Goal: Task Accomplishment & Management: Manage account settings

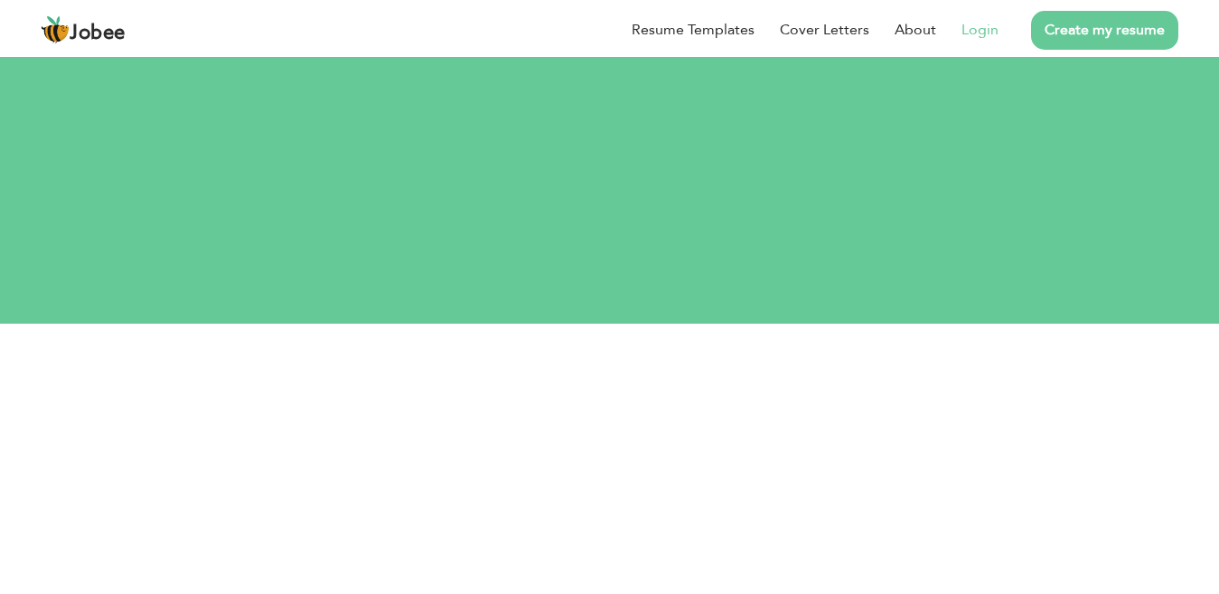
click at [989, 29] on link "Login" at bounding box center [980, 30] width 37 height 22
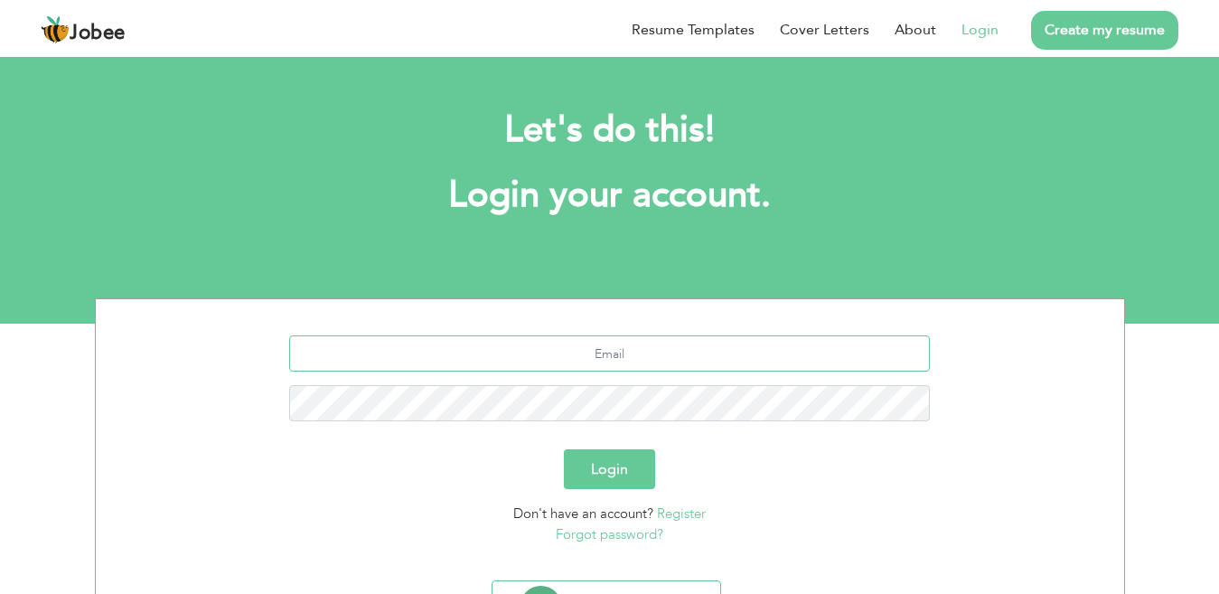
click at [573, 361] on input "text" at bounding box center [609, 353] width 641 height 36
type input "Salmankhan540@yahoo.com"
click at [603, 468] on button "Login" at bounding box center [609, 469] width 91 height 40
type button "Login"
click at [315, 150] on h2 "Let's do this!" at bounding box center [610, 130] width 976 height 47
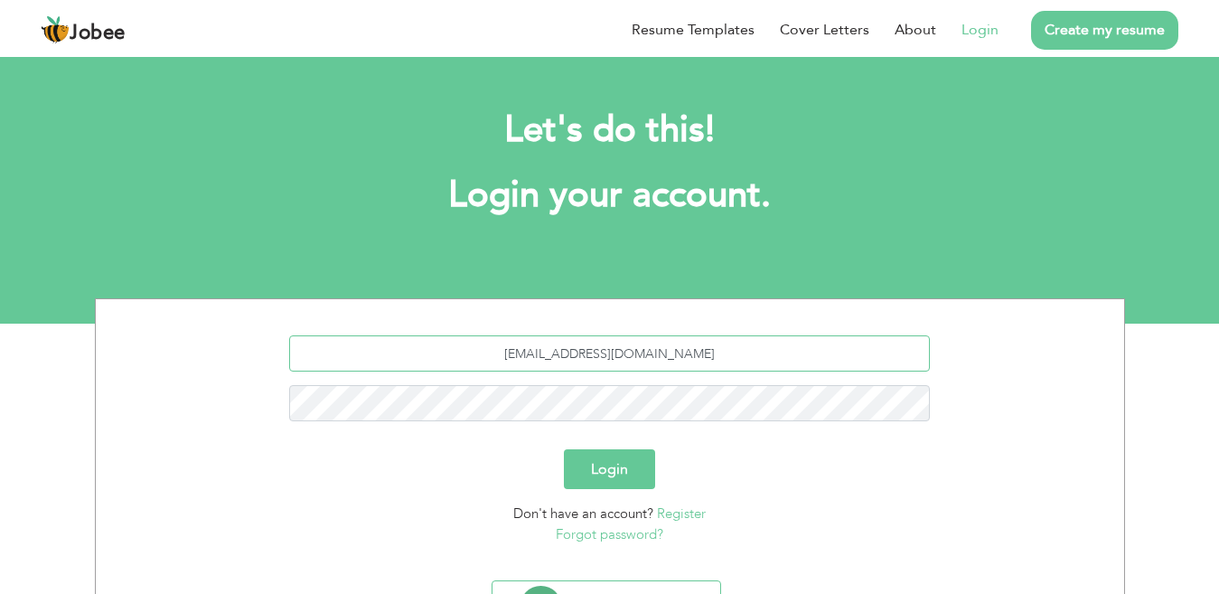
click at [534, 349] on input "Salmankhan540@yahoo.com" at bounding box center [609, 353] width 641 height 36
type input "[EMAIL_ADDRESS][DOMAIN_NAME]"
click at [521, 464] on div "Login" at bounding box center [609, 469] width 1001 height 40
click at [617, 475] on button "Login" at bounding box center [609, 469] width 91 height 40
click at [600, 471] on button "Login" at bounding box center [609, 469] width 91 height 40
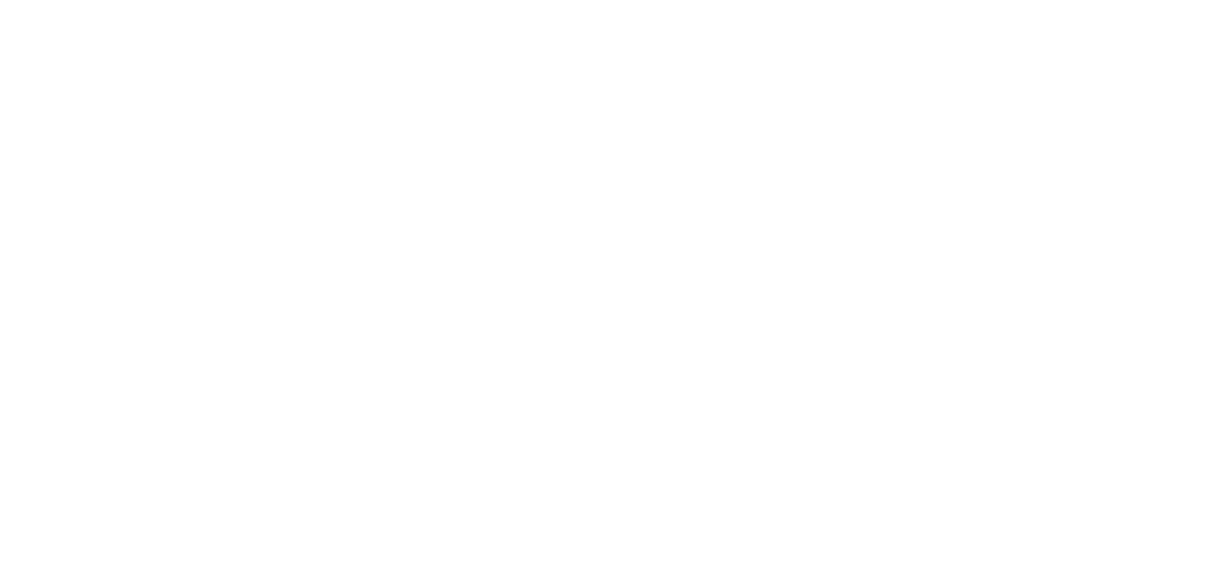
click at [0, 0] on link "{{profile}}" at bounding box center [0, 0] width 0 height 0
click at [0, 0] on link "View Resume" at bounding box center [0, 0] width 0 height 0
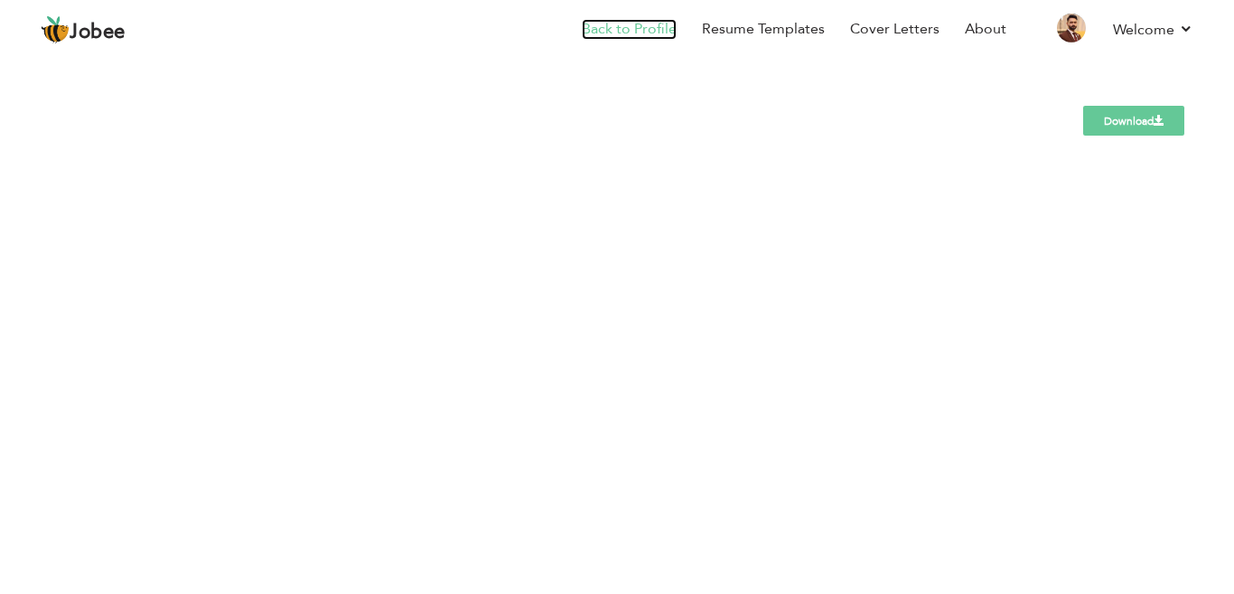
click at [662, 30] on link "Back to Profile" at bounding box center [629, 29] width 95 height 21
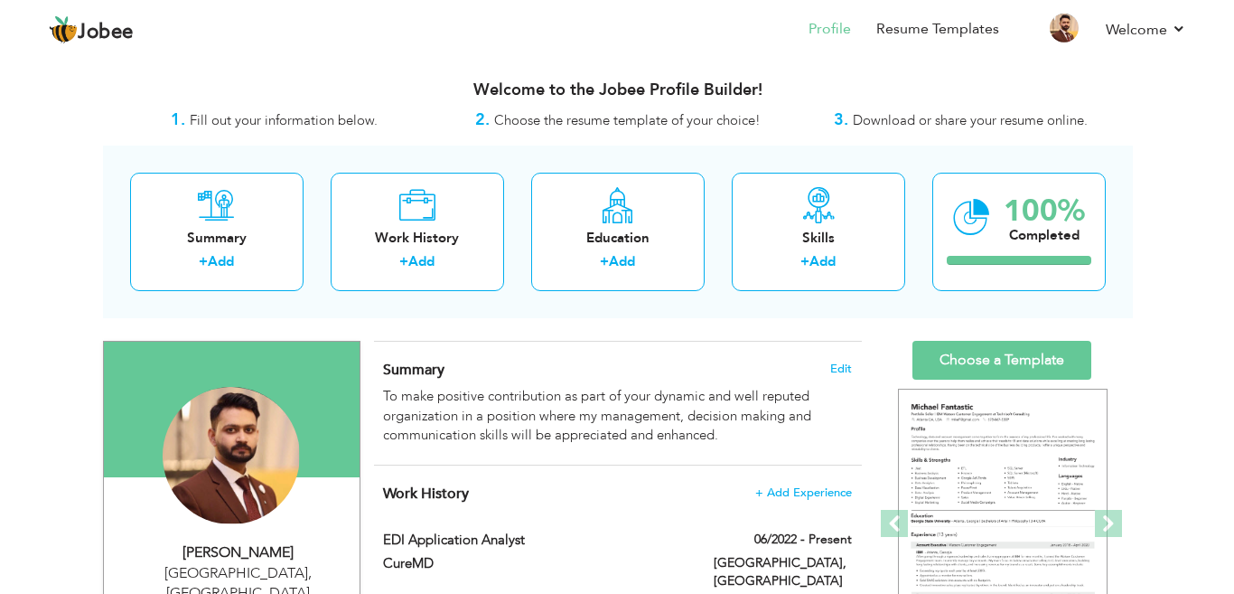
scroll to position [181, 0]
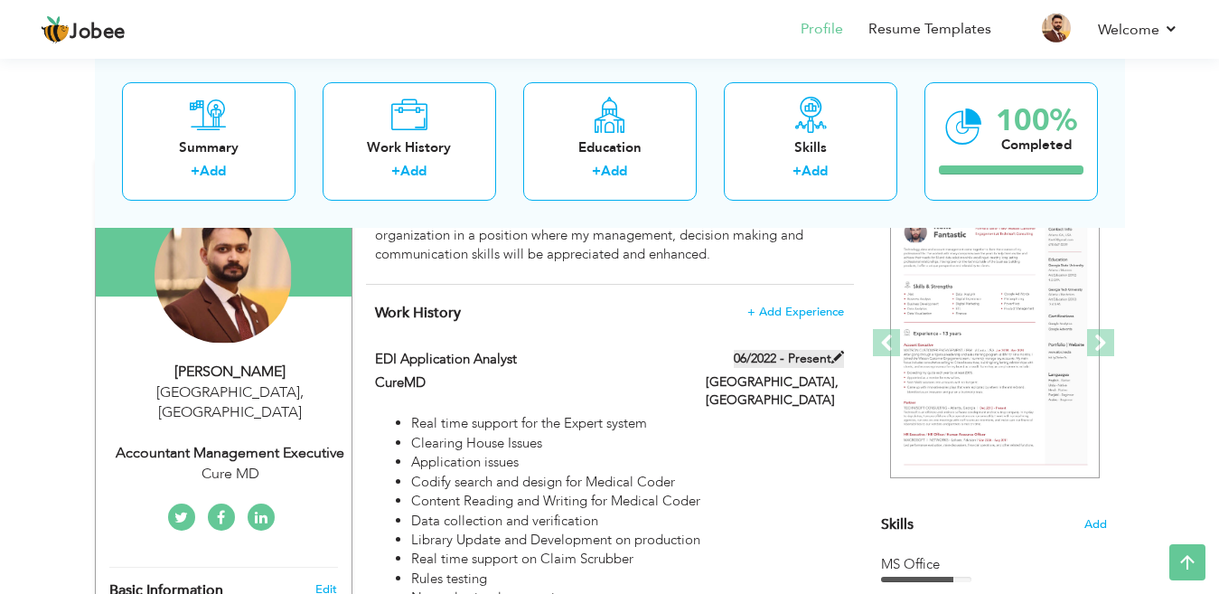
click at [833, 351] on span at bounding box center [837, 357] width 13 height 13
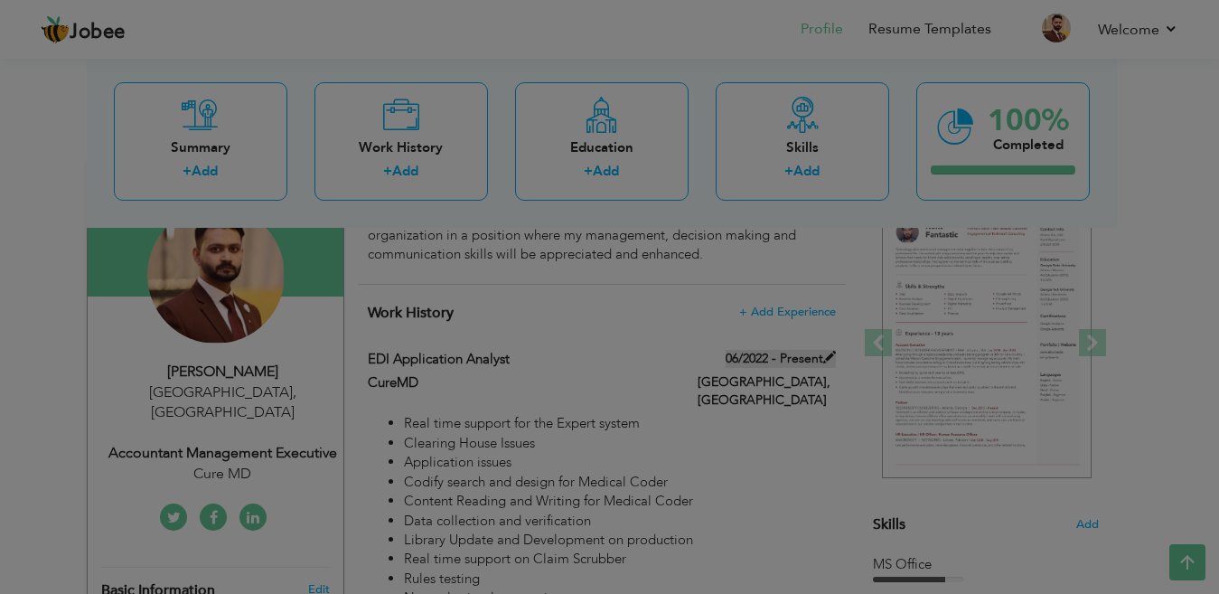
type input "EDI Application Analyst"
type input "CureMD"
type input "06/2022"
type input "[GEOGRAPHIC_DATA]"
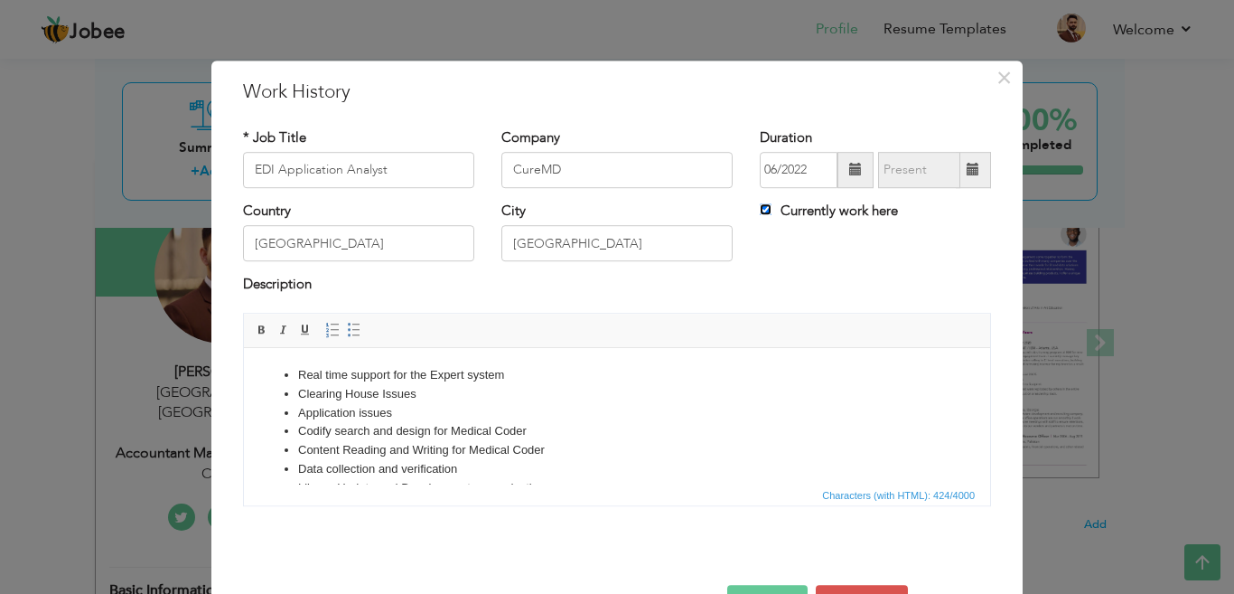
click at [760, 209] on input "Currently work here" at bounding box center [766, 209] width 12 height 12
checkbox input "false"
click at [896, 166] on input "text" at bounding box center [919, 170] width 82 height 36
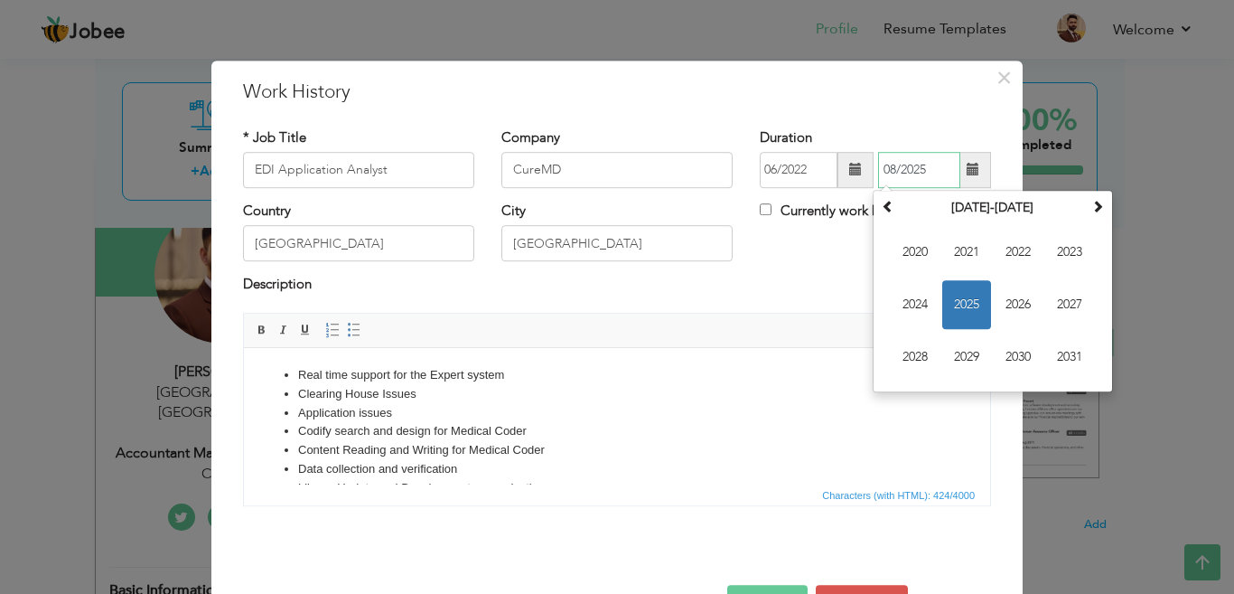
click at [954, 313] on span "2025" at bounding box center [967, 304] width 49 height 49
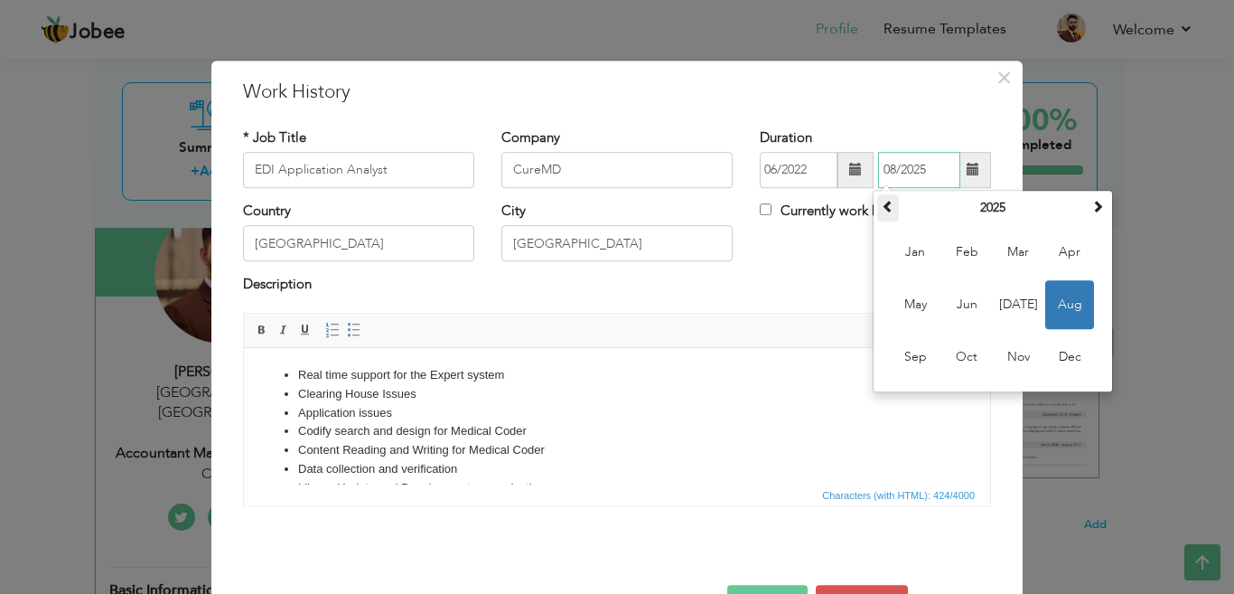
click at [887, 208] on span at bounding box center [888, 206] width 13 height 13
click at [1057, 352] on span "Dec" at bounding box center [1070, 357] width 49 height 49
type input "12/2024"
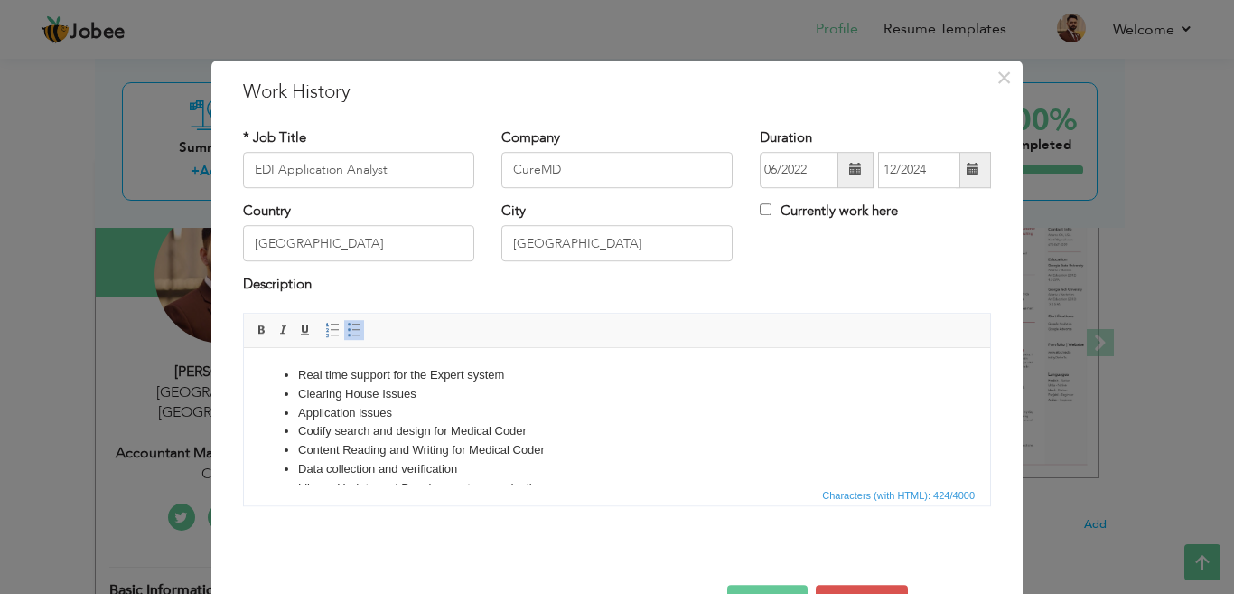
drag, startPoint x: 440, startPoint y: 466, endPoint x: 343, endPoint y: 438, distance: 101.5
click at [343, 438] on html "Real time support for the Expert system Clearing House Issues Application issue…" at bounding box center [617, 459] width 746 height 224
click at [503, 497] on li "Real time support on Claim Scrubber" at bounding box center [617, 506] width 638 height 19
drag, startPoint x: 420, startPoint y: 388, endPoint x: 299, endPoint y: 388, distance: 121.1
click at [299, 388] on li "Clearing House Issues" at bounding box center [617, 393] width 638 height 19
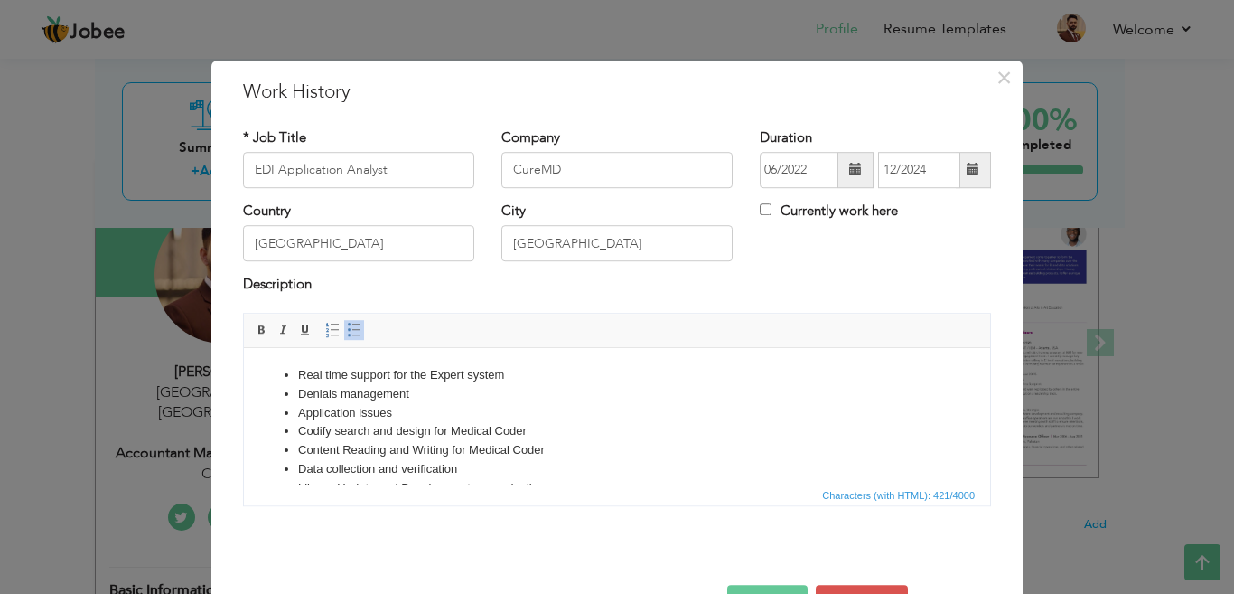
drag, startPoint x: 510, startPoint y: 371, endPoint x: 300, endPoint y: 376, distance: 209.7
click at [300, 376] on li "Real time support for the Expert system" at bounding box center [617, 374] width 638 height 19
drag, startPoint x: 298, startPoint y: 377, endPoint x: 707, endPoint y: 837, distance: 615.2
click at [470, 490] on html "Denials Analisis and Rejection overview Denials management Application issues C…" at bounding box center [617, 459] width 746 height 224
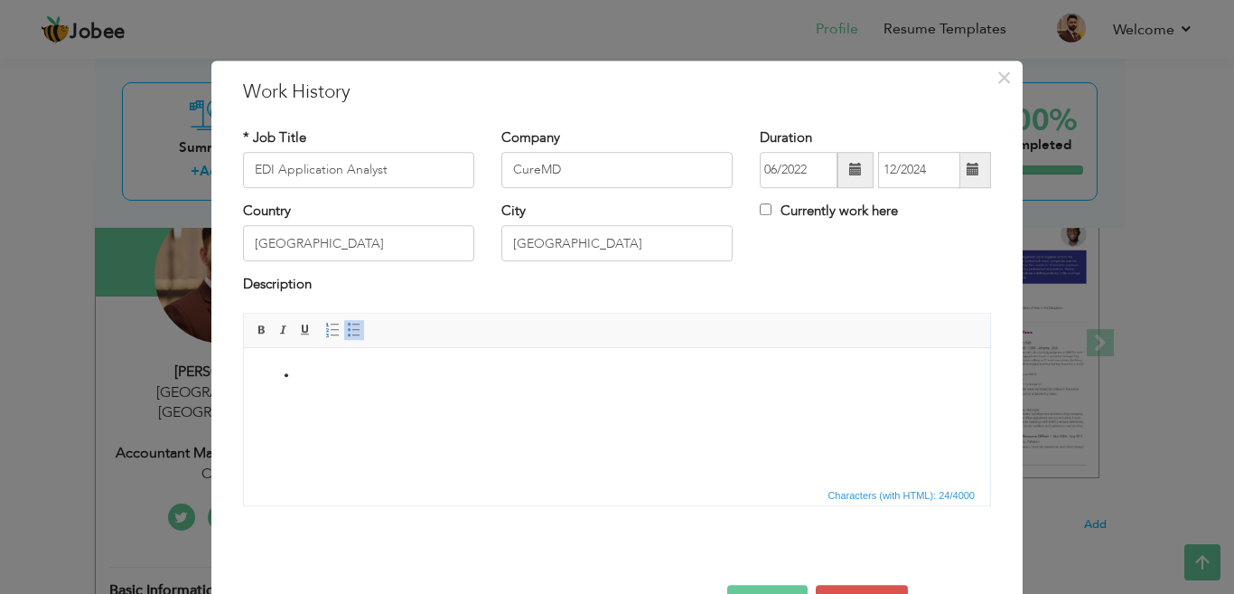
click at [287, 369] on ul at bounding box center [617, 374] width 710 height 19
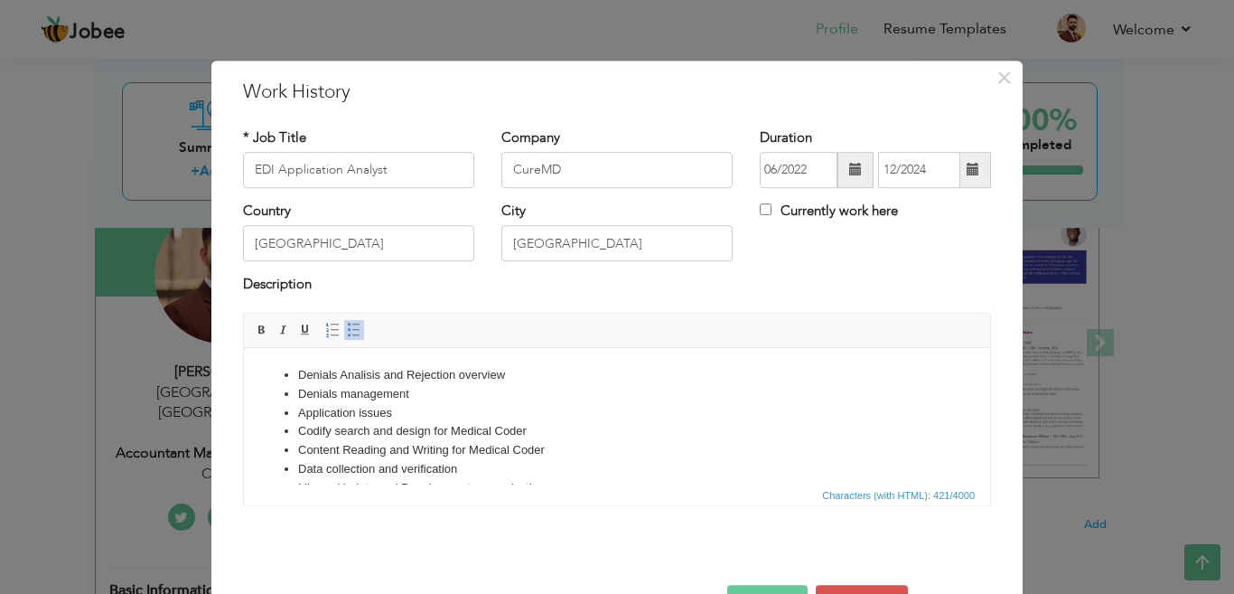
click at [569, 470] on li "Data collection and verification" at bounding box center [617, 468] width 638 height 19
click at [372, 379] on li "Denials Analisis and Rejection overview" at bounding box center [617, 374] width 638 height 19
click at [338, 378] on li "Denials Analys is and Rejection overview" at bounding box center [617, 374] width 638 height 19
click at [393, 405] on li "Application issues" at bounding box center [617, 412] width 638 height 19
drag, startPoint x: 457, startPoint y: 380, endPoint x: 299, endPoint y: 380, distance: 158.2
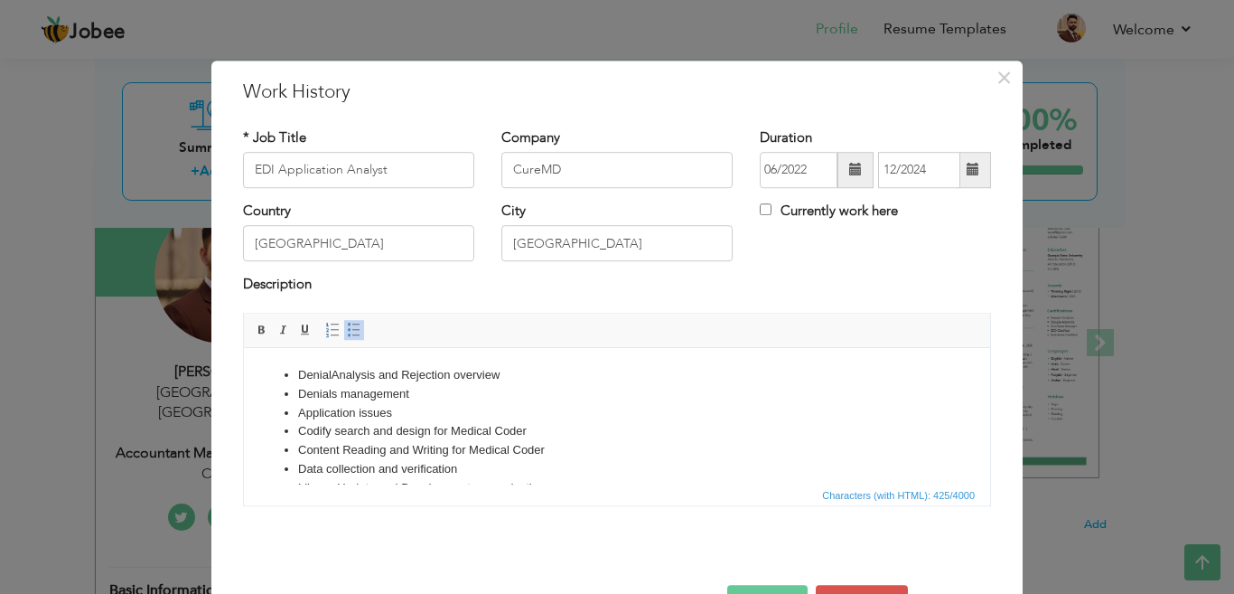
click at [299, 459] on li "Data collection and verification" at bounding box center [617, 468] width 638 height 19
click at [391, 497] on li "Rules testing" at bounding box center [617, 506] width 638 height 19
click at [434, 515] on li "New rules implementation" at bounding box center [617, 524] width 638 height 19
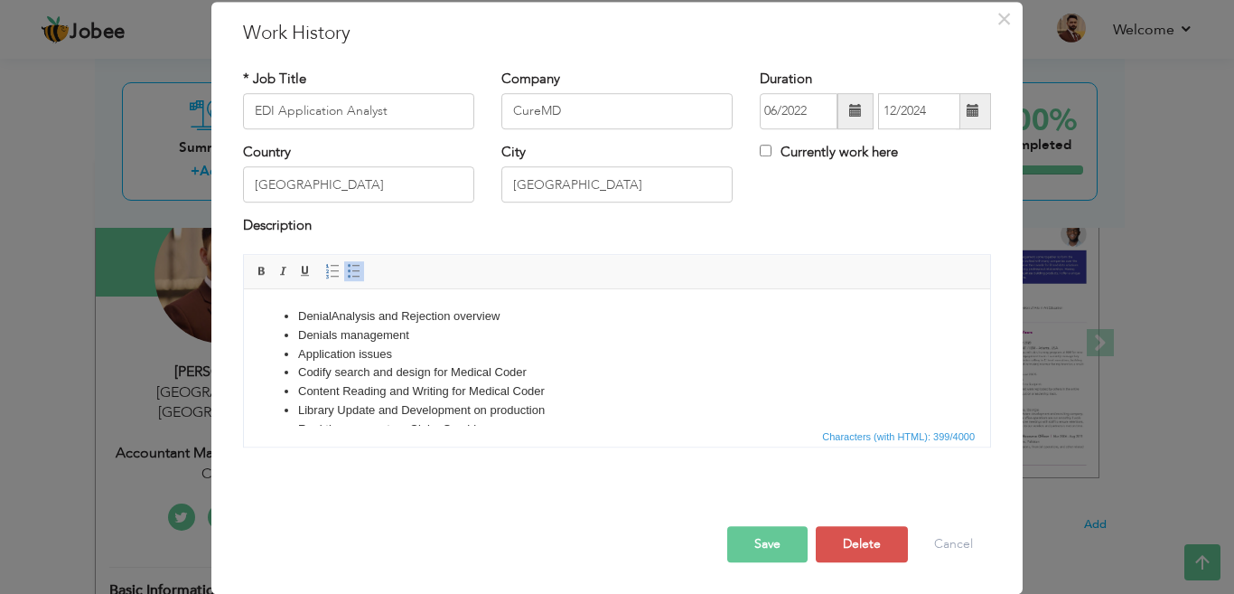
click at [756, 526] on button "Save" at bounding box center [767, 544] width 80 height 36
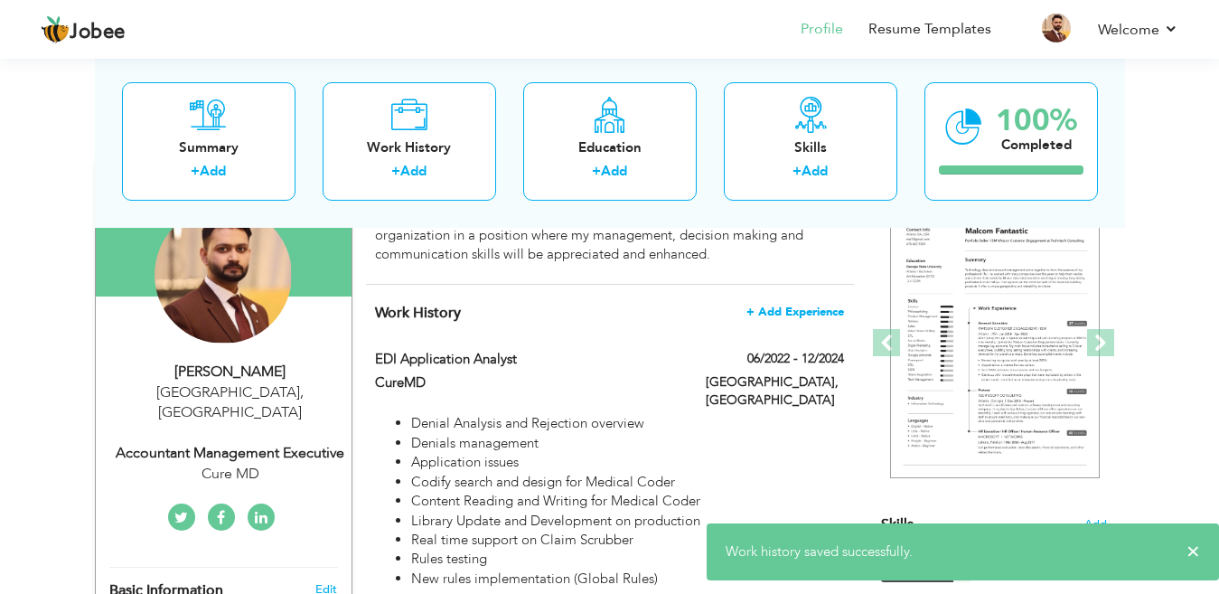
click at [793, 305] on span "+ Add Experience" at bounding box center [795, 311] width 98 height 13
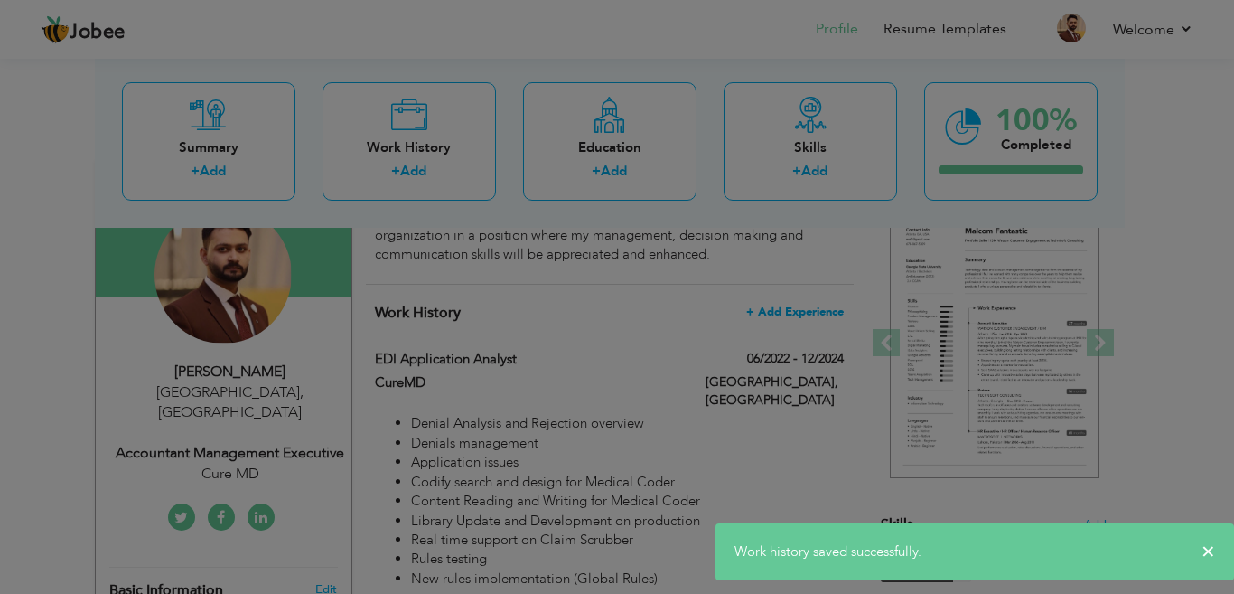
scroll to position [0, 0]
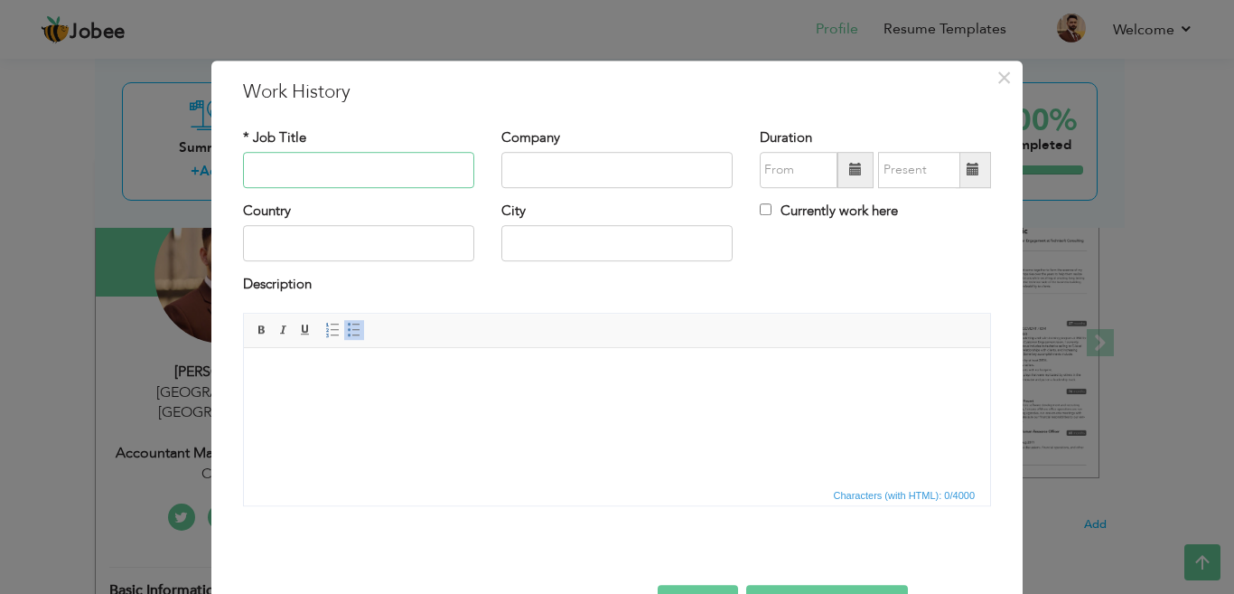
click at [263, 162] on input "text" at bounding box center [358, 170] width 231 height 36
type input "Sr Product Improvement Analyst"
type input "CureMD"
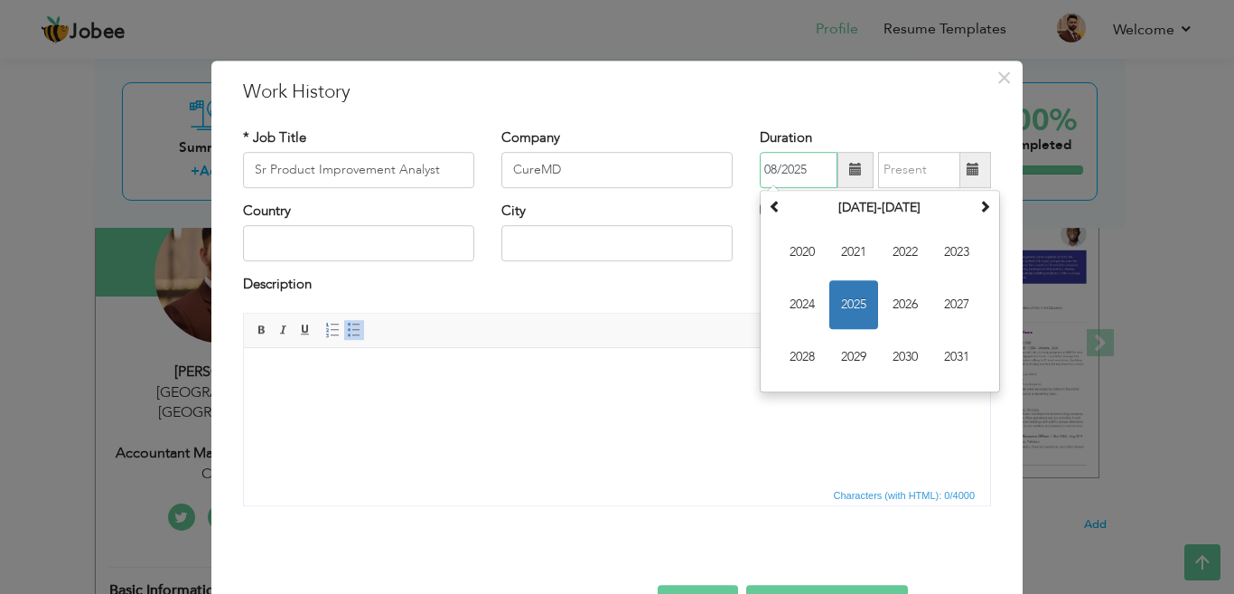
click at [843, 328] on span "2025" at bounding box center [854, 304] width 49 height 49
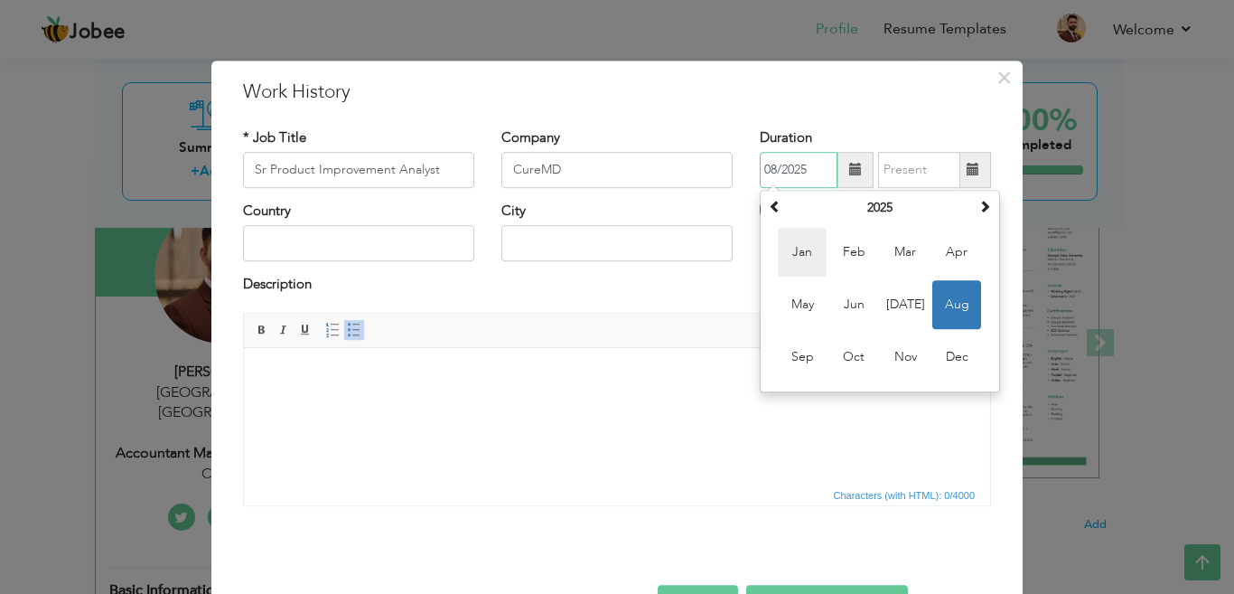
click at [792, 249] on span "Jan" at bounding box center [802, 252] width 49 height 49
type input "01/2025"
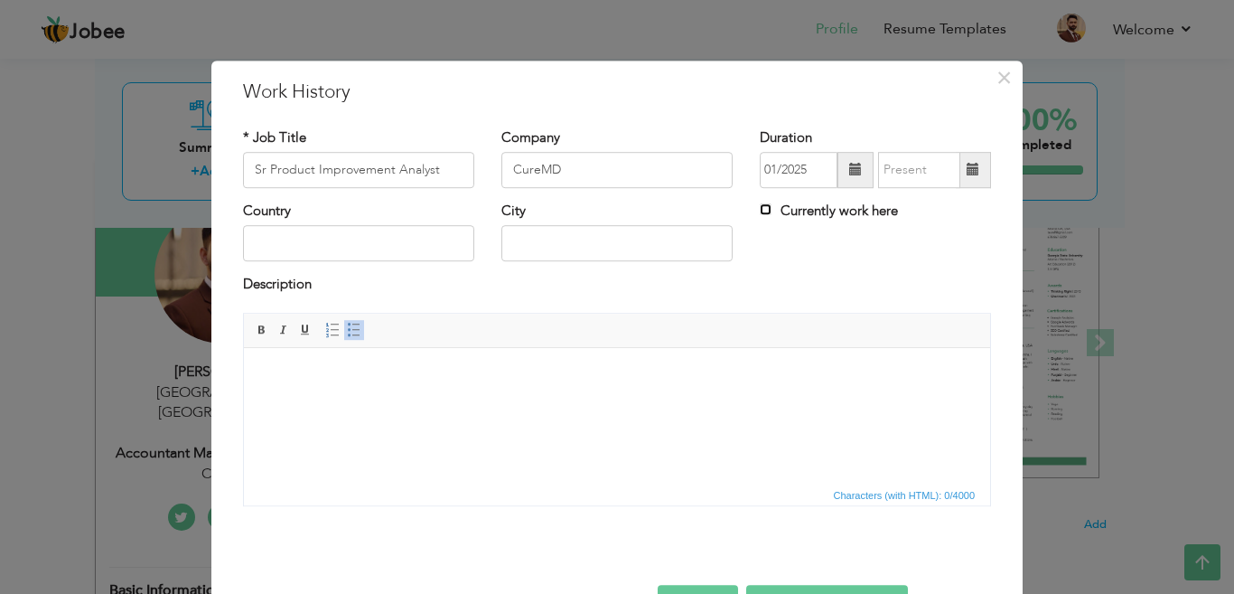
click at [760, 212] on input "Currently work here" at bounding box center [766, 209] width 12 height 12
checkbox input "true"
click at [309, 249] on input "text" at bounding box center [358, 244] width 231 height 36
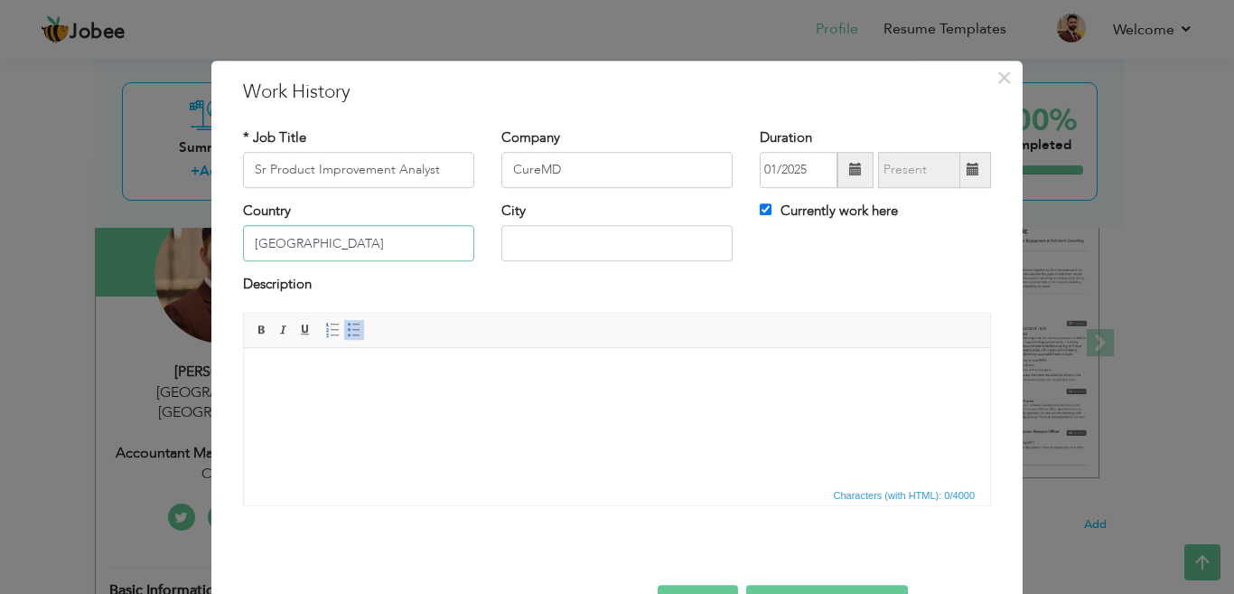
type input "[GEOGRAPHIC_DATA]"
click at [305, 374] on body at bounding box center [617, 374] width 710 height 19
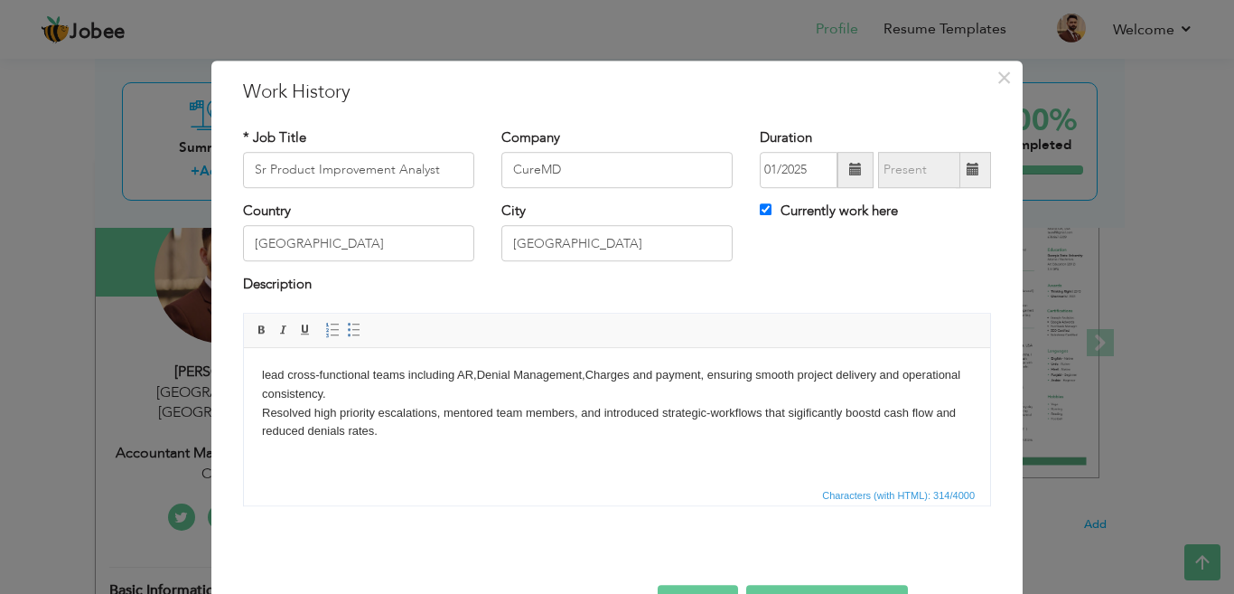
click at [311, 463] on html "lead cross-functional teams including AR,Denial Management,Charges and payment,…" at bounding box center [617, 412] width 746 height 130
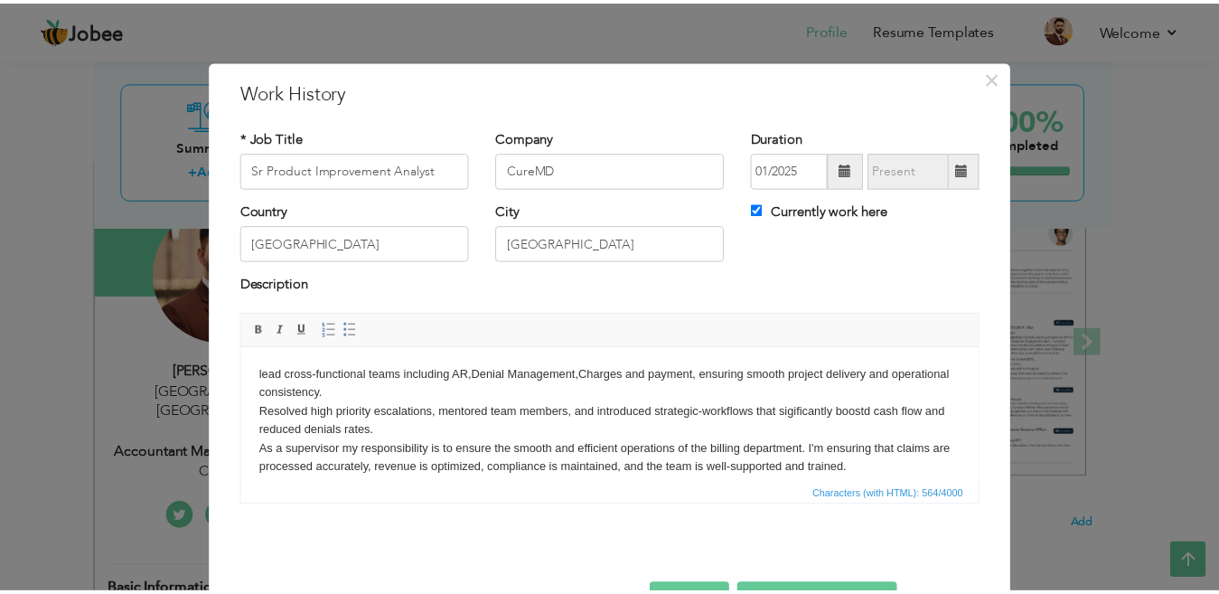
scroll to position [85, 0]
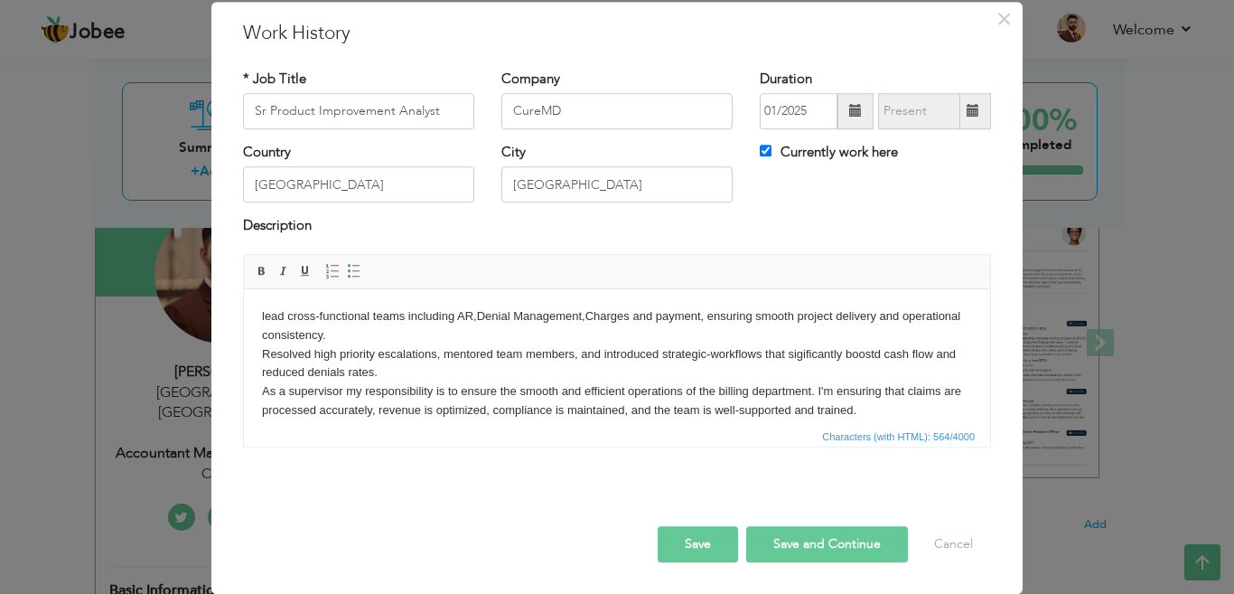
click at [671, 526] on button "Save" at bounding box center [698, 544] width 80 height 36
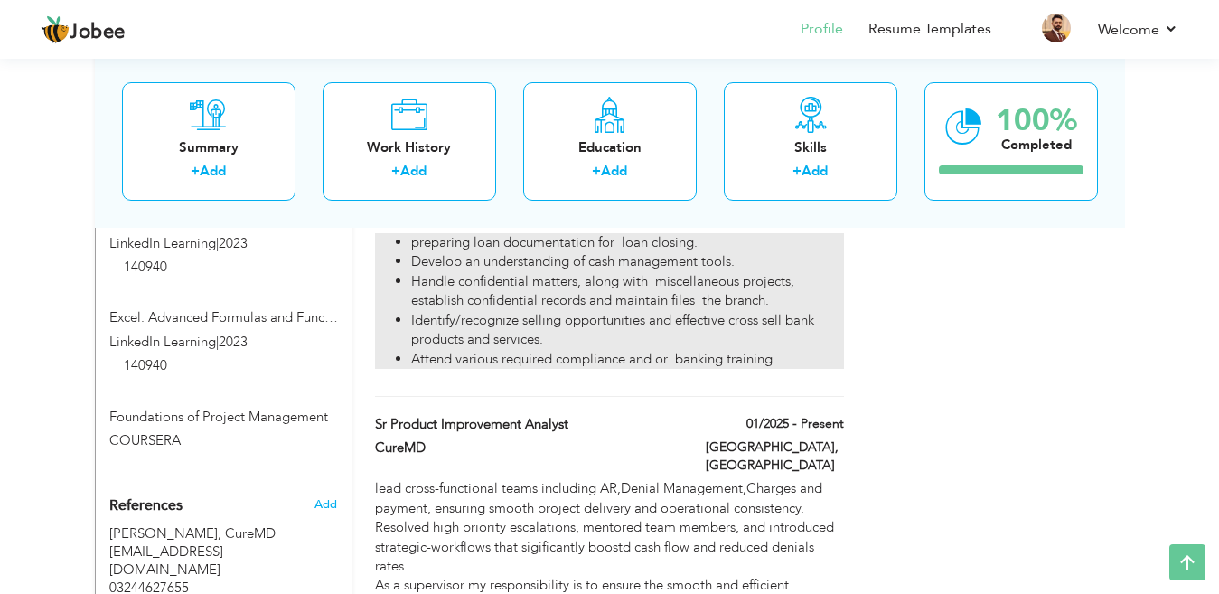
scroll to position [1175, 0]
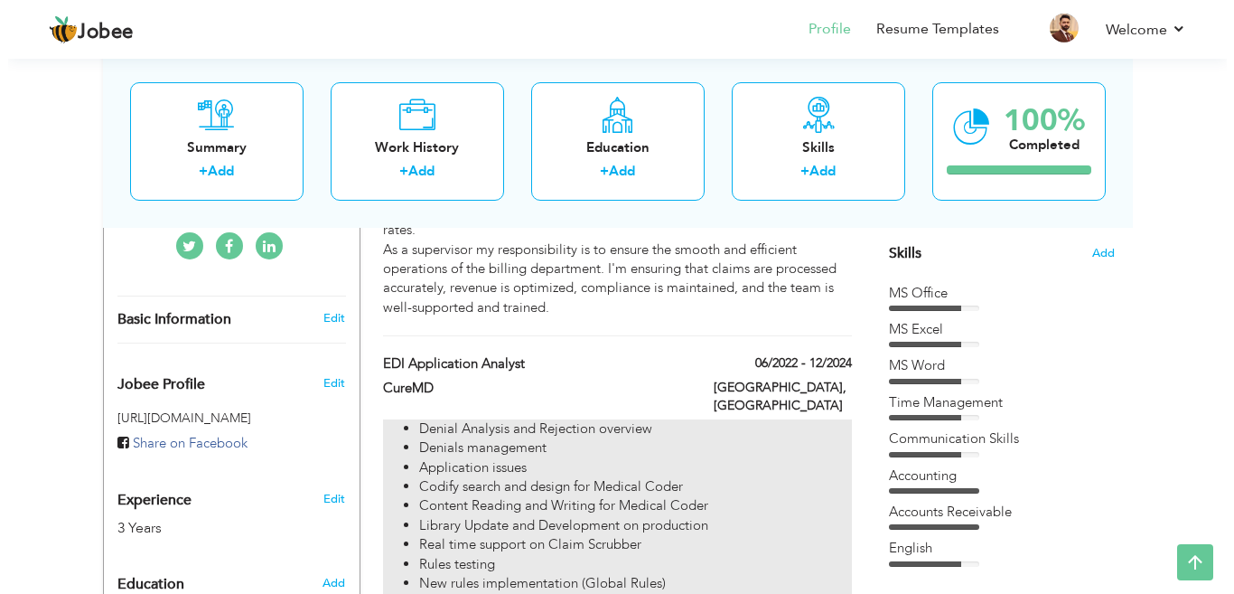
scroll to position [542, 0]
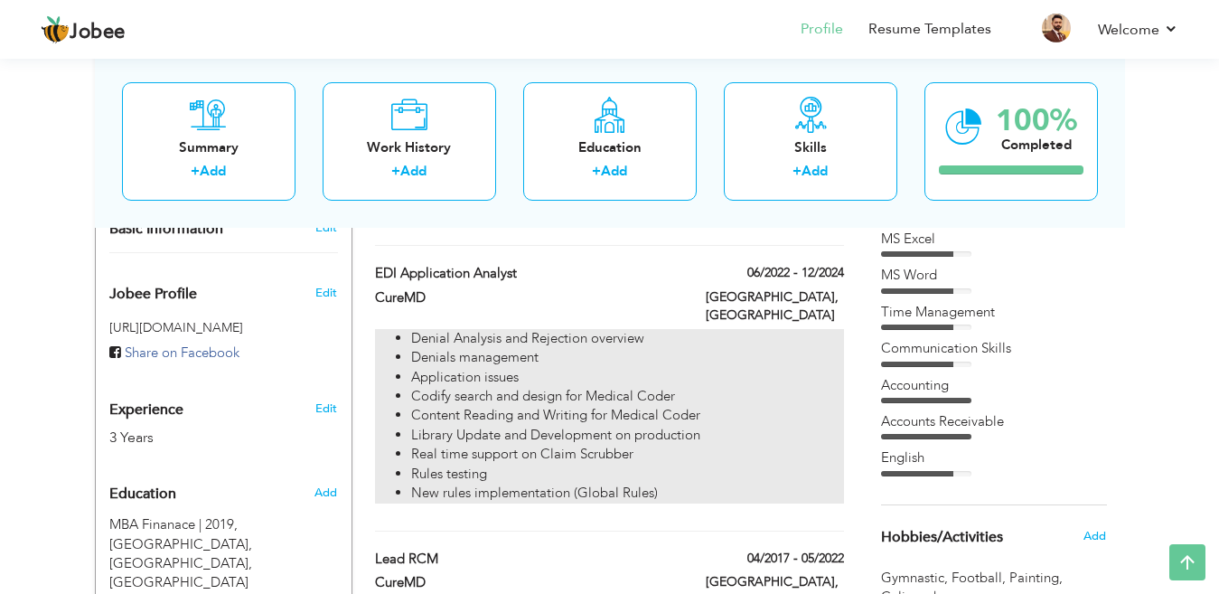
click at [831, 329] on li "Denial Analysis and Rejection overview" at bounding box center [627, 338] width 432 height 19
type input "EDI Application Analyst"
type input "CureMD"
type input "06/2022"
type input "12/2024"
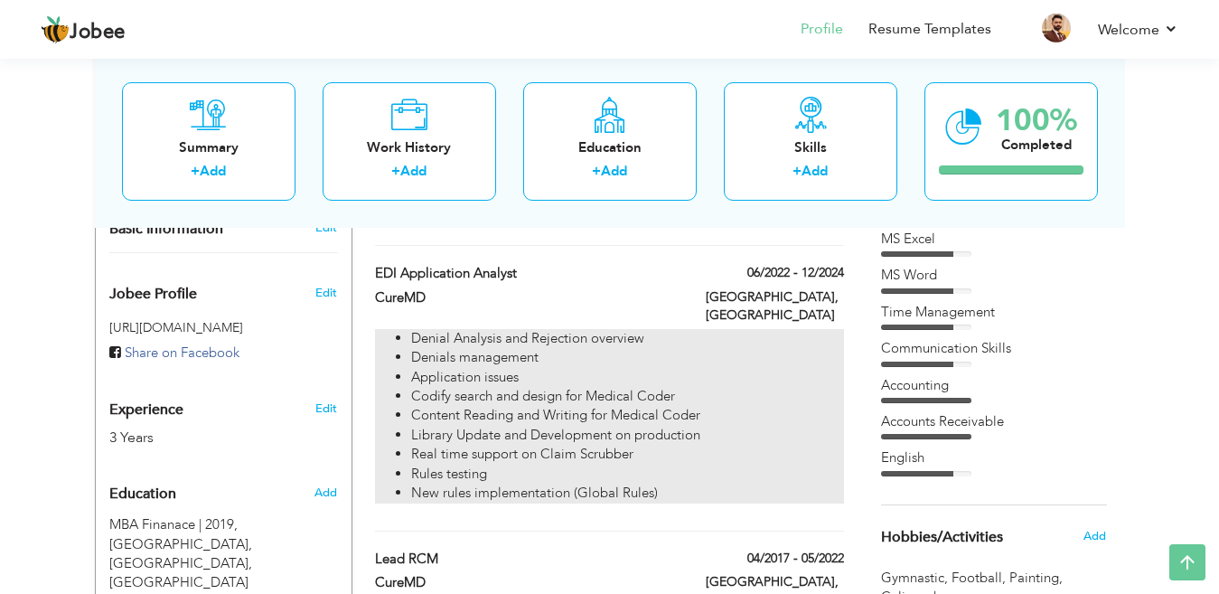
type input "[GEOGRAPHIC_DATA]"
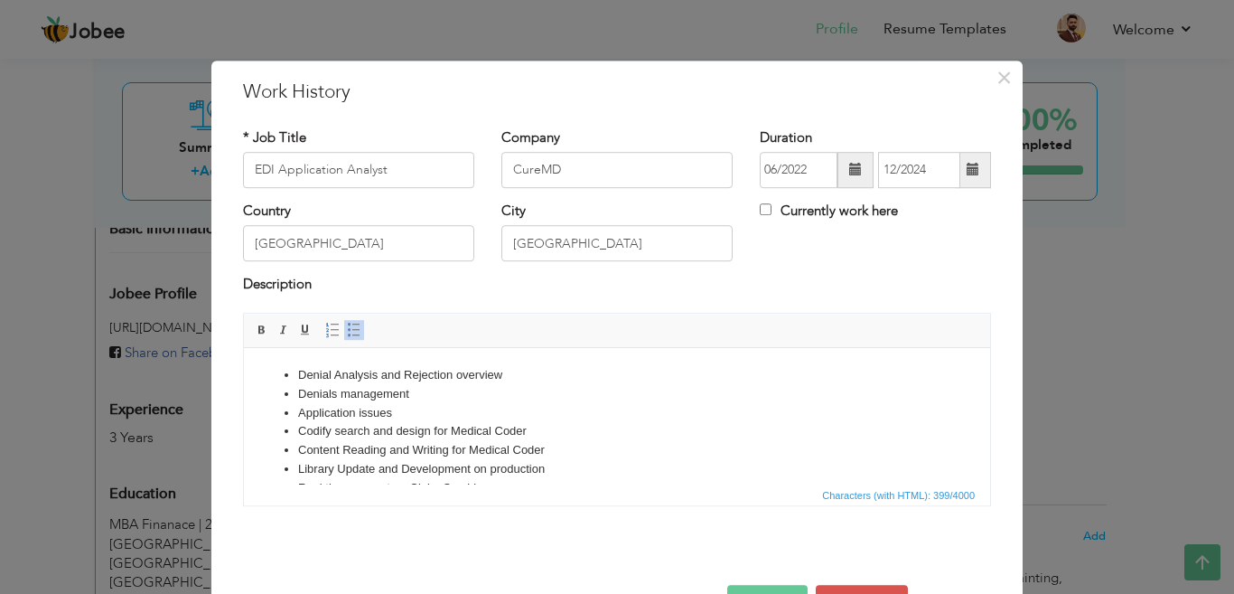
drag, startPoint x: 565, startPoint y: 466, endPoint x: 516, endPoint y: 671, distance: 210.0
click at [280, 347] on html "Denial Analysis and Rejection overview Denials management Application issues Co…" at bounding box center [617, 449] width 746 height 205
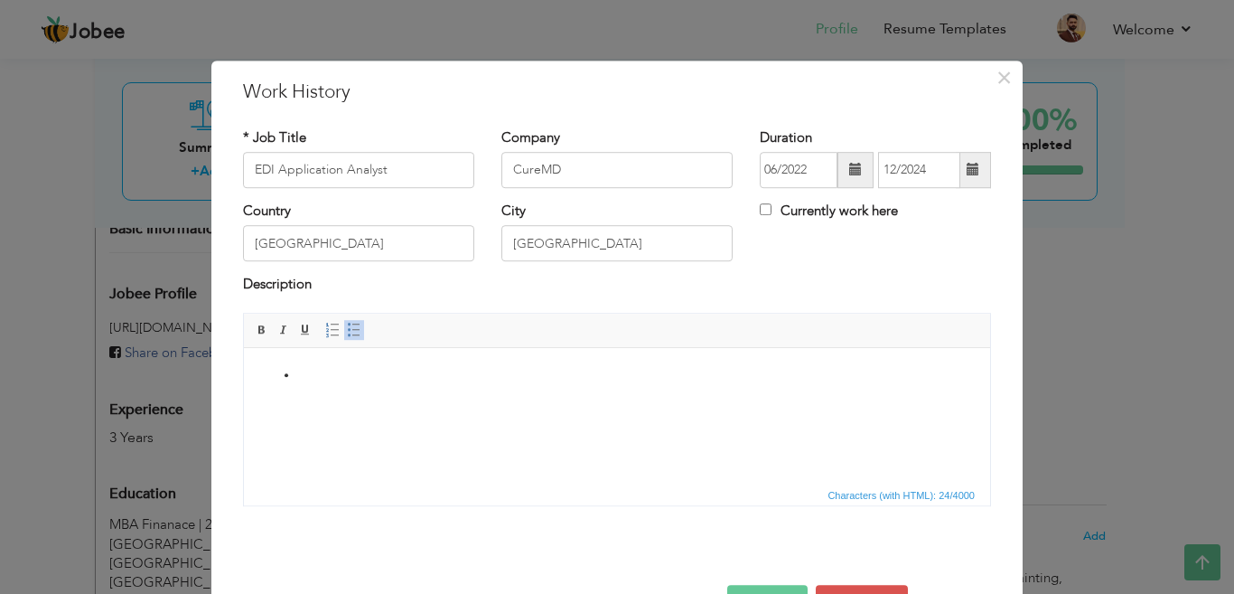
drag, startPoint x: 396, startPoint y: 377, endPoint x: 227, endPoint y: 367, distance: 169.3
click at [244, 367] on html at bounding box center [617, 374] width 746 height 55
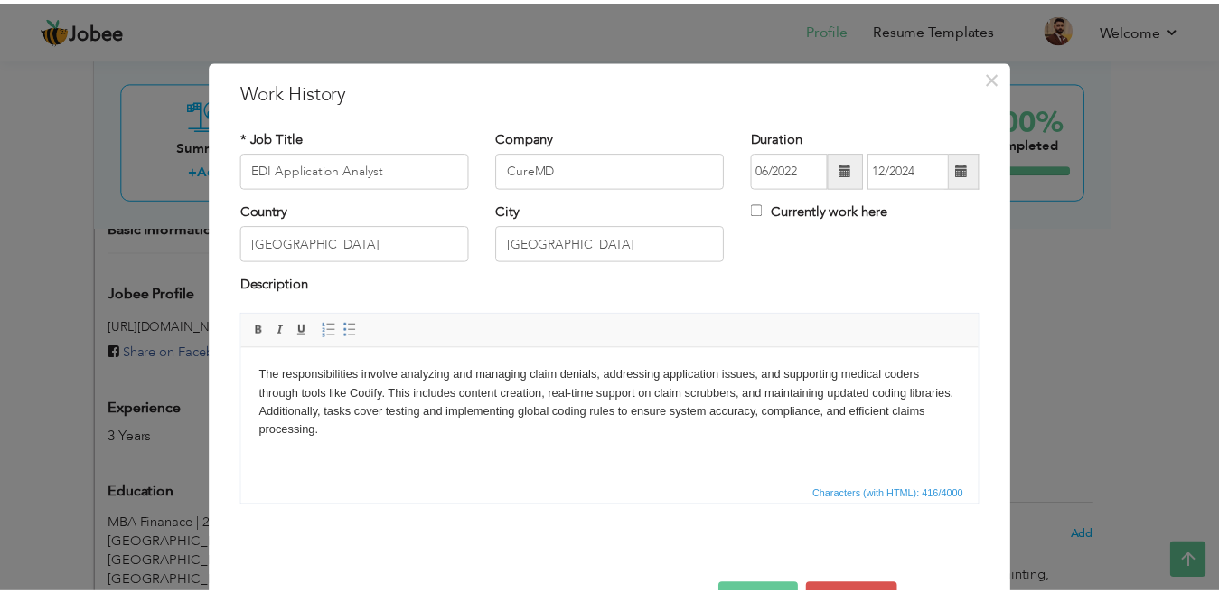
scroll to position [85, 0]
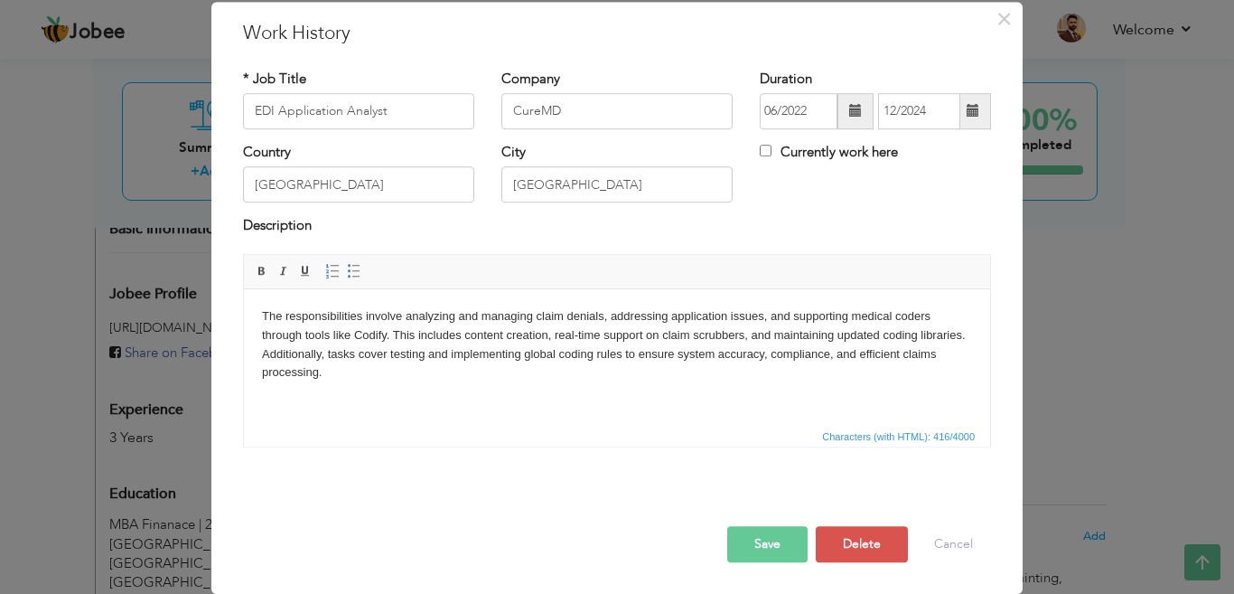
click at [781, 526] on button "Save" at bounding box center [767, 544] width 80 height 36
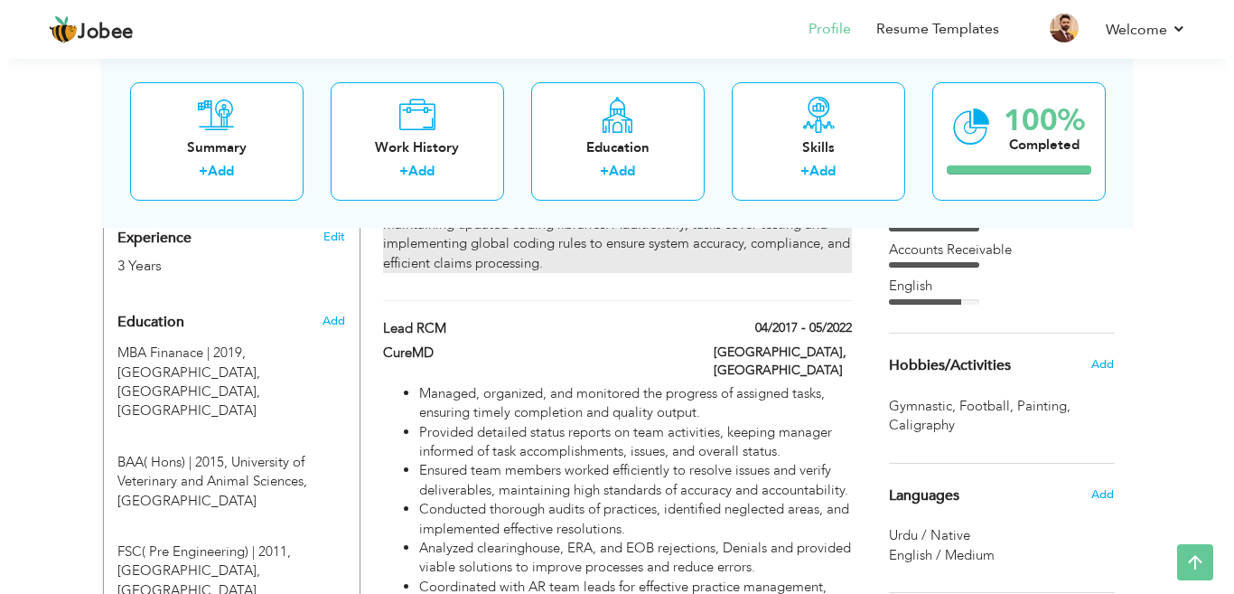
scroll to position [723, 0]
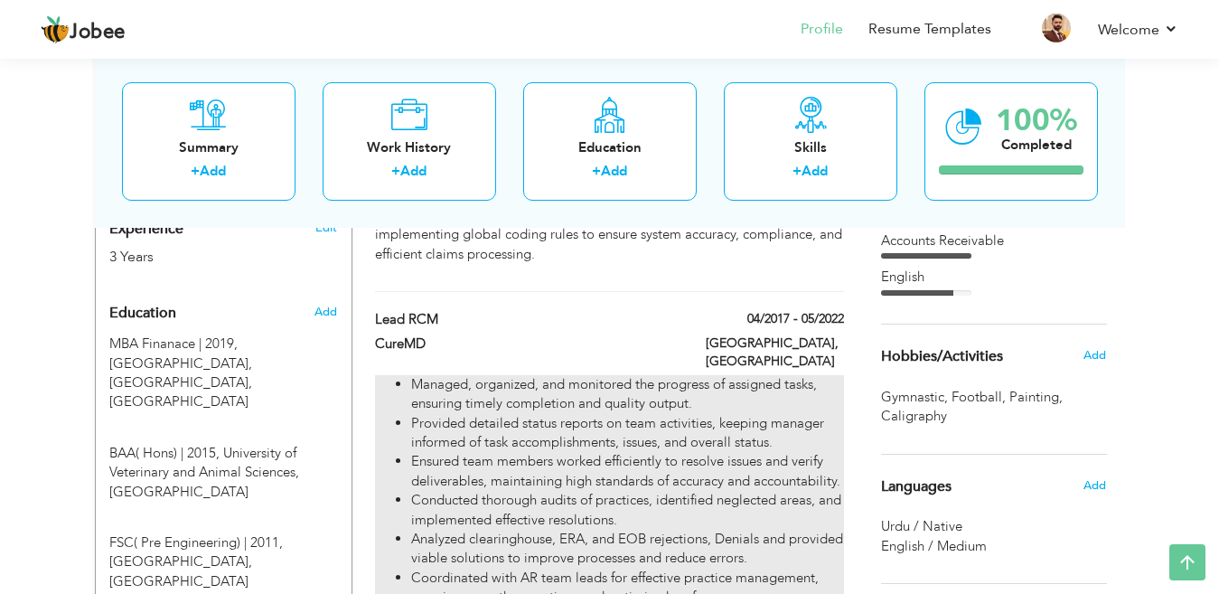
click at [811, 375] on li "Managed, organized, and monitored the progress of assigned tasks, ensuring time…" at bounding box center [627, 394] width 432 height 39
type input "Lead RCM"
type input "04/2017"
type input "05/2022"
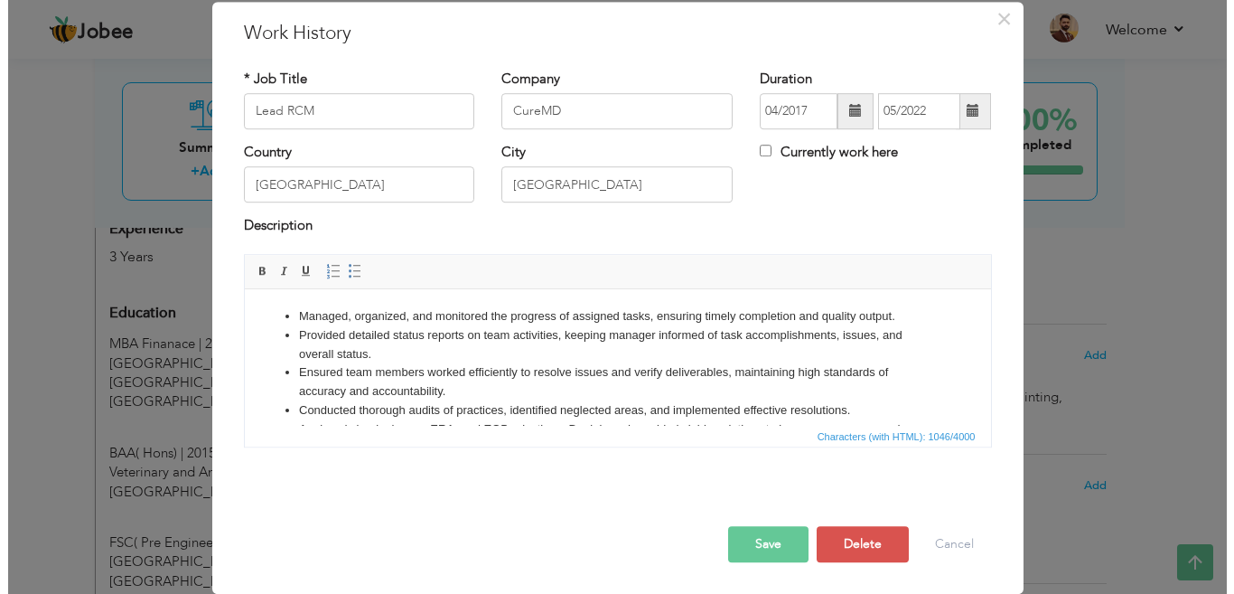
scroll to position [0, 0]
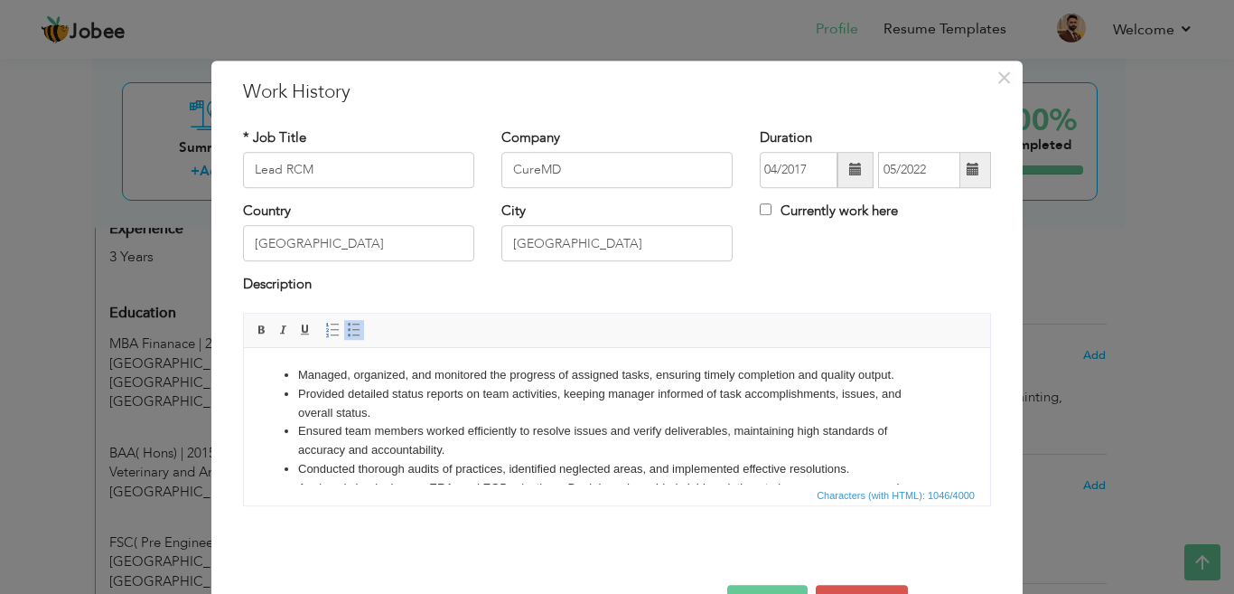
click at [648, 427] on li "Ensured team members worked efficiently to resolve issues and verify deliverabl…" at bounding box center [617, 440] width 638 height 38
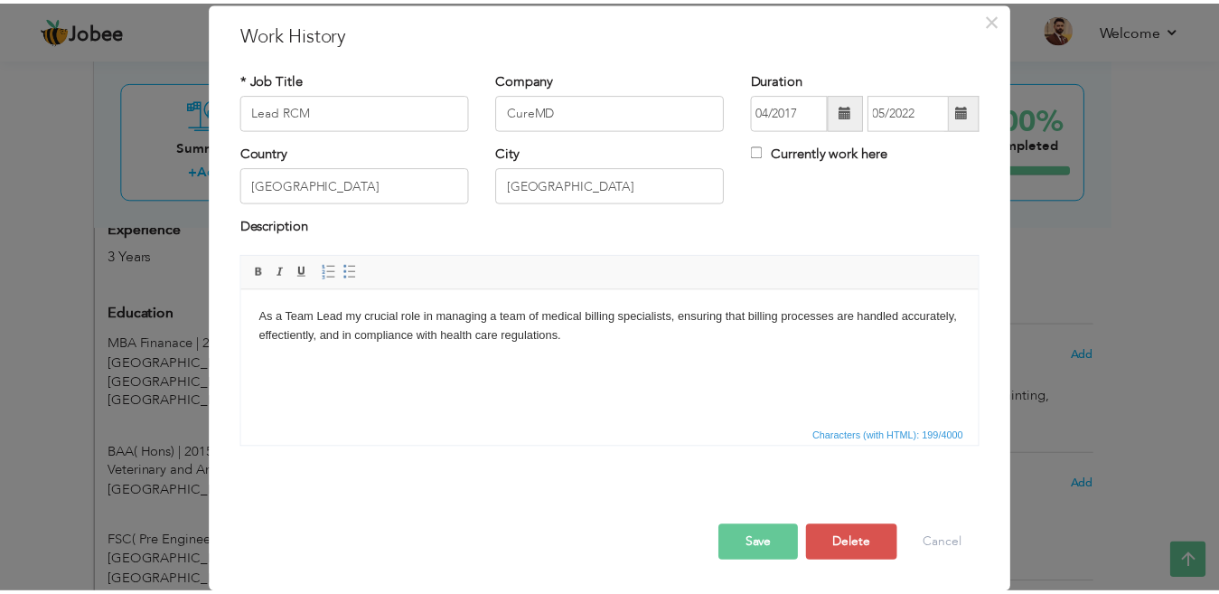
scroll to position [85, 0]
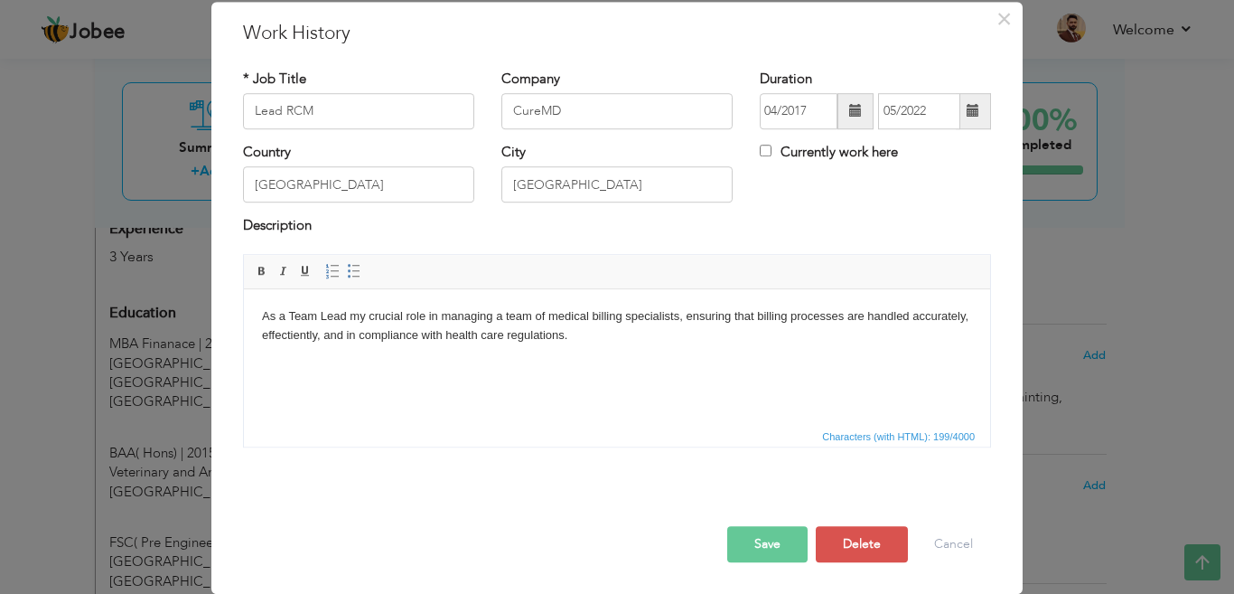
click at [750, 526] on button "Save" at bounding box center [767, 544] width 80 height 36
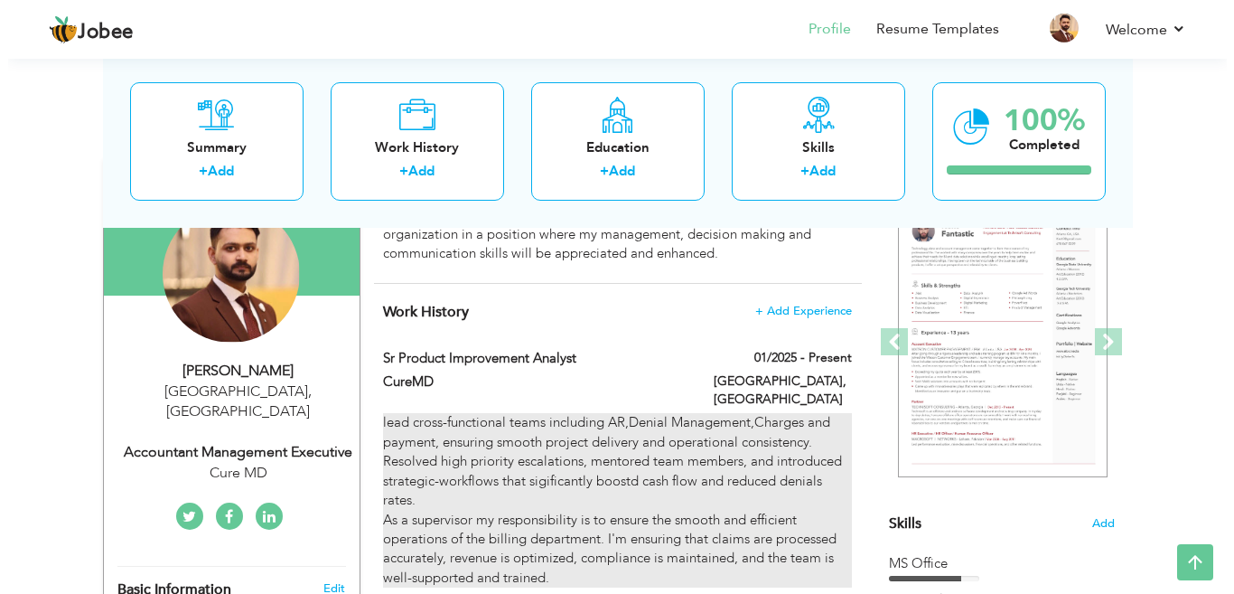
scroll to position [181, 0]
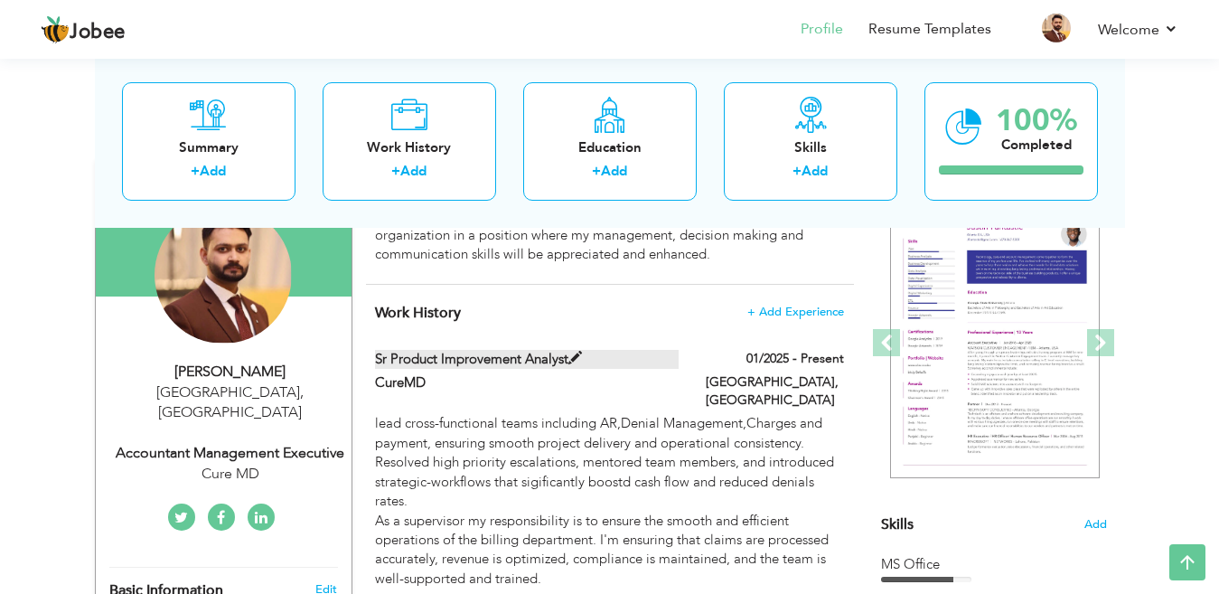
click at [572, 355] on span at bounding box center [575, 359] width 14 height 14
type input "Sr Product Improvement Analyst"
type input "01/2025"
checkbox input "true"
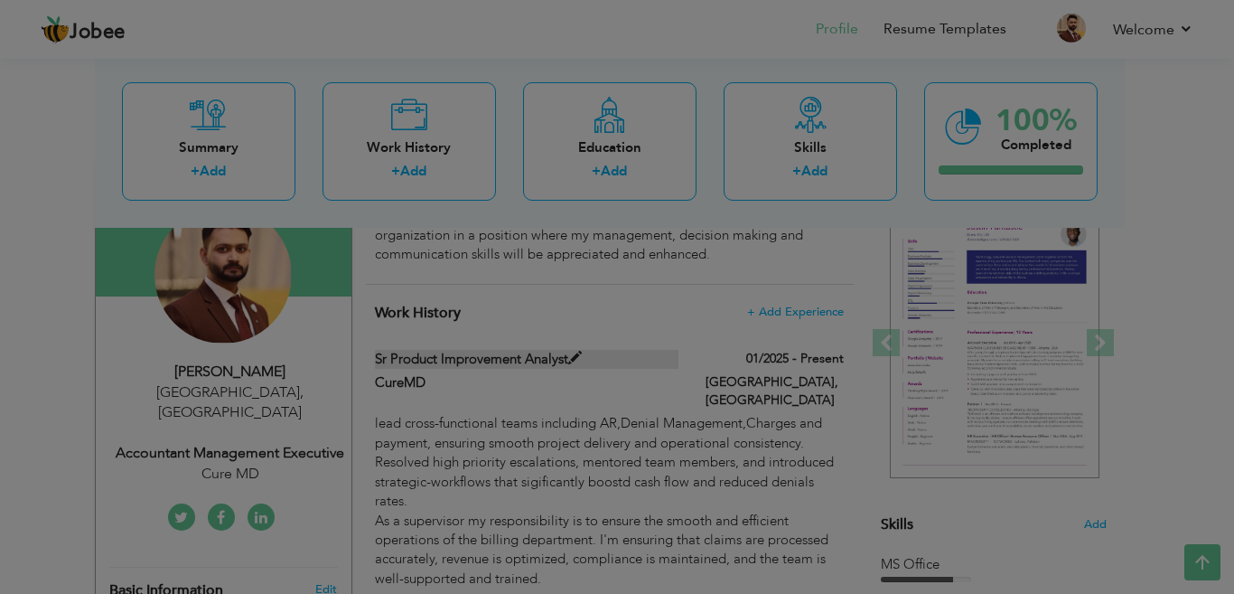
scroll to position [0, 0]
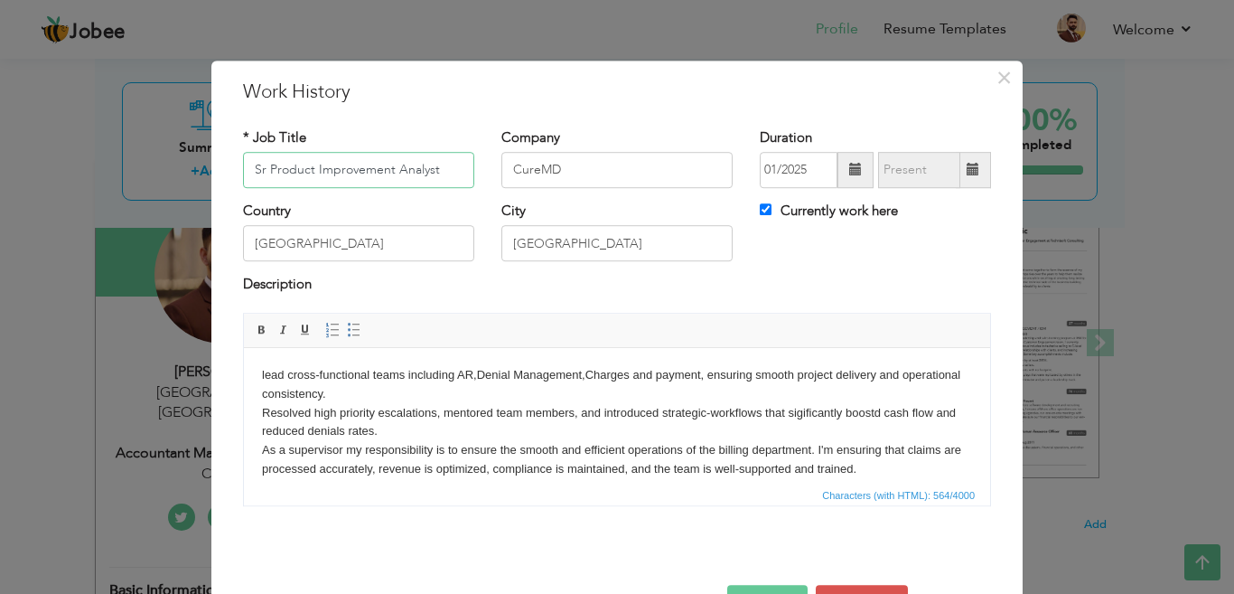
click at [257, 167] on input "Sr Product Improvement Analyst" at bounding box center [358, 170] width 231 height 36
click at [762, 587] on button "Save" at bounding box center [767, 603] width 80 height 36
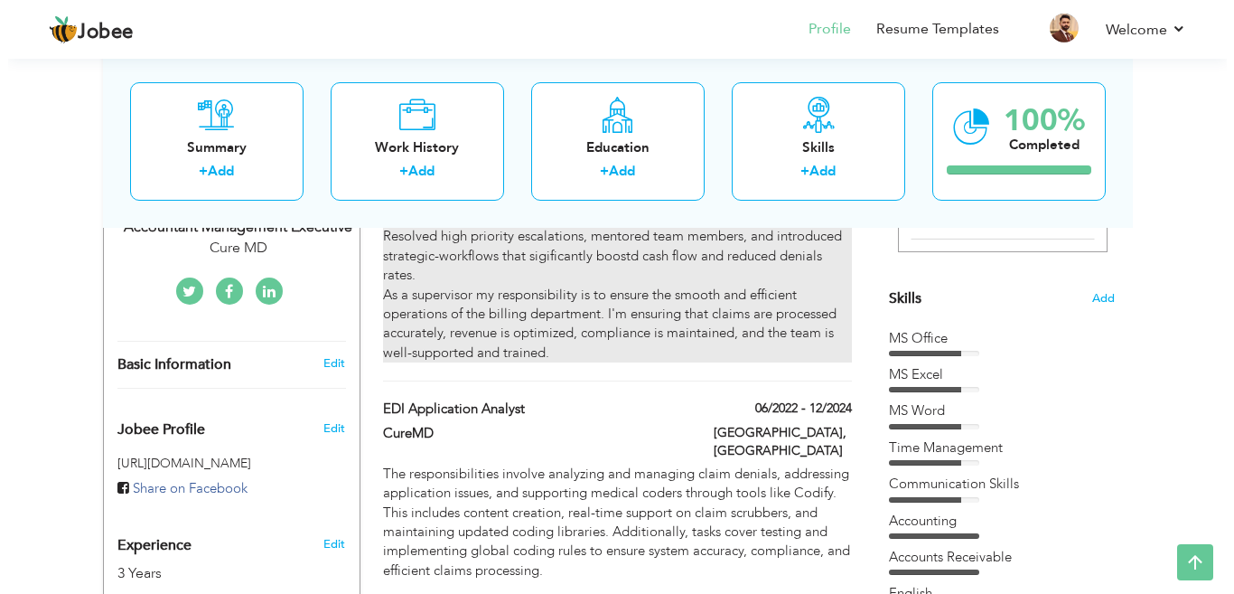
scroll to position [452, 0]
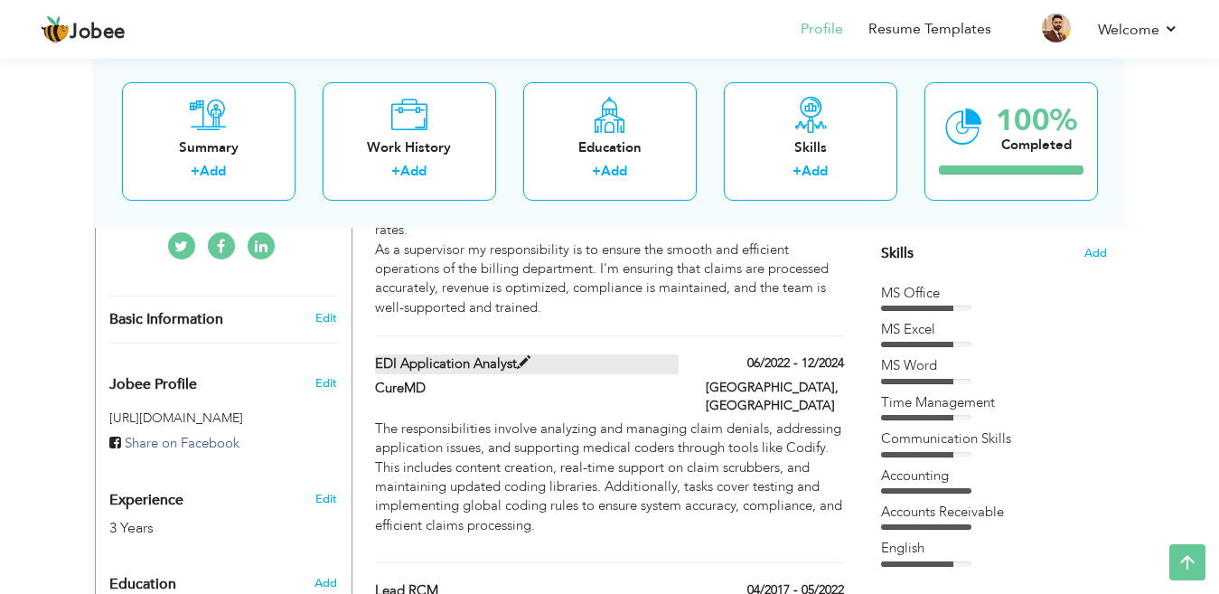
click at [483, 354] on label "EDI Application Analyst" at bounding box center [527, 363] width 304 height 19
type input "EDI Application Analyst"
type input "06/2022"
type input "12/2024"
checkbox input "false"
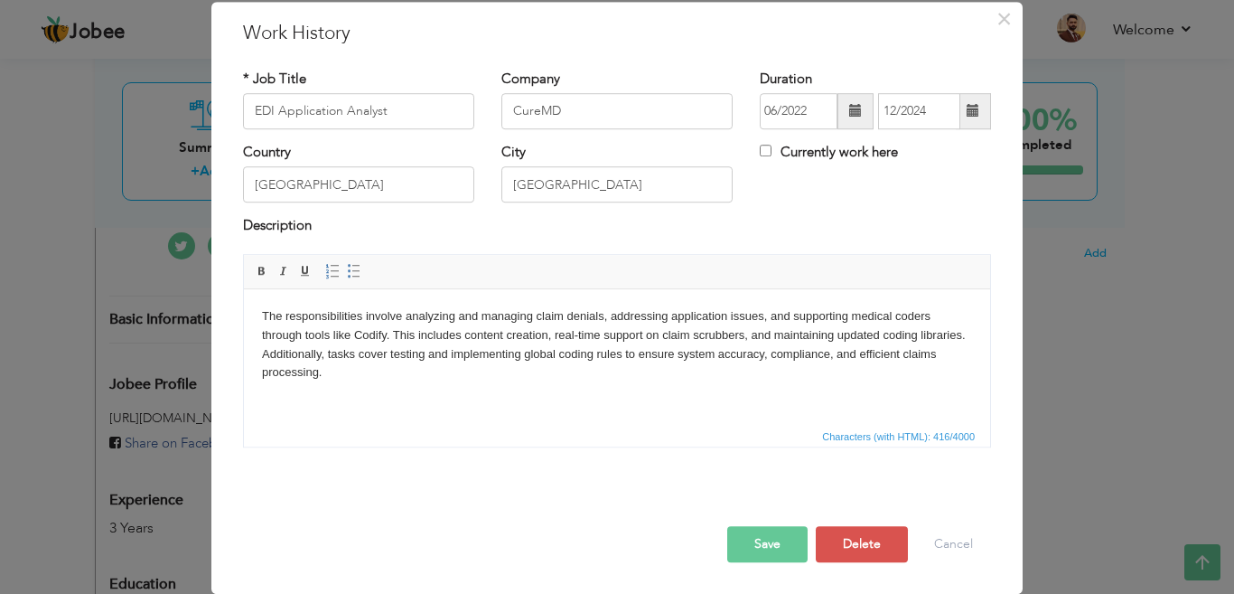
scroll to position [0, 0]
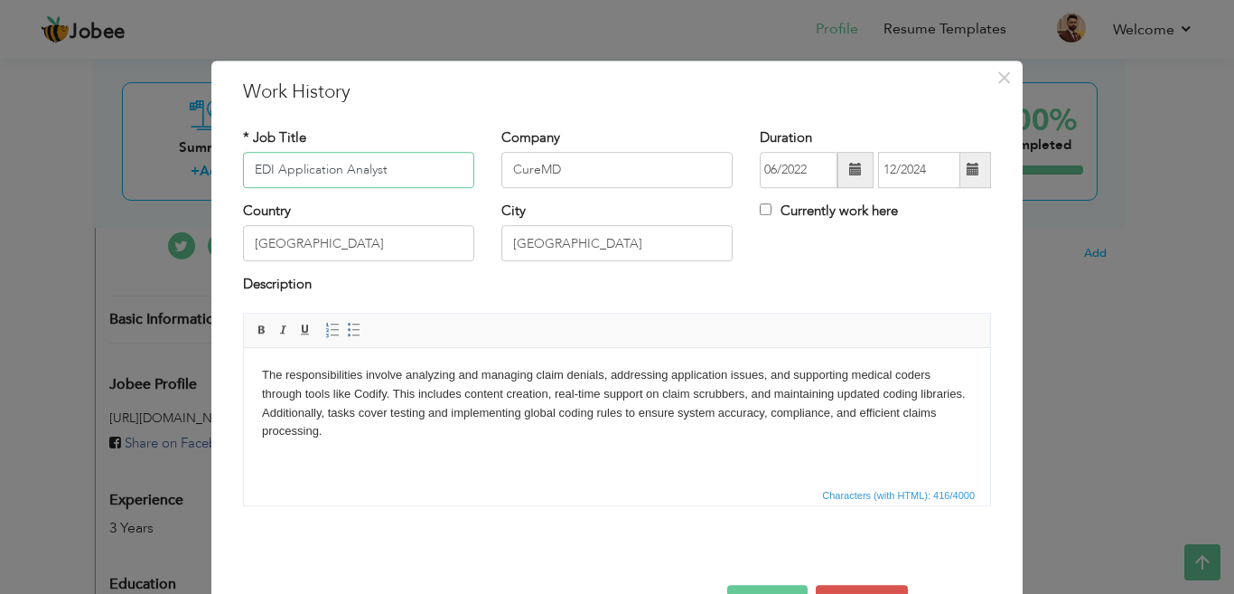
click at [245, 168] on input "EDI Application Analyst" at bounding box center [358, 170] width 231 height 36
drag, startPoint x: 399, startPoint y: 174, endPoint x: 246, endPoint y: 190, distance: 153.6
click at [246, 190] on div "* Job Title Sr. EDI Application Analyst" at bounding box center [359, 164] width 258 height 73
type input "Sr. EDI Application Analyst"
click at [246, 190] on div "* Job Title Sr. EDI Application Analyst" at bounding box center [359, 164] width 258 height 73
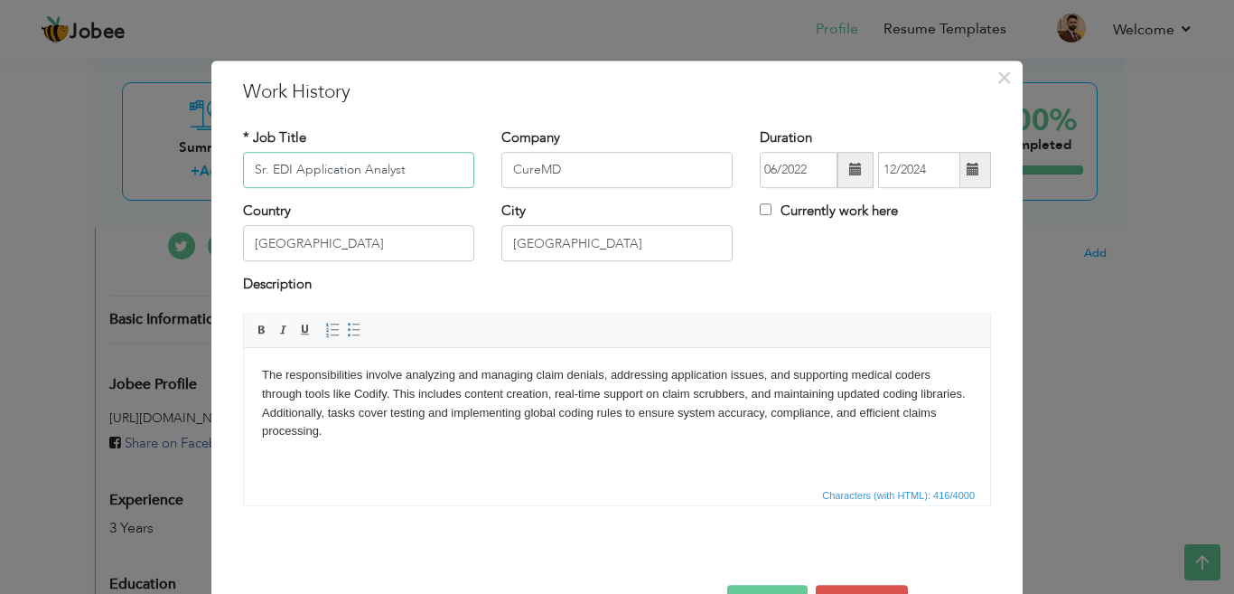
click at [339, 170] on input "Sr. EDI Application Analyst" at bounding box center [358, 170] width 231 height 36
click at [308, 178] on input "Lead Expet System" at bounding box center [358, 170] width 231 height 36
click at [369, 172] on input "Lead Expert System" at bounding box center [358, 170] width 231 height 36
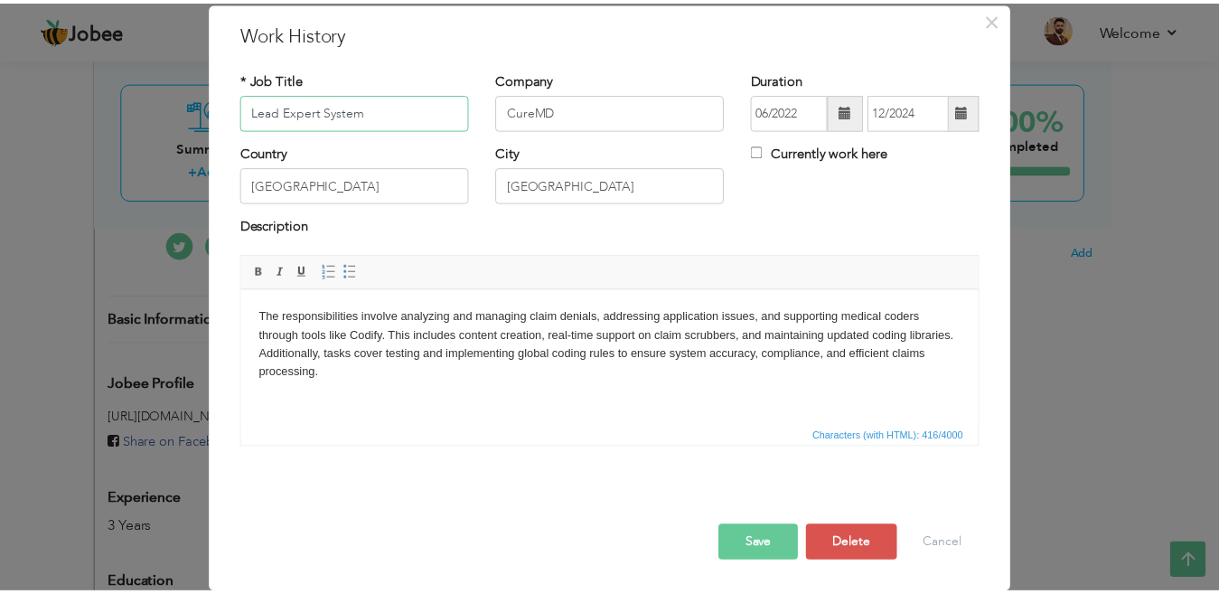
scroll to position [85, 0]
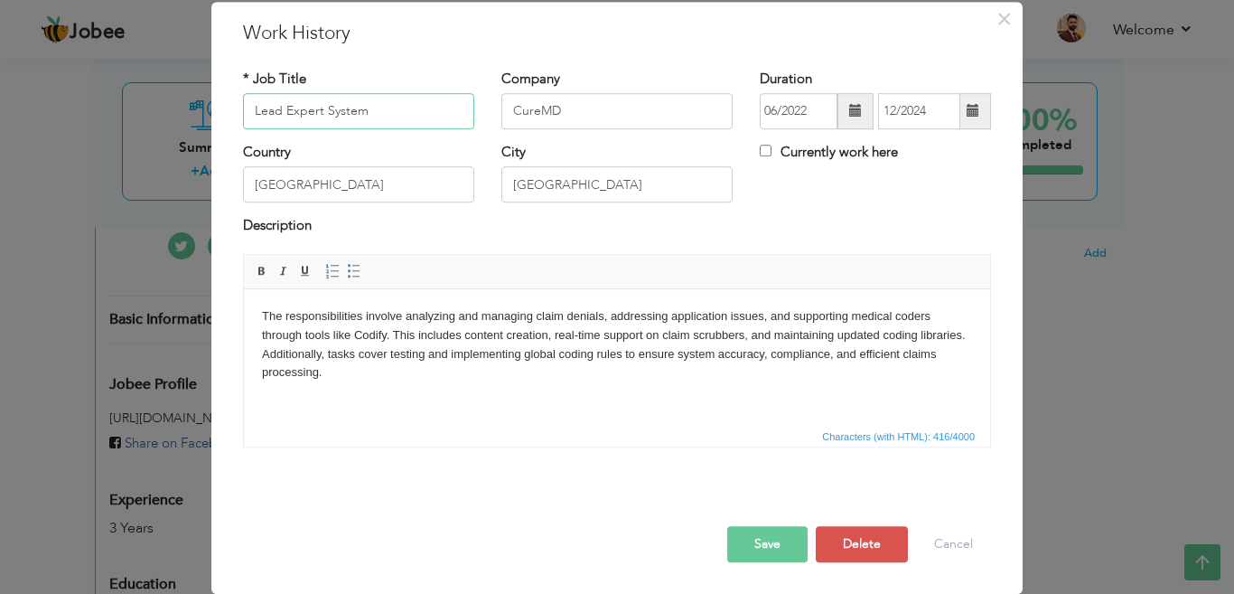
type input "Lead Expert System"
click at [768, 526] on button "Save" at bounding box center [767, 544] width 80 height 36
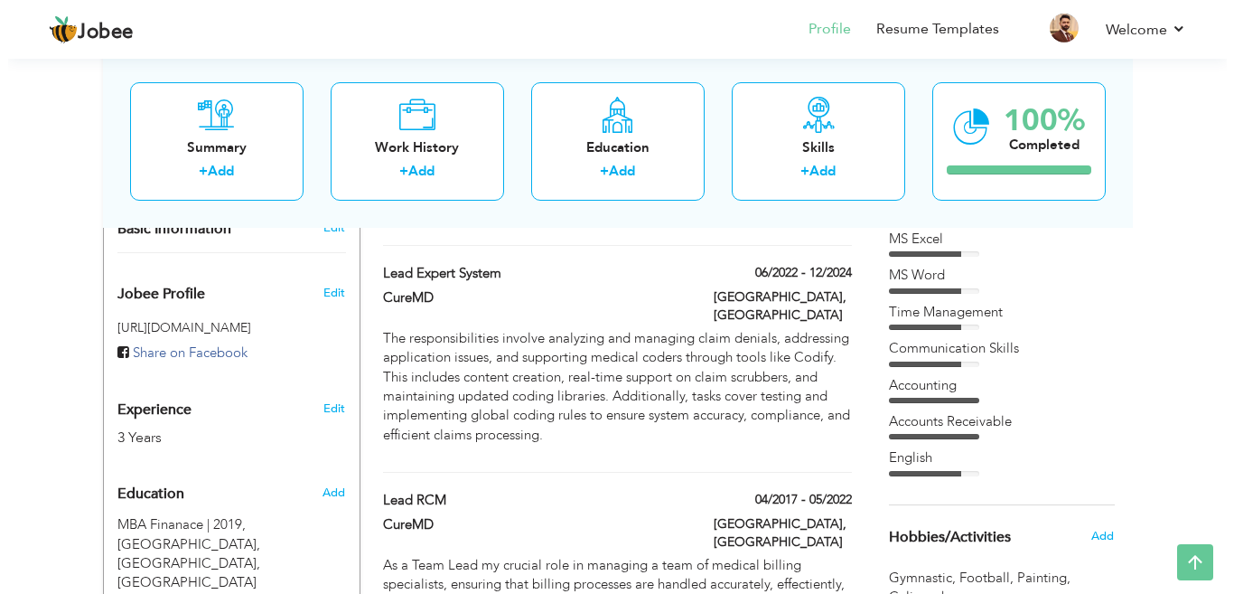
scroll to position [452, 0]
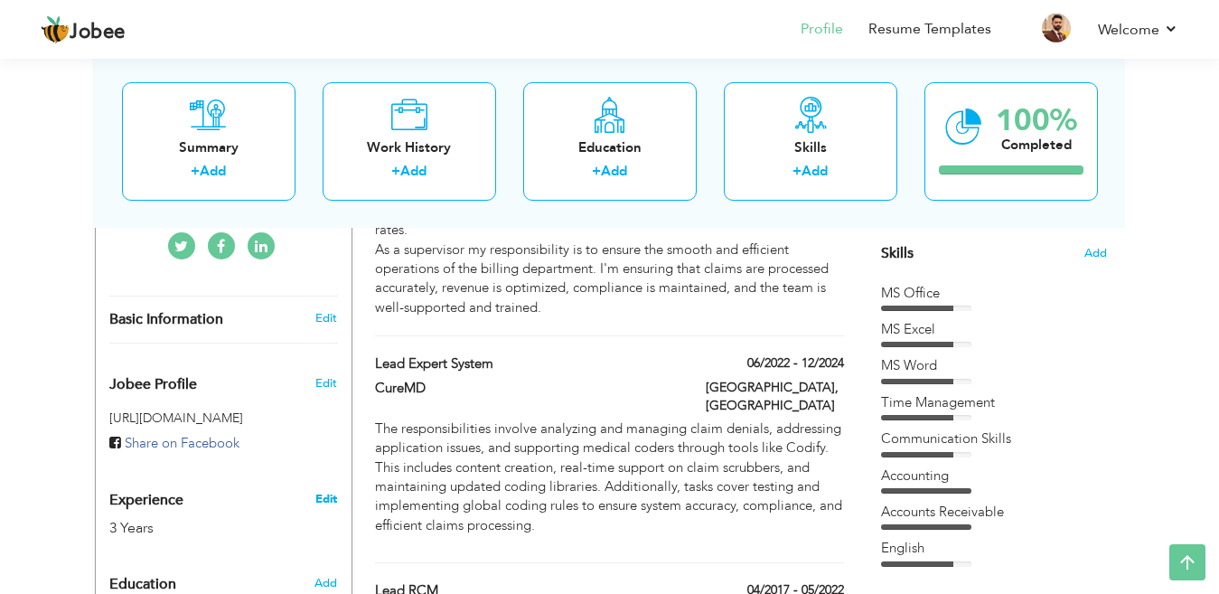
click at [332, 491] on link "Edit" at bounding box center [326, 499] width 22 height 16
type input "[PERSON_NAME]"
type input "Khan"
type input "03054109299"
select select "number:166"
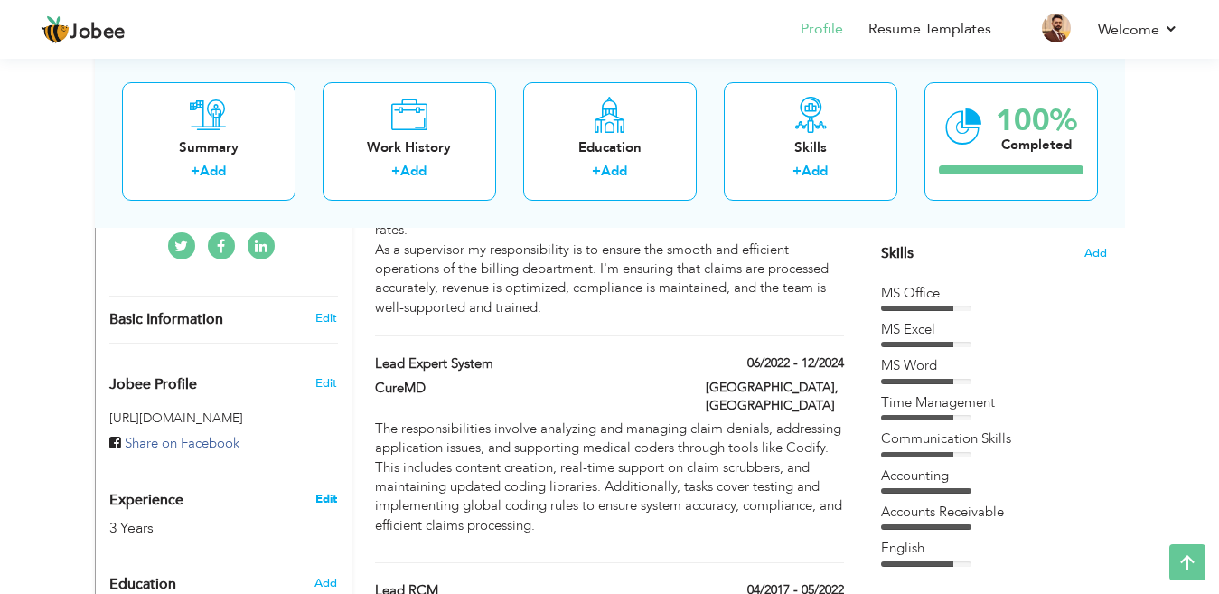
type input "[GEOGRAPHIC_DATA]"
select select "number:5"
type input "Cure MD"
type input "Accountant Management Executive"
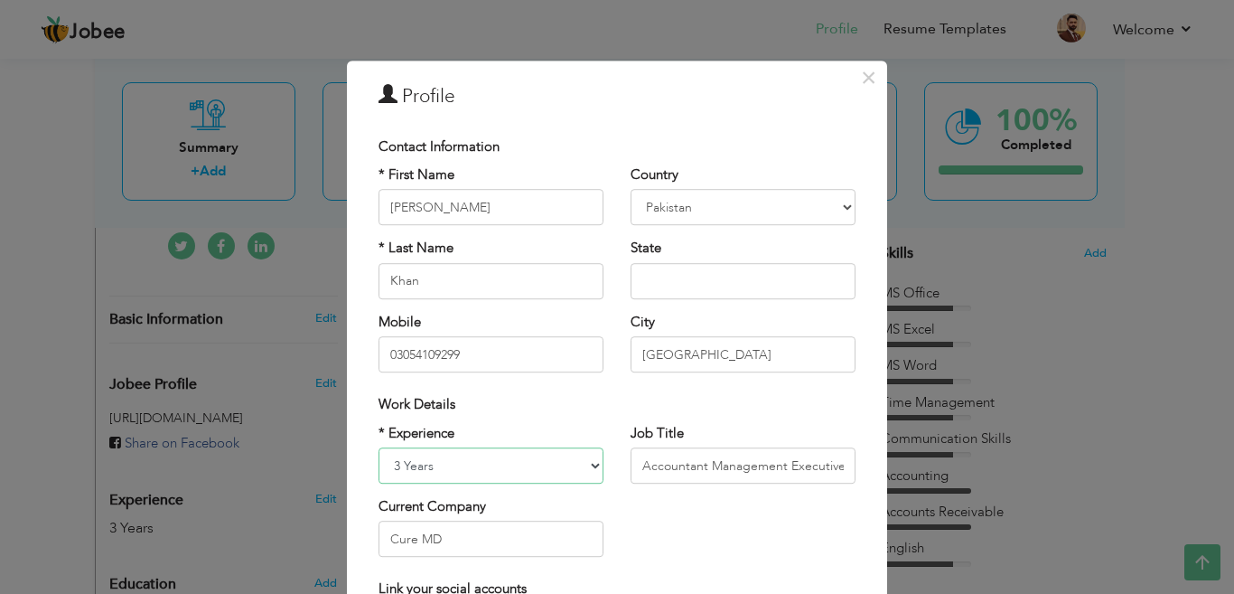
click at [388, 465] on select "Entry Level Less than 1 Year 1 Year 2 Years 3 Years 4 Years 5 Years 6 Years 7 Y…" at bounding box center [491, 465] width 225 height 36
select select "number:10"
click at [379, 447] on select "Entry Level Less than 1 Year 1 Year 2 Years 3 Years 4 Years 5 Years 6 Years 7 Y…" at bounding box center [491, 465] width 225 height 36
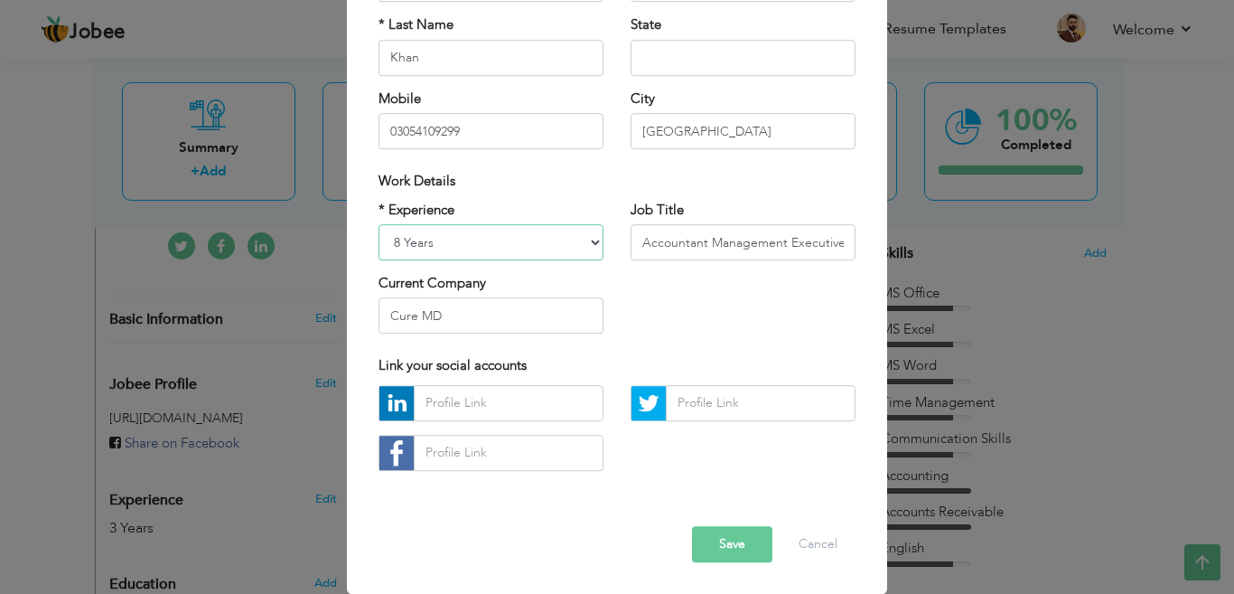
scroll to position [248, 0]
click at [733, 224] on input "Accountant Management Executive" at bounding box center [743, 242] width 225 height 36
click at [700, 526] on button "Save" at bounding box center [732, 544] width 80 height 36
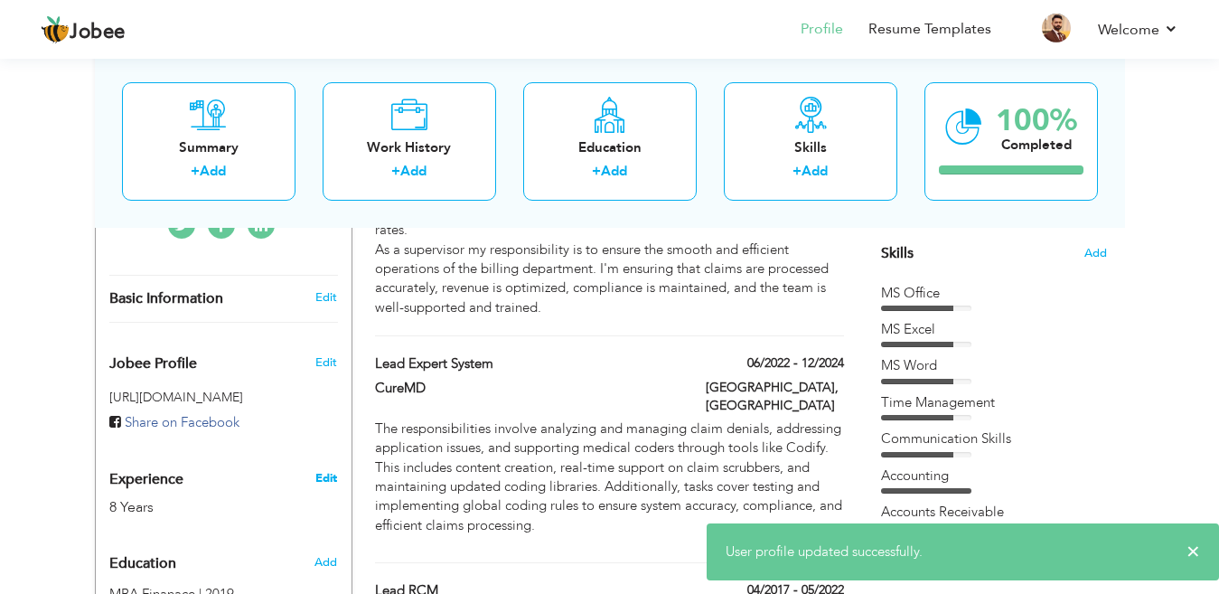
click at [320, 470] on link "Edit" at bounding box center [326, 478] width 22 height 16
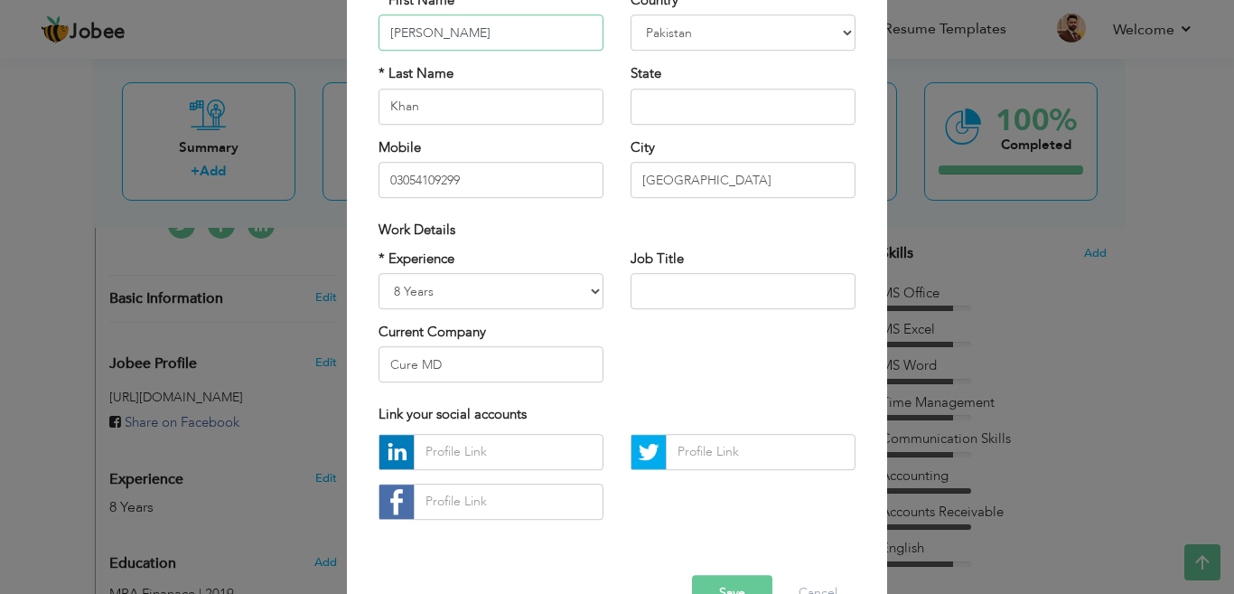
scroll to position [181, 0]
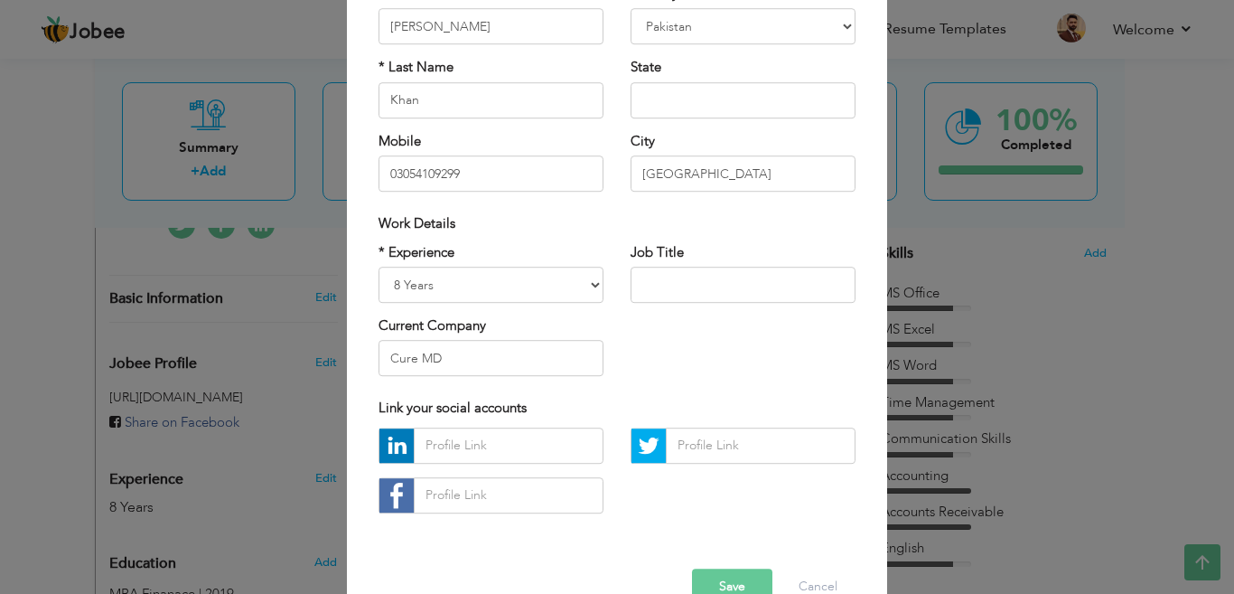
click at [435, 246] on label "* Experience" at bounding box center [417, 252] width 76 height 19
click at [825, 572] on button "Cancel" at bounding box center [818, 586] width 75 height 36
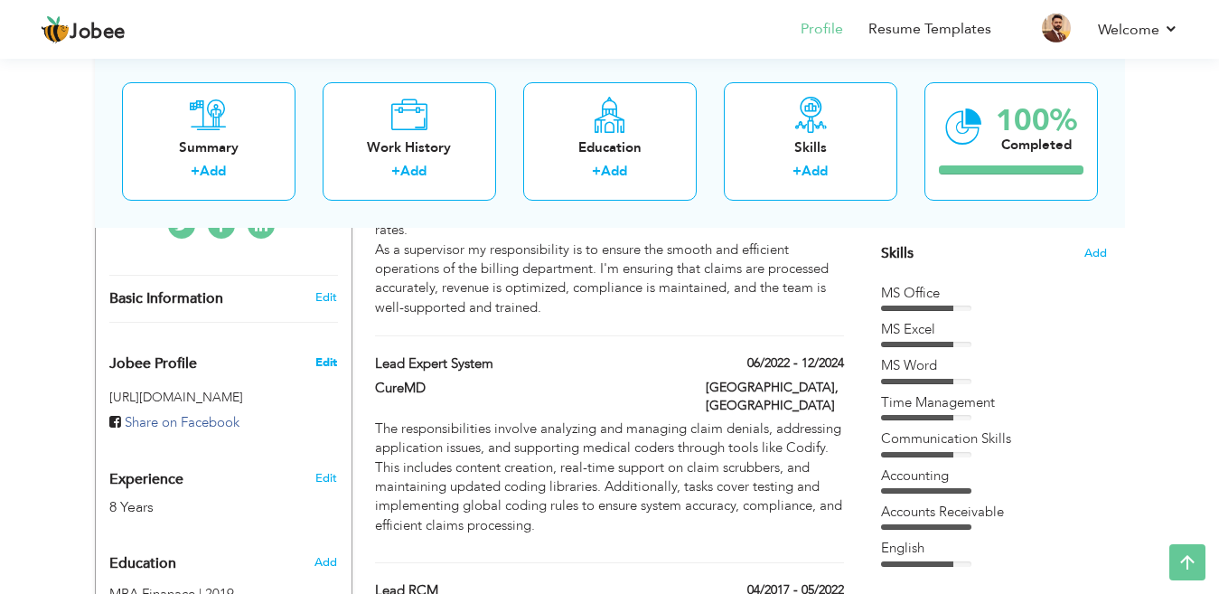
click at [321, 354] on span "Edit" at bounding box center [326, 362] width 22 height 16
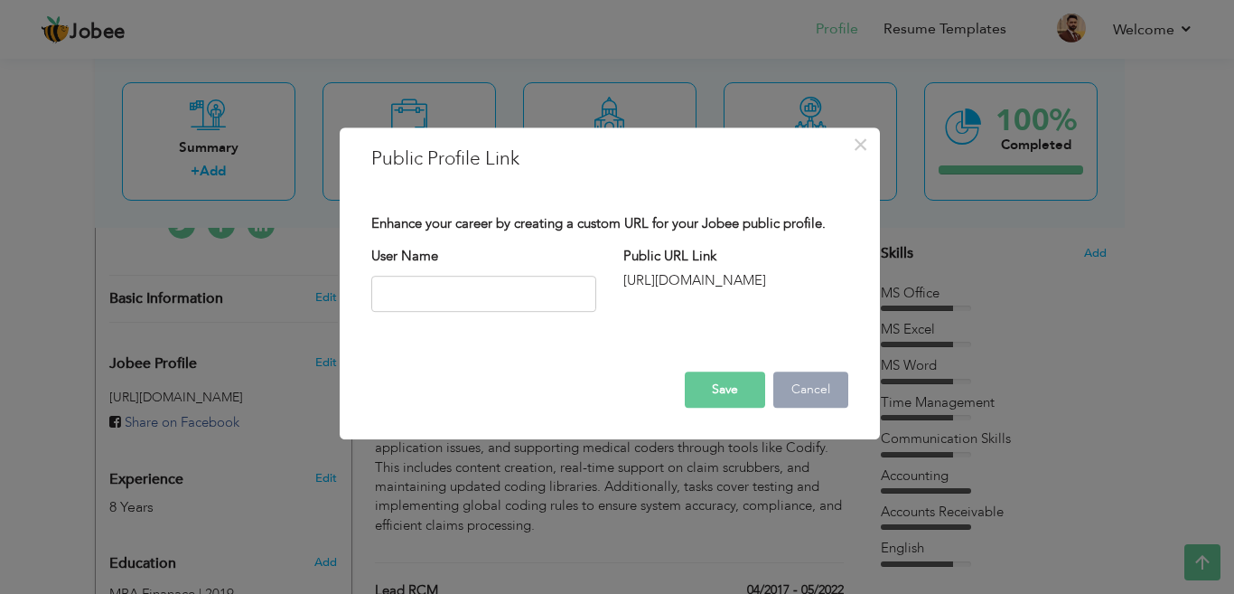
click at [801, 381] on button "Cancel" at bounding box center [811, 389] width 75 height 36
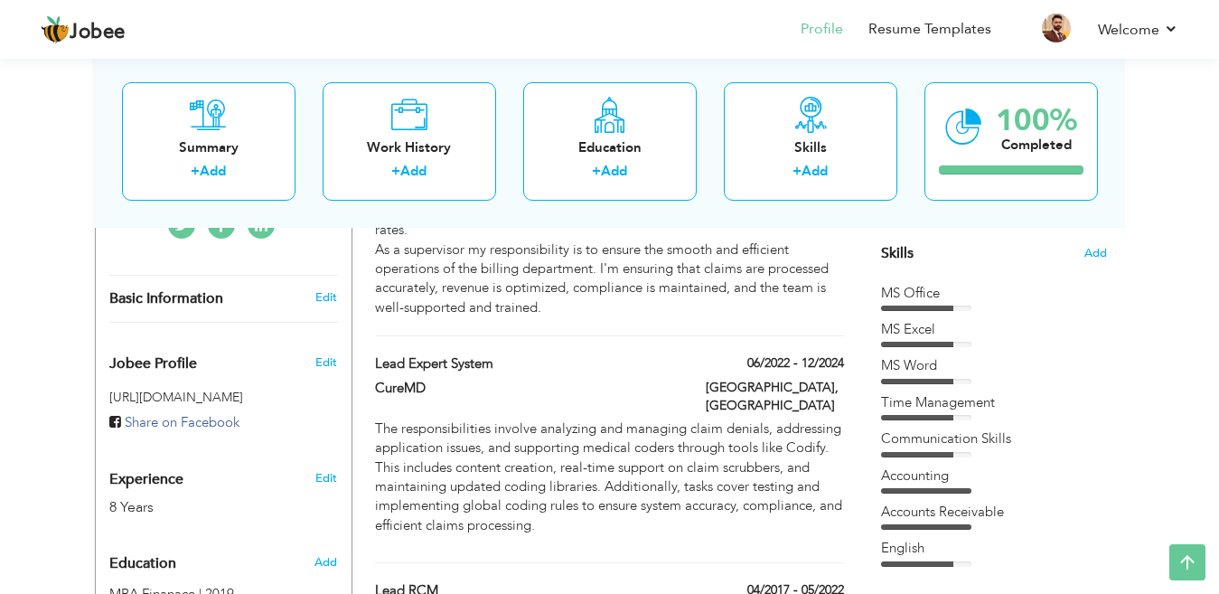
drag, startPoint x: 154, startPoint y: 332, endPoint x: 215, endPoint y: 428, distance: 114.6
click at [330, 289] on link "Edit" at bounding box center [326, 297] width 22 height 16
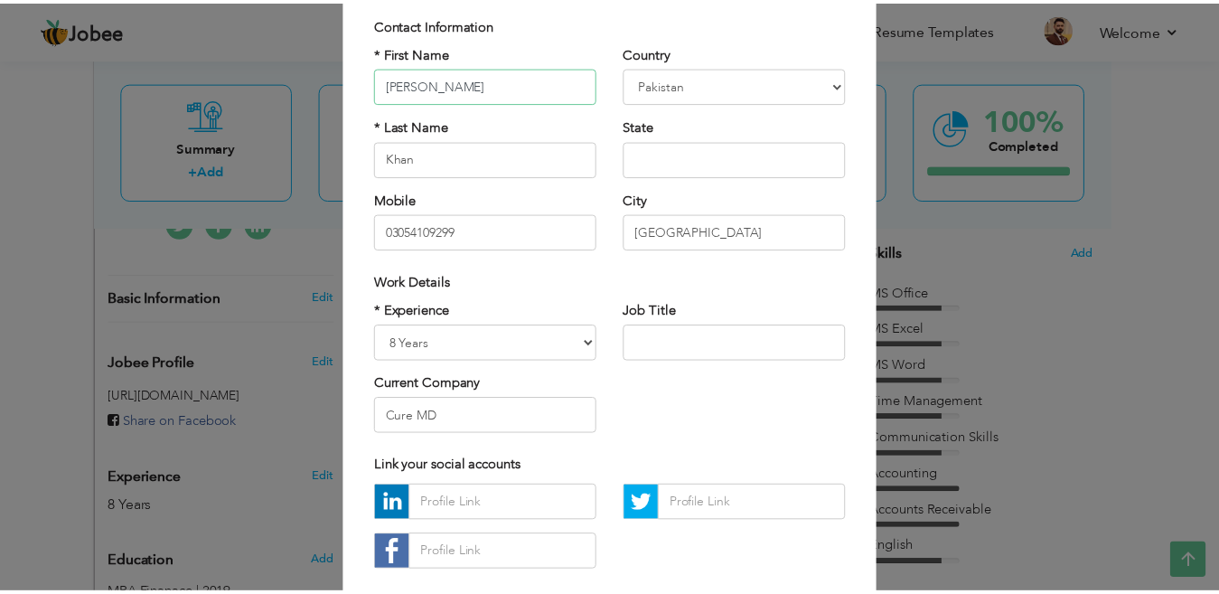
scroll to position [248, 0]
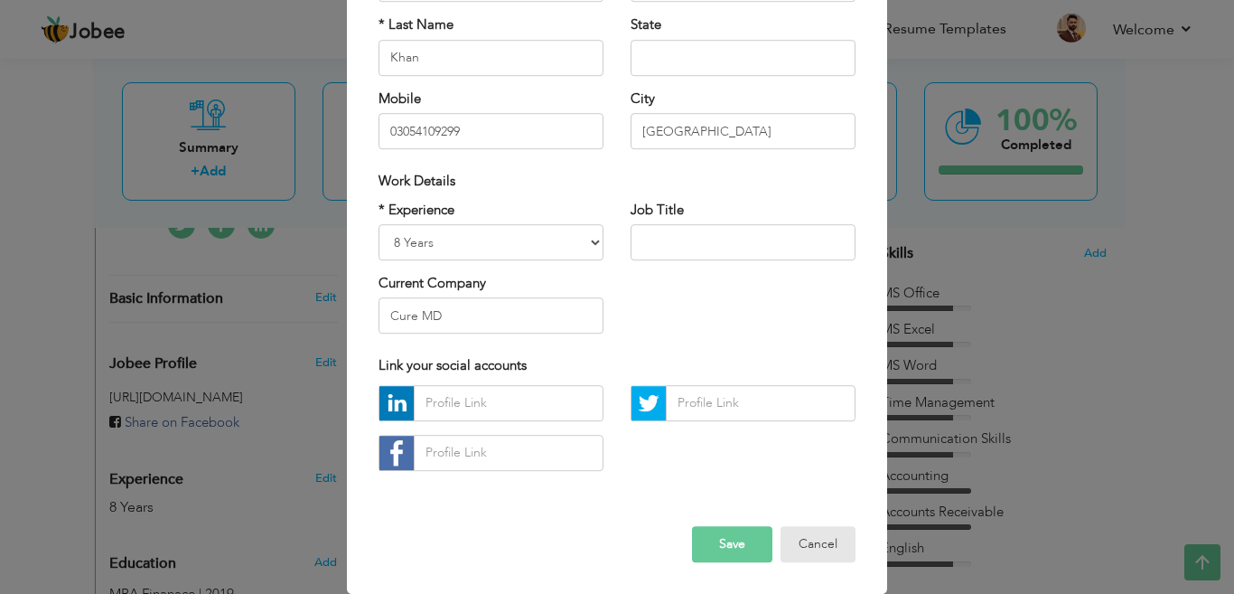
click at [791, 535] on div "Error Save Cancel" at bounding box center [617, 529] width 504 height 91
click at [808, 526] on button "Cancel" at bounding box center [818, 544] width 75 height 36
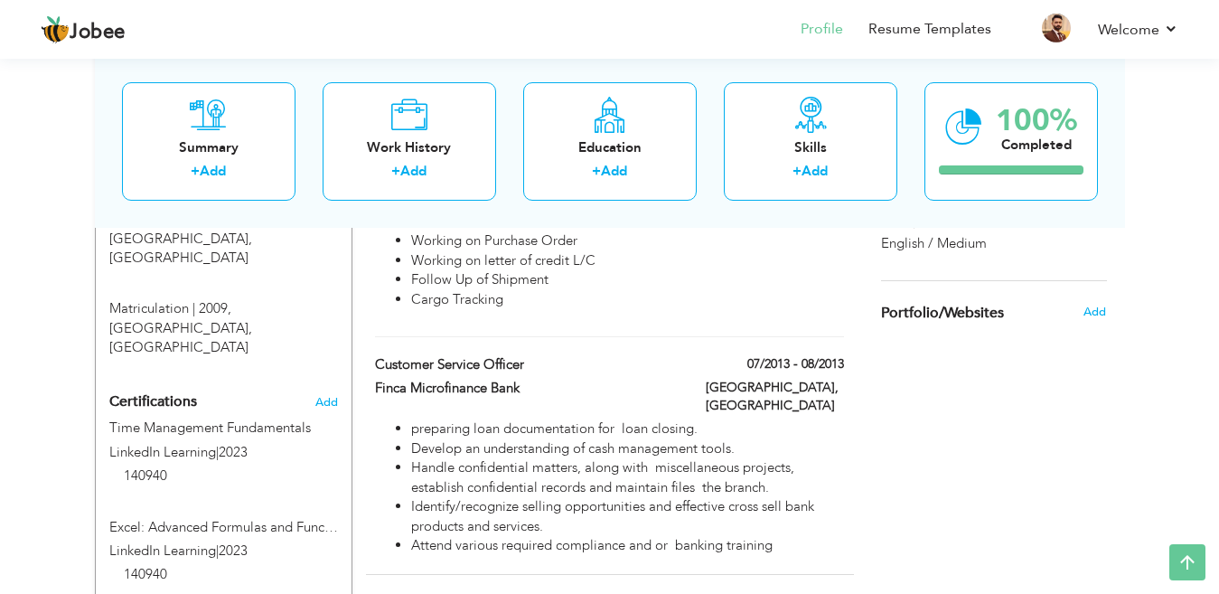
scroll to position [994, 0]
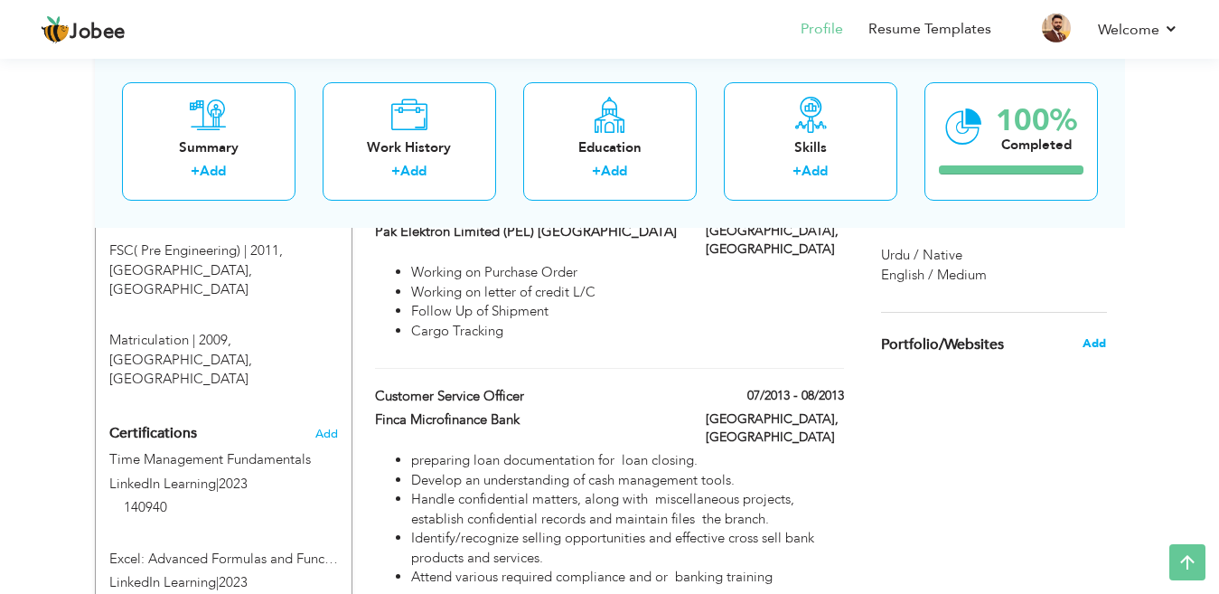
click at [1096, 335] on span "Add" at bounding box center [1094, 343] width 23 height 16
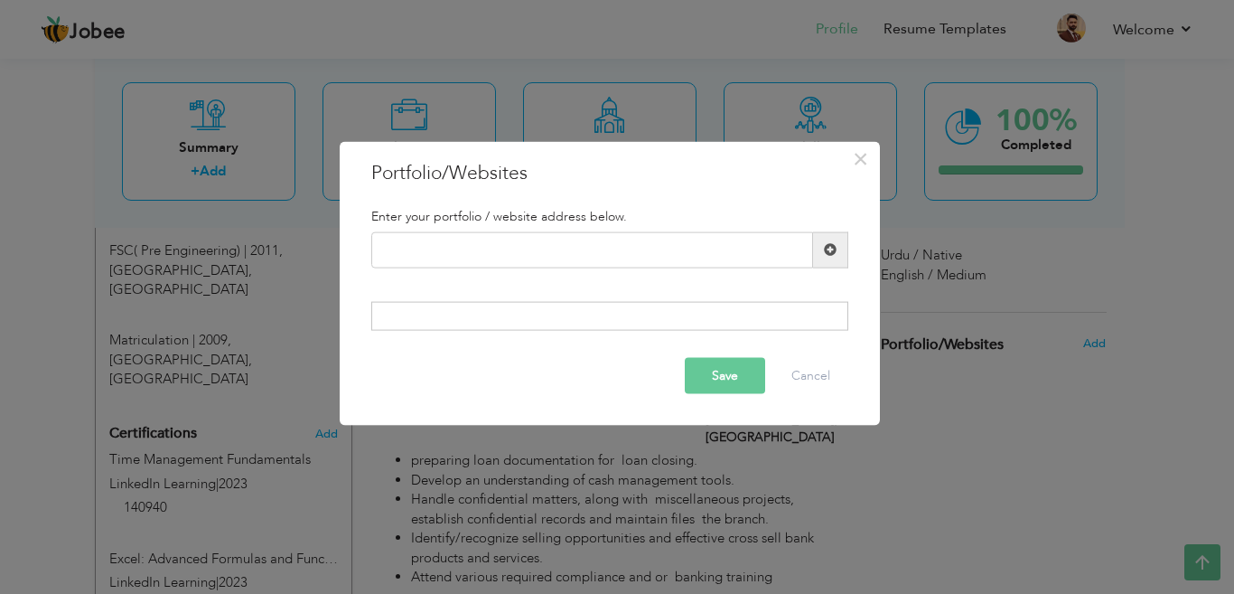
click at [455, 187] on div "× Portfolio/Websites Enter your portfolio / website address below. Save Cancel" at bounding box center [610, 283] width 540 height 285
click at [830, 380] on button "Cancel" at bounding box center [811, 376] width 75 height 36
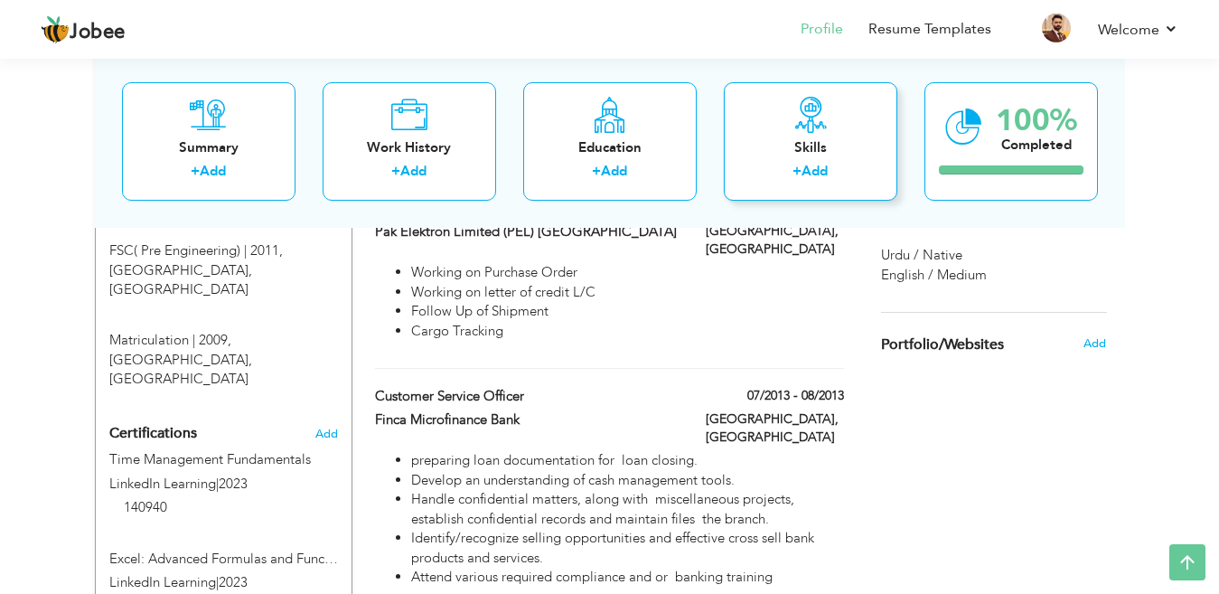
click at [806, 135] on div "Skills + Add" at bounding box center [811, 140] width 174 height 118
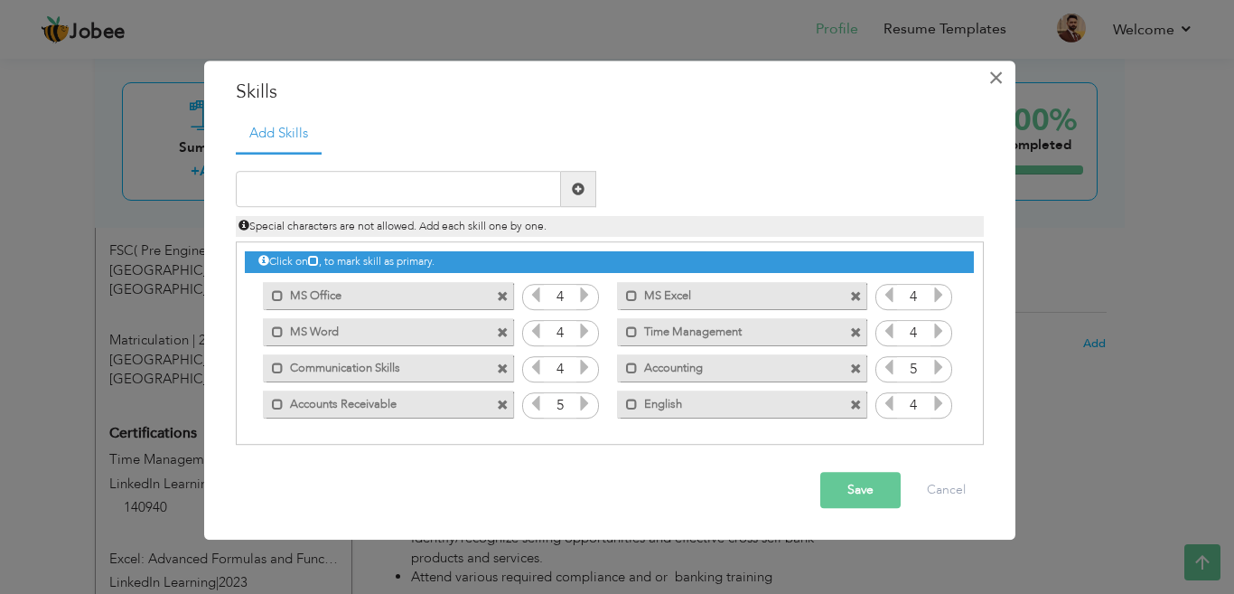
click at [992, 81] on span "×" at bounding box center [996, 77] width 15 height 33
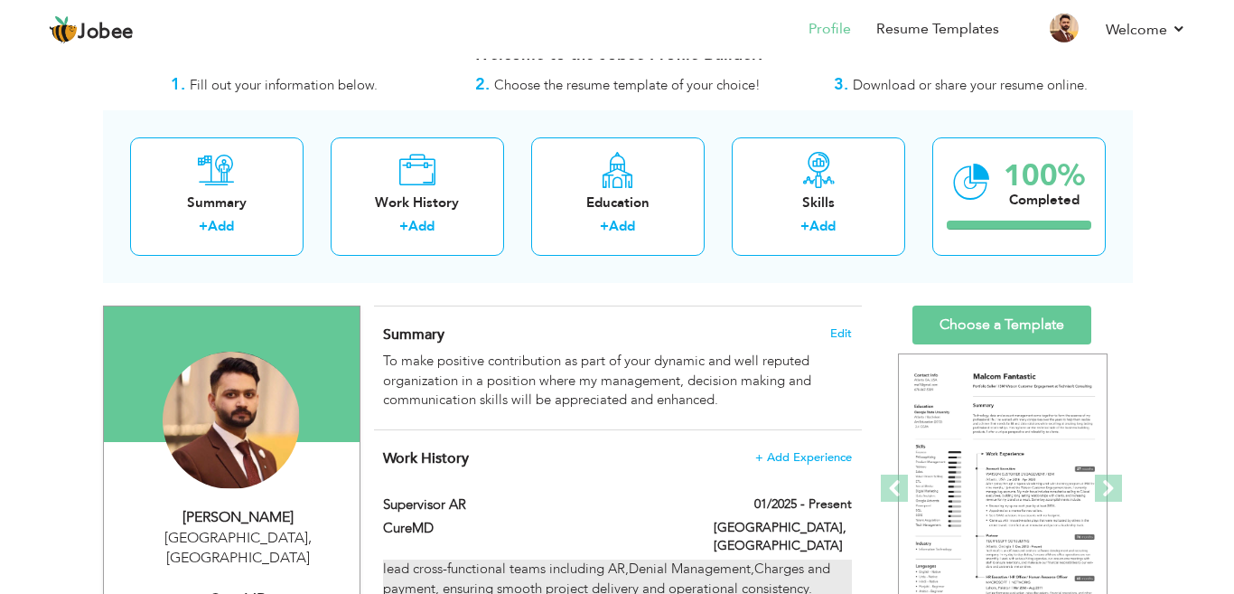
scroll to position [271, 0]
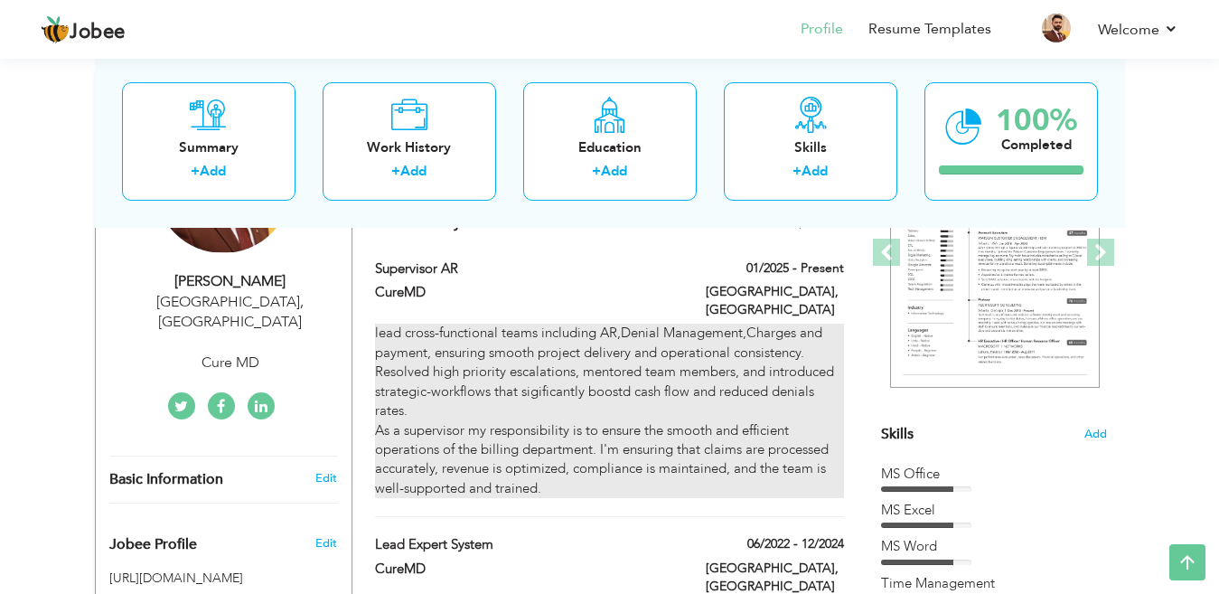
click at [794, 324] on div "lead cross-functional teams including AR,Denial Management,Charges and payment,…" at bounding box center [609, 411] width 468 height 174
type input "Supervisor AR"
type input "01/2025"
checkbox input "true"
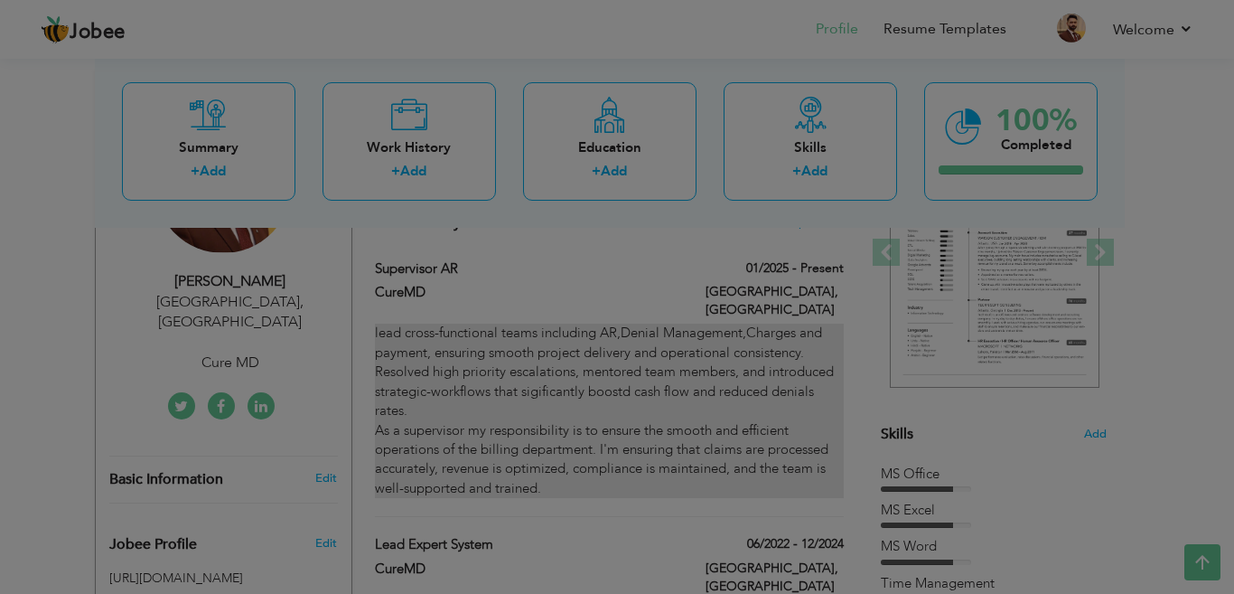
scroll to position [0, 0]
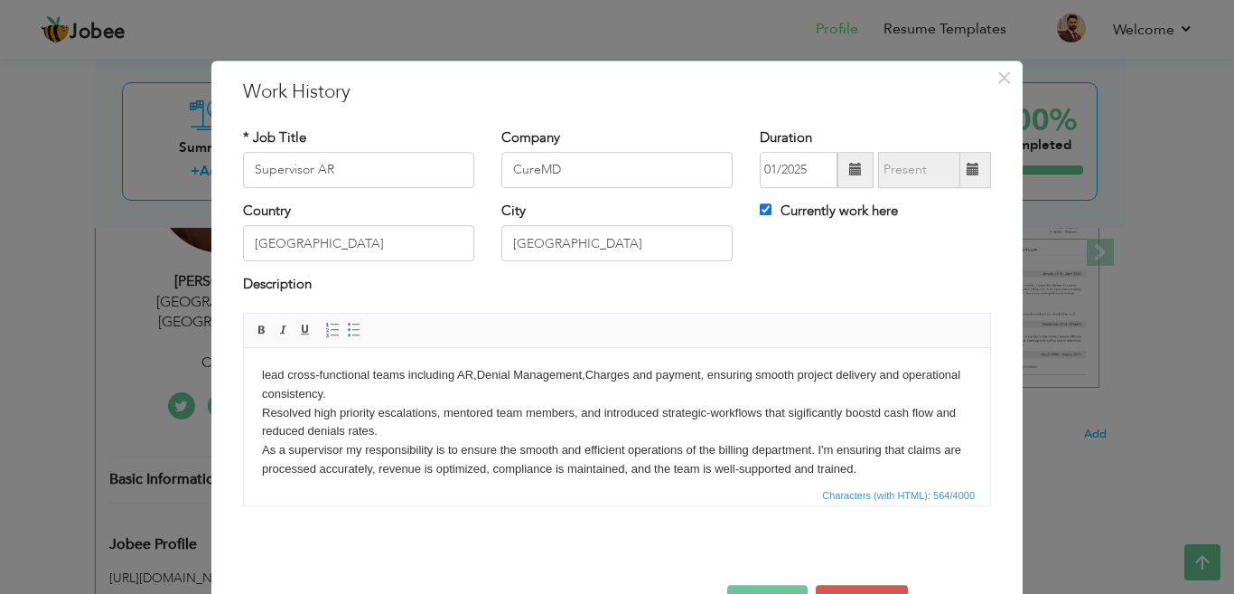
click at [903, 461] on body "lead cross-functional teams including AR,Denial Management,Charges and payment,…" at bounding box center [617, 421] width 710 height 113
click at [275, 477] on html "lead cross-functional teams including AR,Denial Management,Charges and payment,…" at bounding box center [617, 440] width 746 height 186
click at [288, 456] on body "lead cross-functional teams including AR,Denial Management,Charges and payment,…" at bounding box center [617, 440] width 710 height 150
click at [371, 462] on body "lead cross-functional teams including AR,Denial Management,Charges and payment,…" at bounding box center [617, 440] width 710 height 150
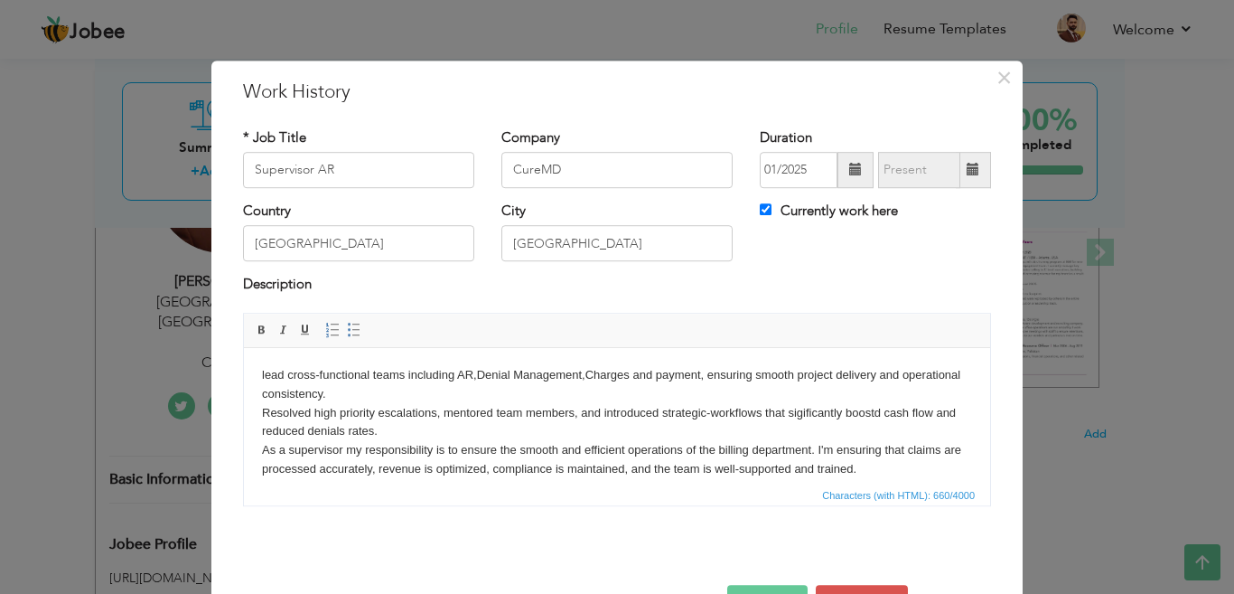
click at [666, 450] on p "lead cross-functional teams including AR,Denial Management,Charges and payment,…" at bounding box center [617, 440] width 710 height 150
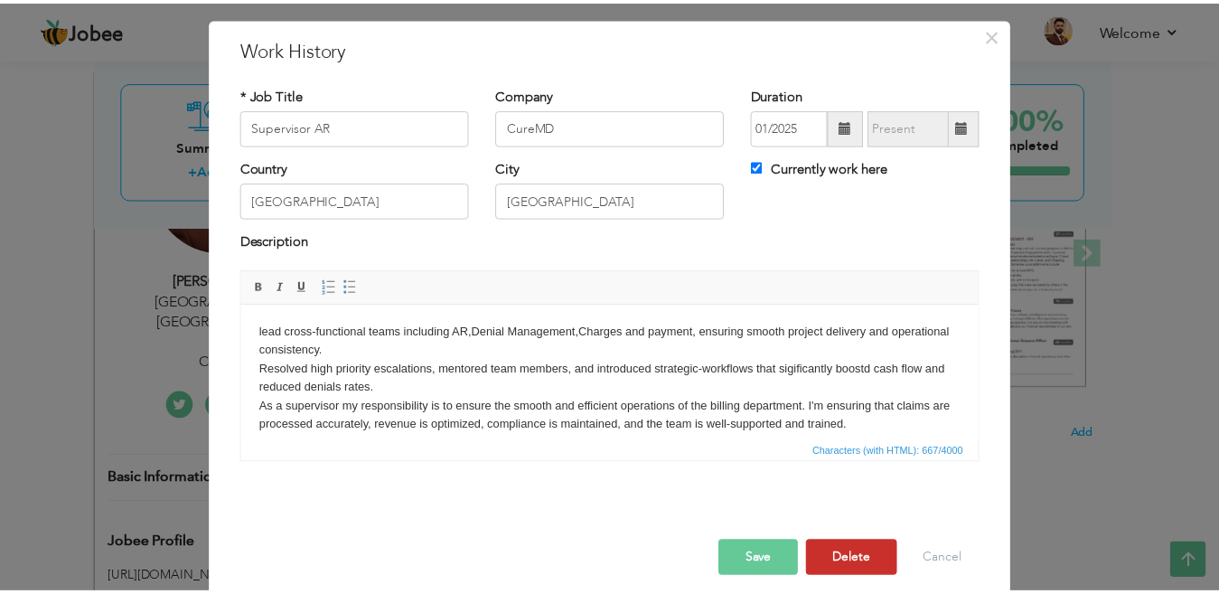
scroll to position [85, 0]
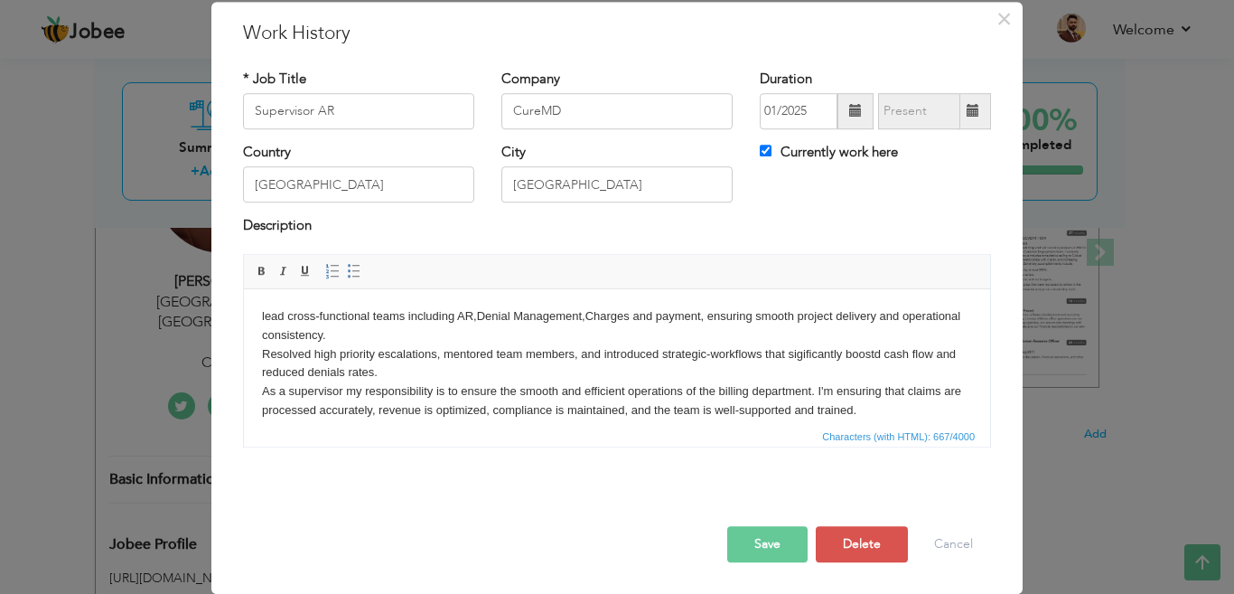
click at [768, 526] on button "Save" at bounding box center [767, 544] width 80 height 36
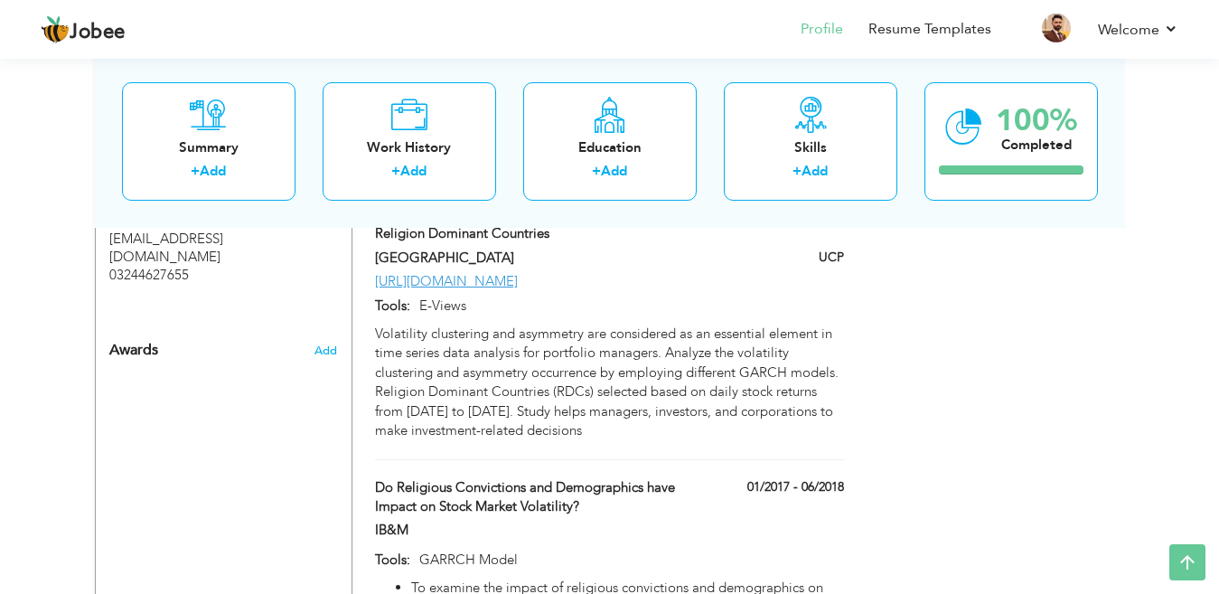
scroll to position [1536, 0]
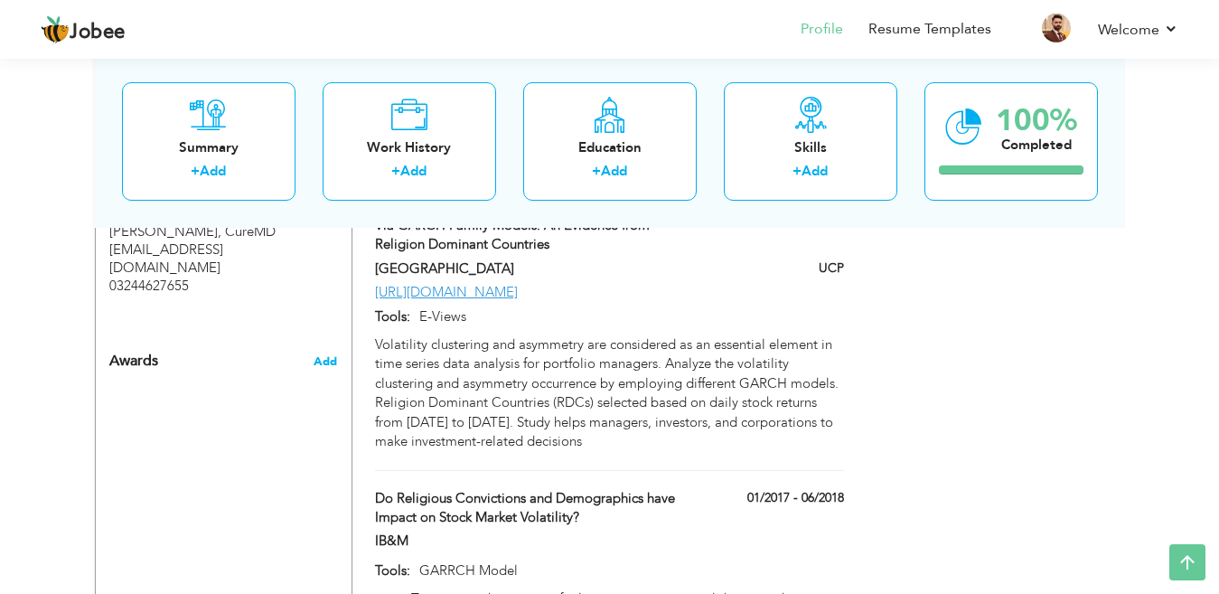
click at [333, 353] on span "Add" at bounding box center [325, 361] width 23 height 16
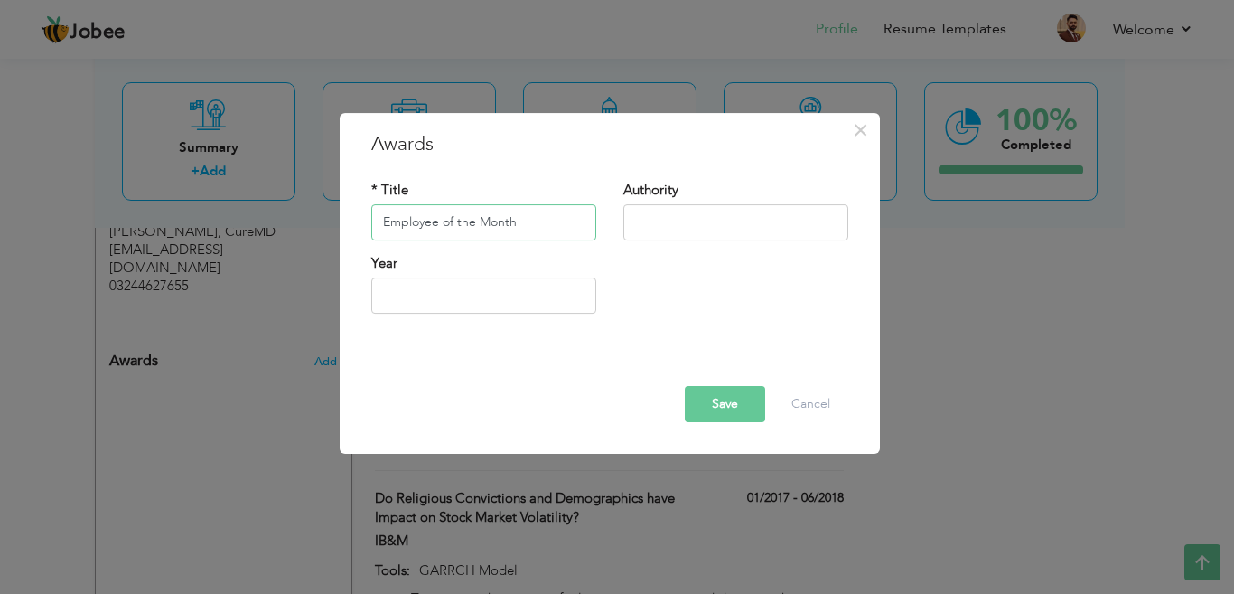
type input "Employee of the Month"
type input "c"
type input "CUREMD"
click at [444, 296] on input "text" at bounding box center [483, 295] width 225 height 36
type input "2025"
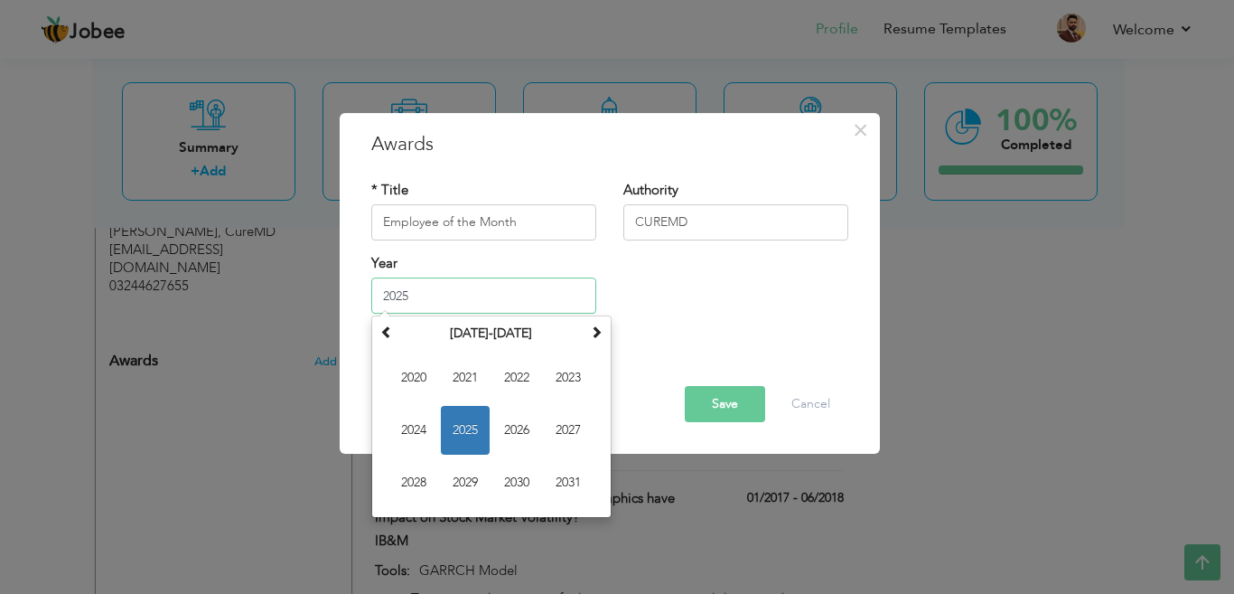
click at [471, 437] on span "2025" at bounding box center [465, 430] width 49 height 49
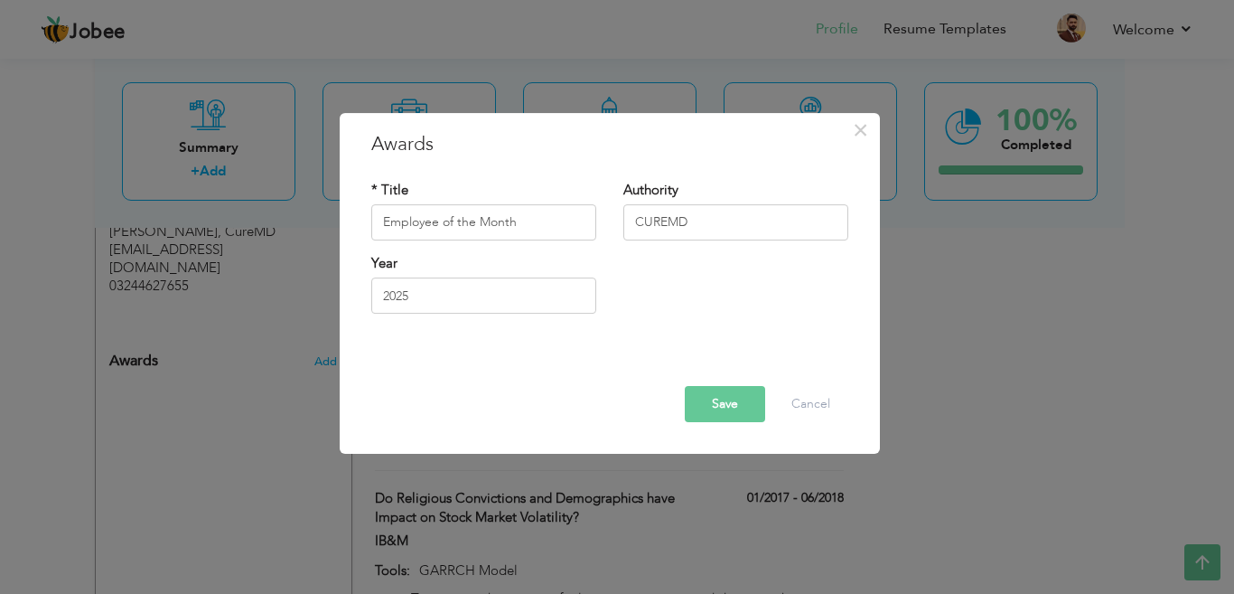
click at [720, 406] on button "Save" at bounding box center [725, 404] width 80 height 36
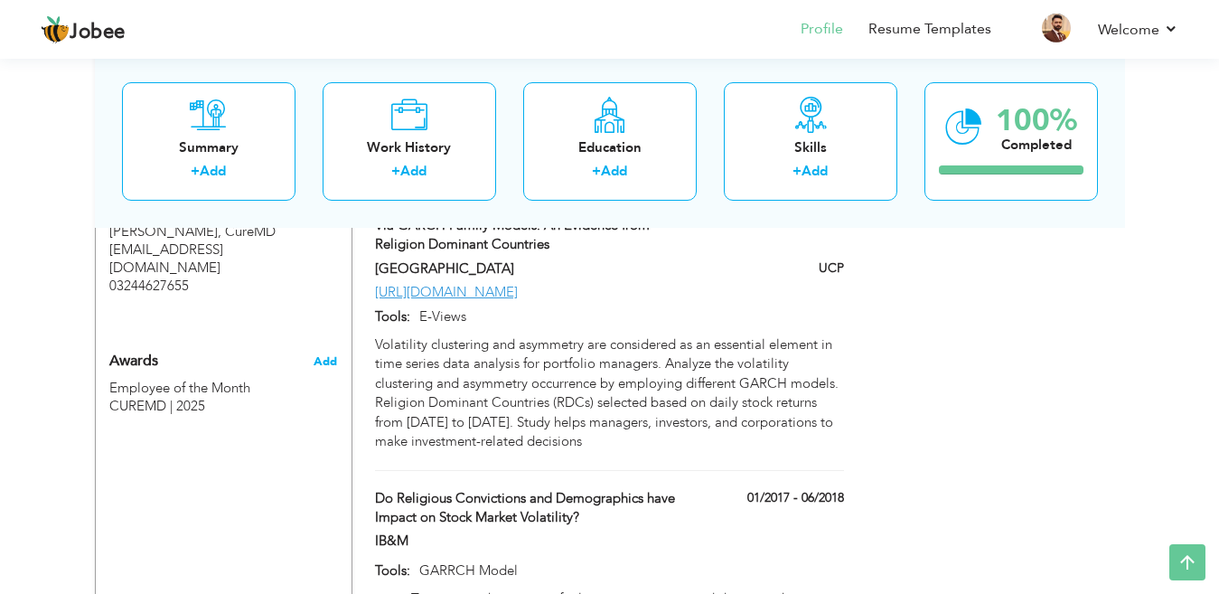
click at [322, 353] on span "Add" at bounding box center [325, 361] width 23 height 16
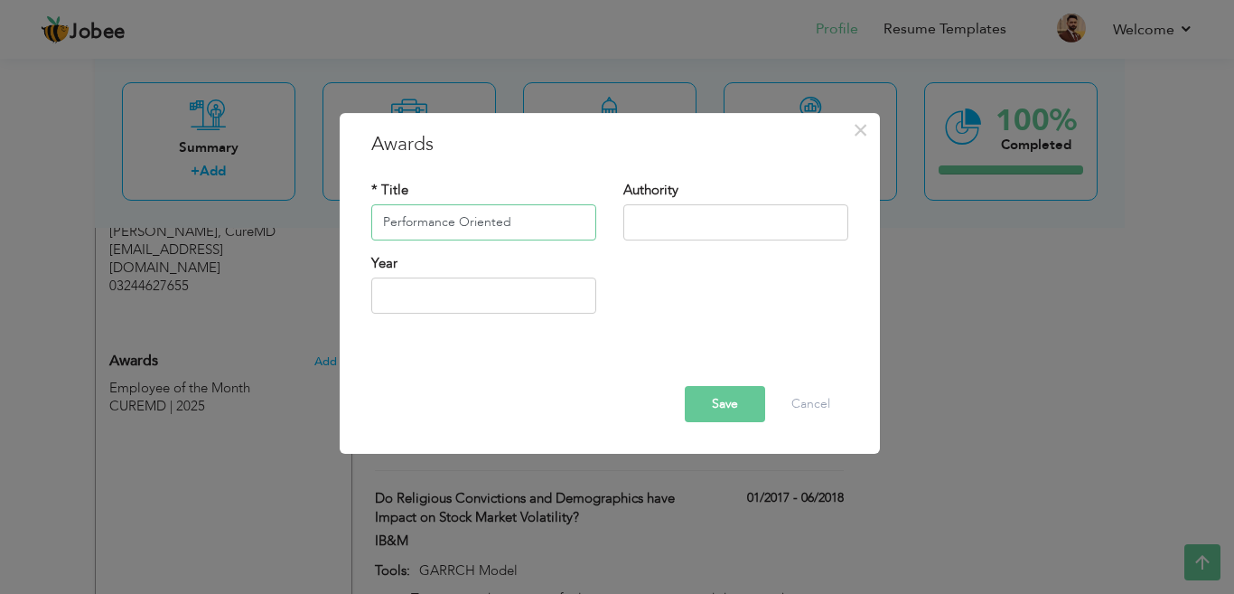
type input "Performance Oriented"
click at [690, 214] on input "text" at bounding box center [736, 222] width 225 height 36
type input "CureMD"
click at [502, 296] on input "text" at bounding box center [483, 295] width 225 height 36
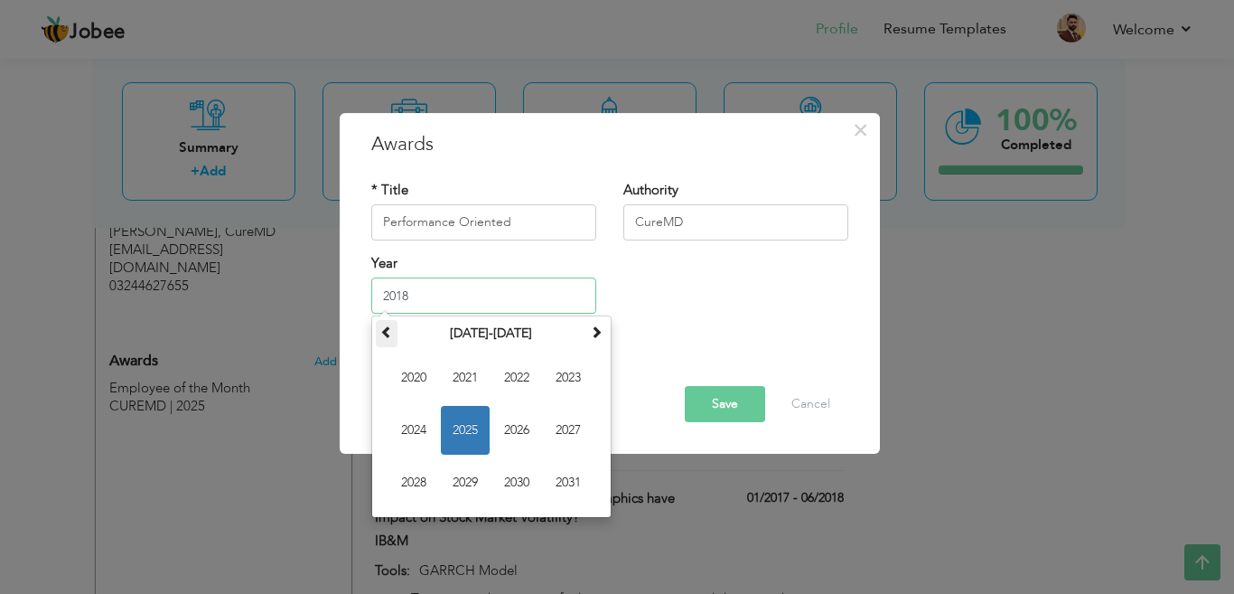
click at [384, 337] on span at bounding box center [386, 331] width 13 height 13
click at [418, 490] on span "2018" at bounding box center [414, 482] width 49 height 49
type input "2018"
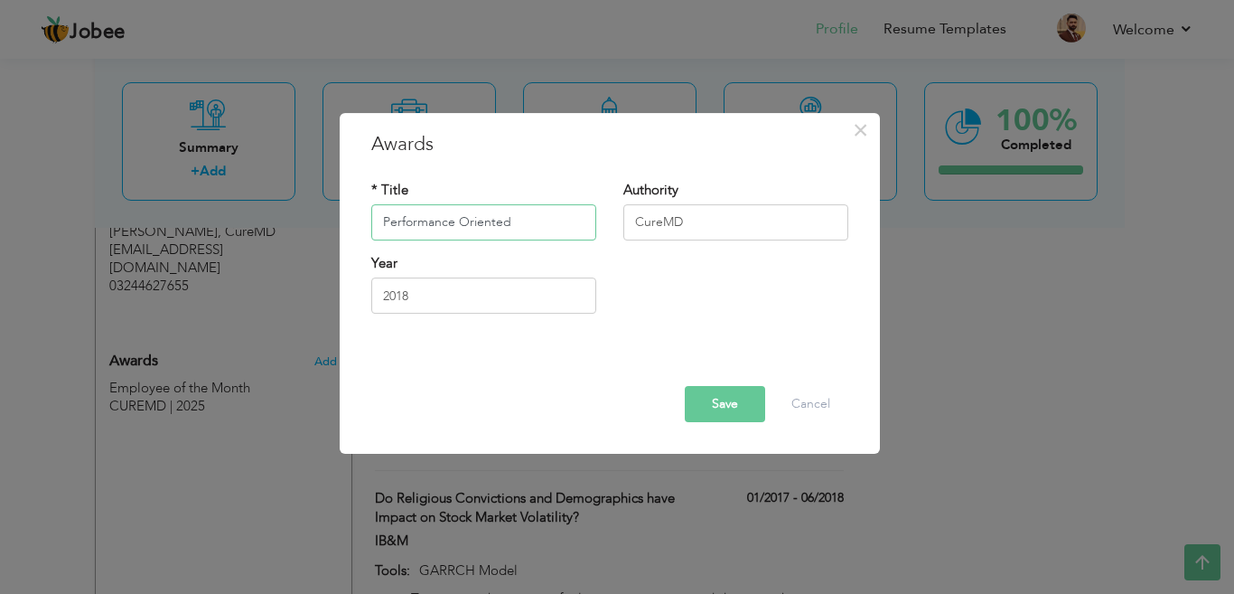
drag, startPoint x: 532, startPoint y: 223, endPoint x: 374, endPoint y: 223, distance: 158.2
click at [374, 223] on input "Performance Oriented" at bounding box center [483, 222] width 225 height 36
paste input "Performance Oriented"
drag, startPoint x: 391, startPoint y: 222, endPoint x: 519, endPoint y: 219, distance: 127.5
click at [519, 219] on input "Performance Oriented" at bounding box center [483, 222] width 225 height 36
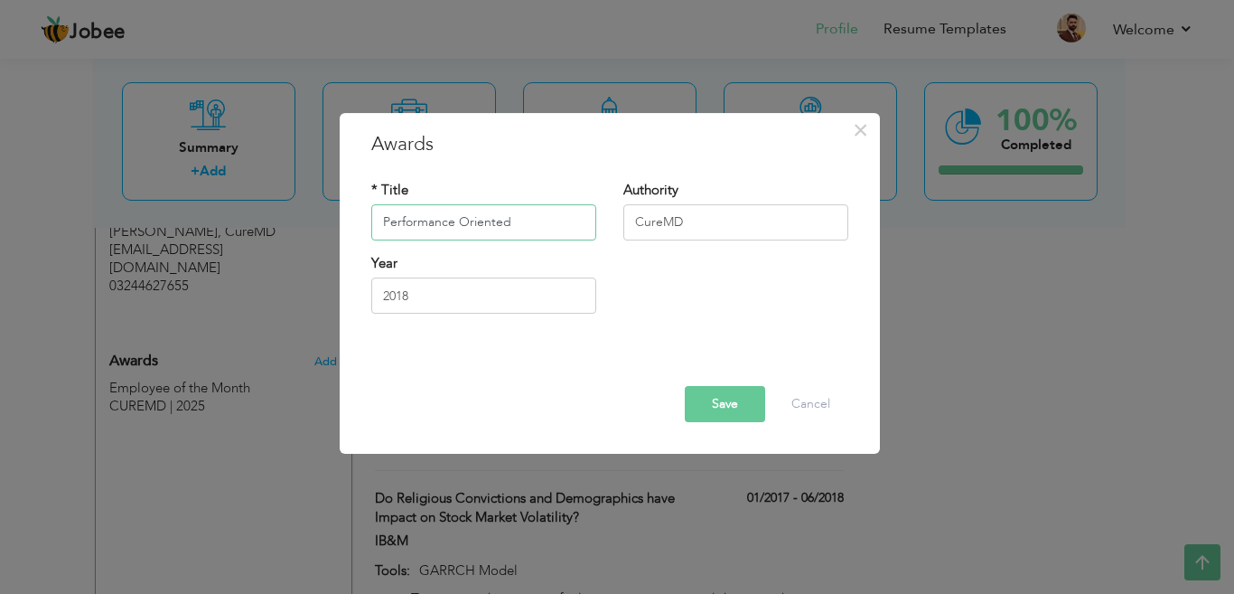
click at [517, 221] on input "Performance Oriented" at bounding box center [483, 222] width 225 height 36
type input "Performance Oriented"
click at [721, 409] on button "Save" at bounding box center [725, 404] width 80 height 36
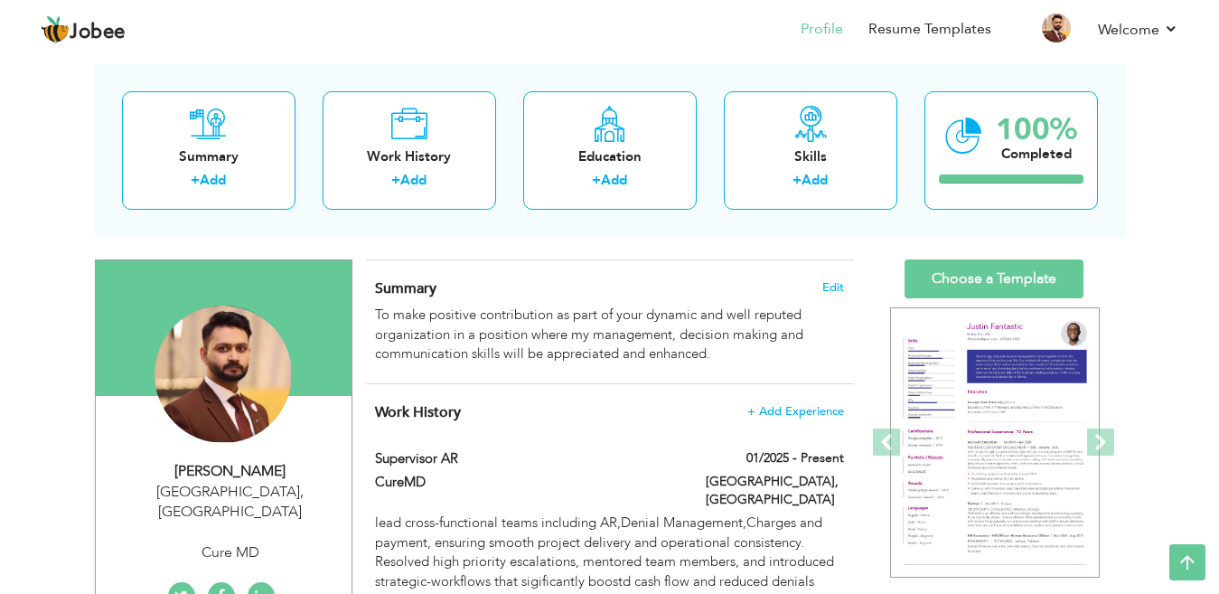
scroll to position [0, 0]
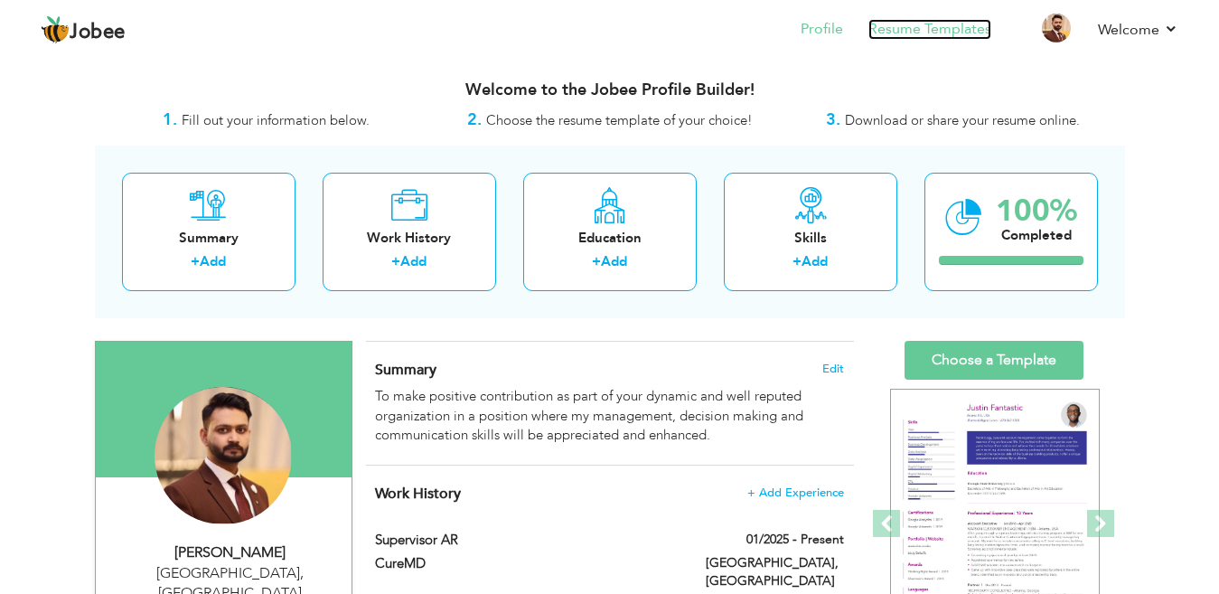
click at [925, 33] on link "Resume Templates" at bounding box center [929, 29] width 123 height 21
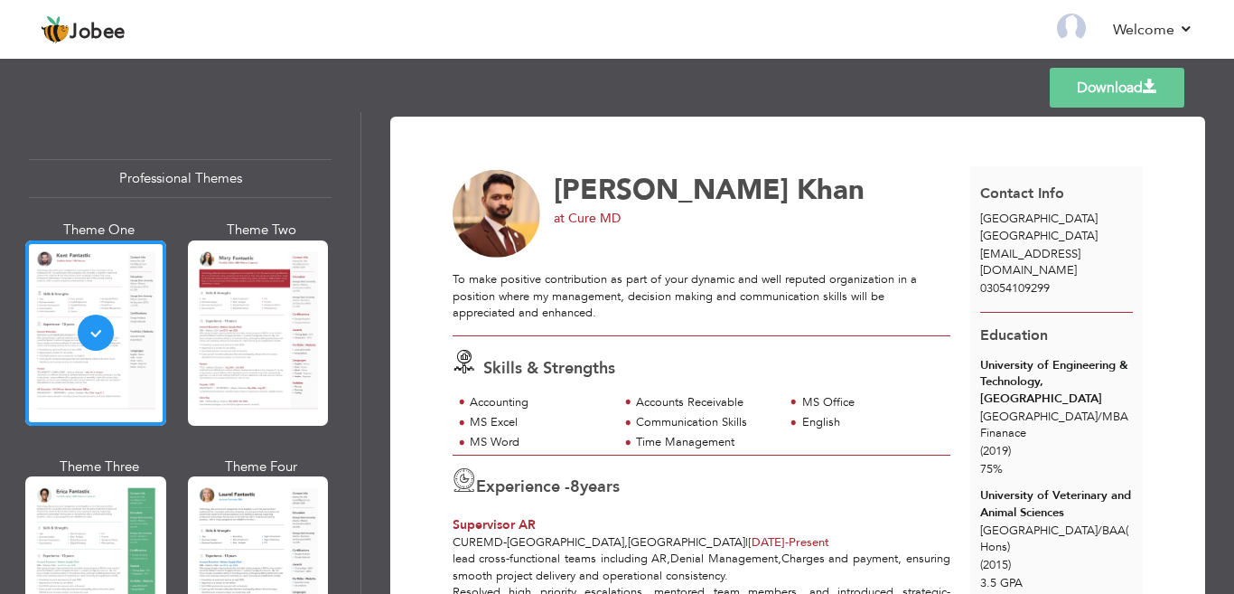
click at [206, 400] on div at bounding box center [258, 332] width 141 height 185
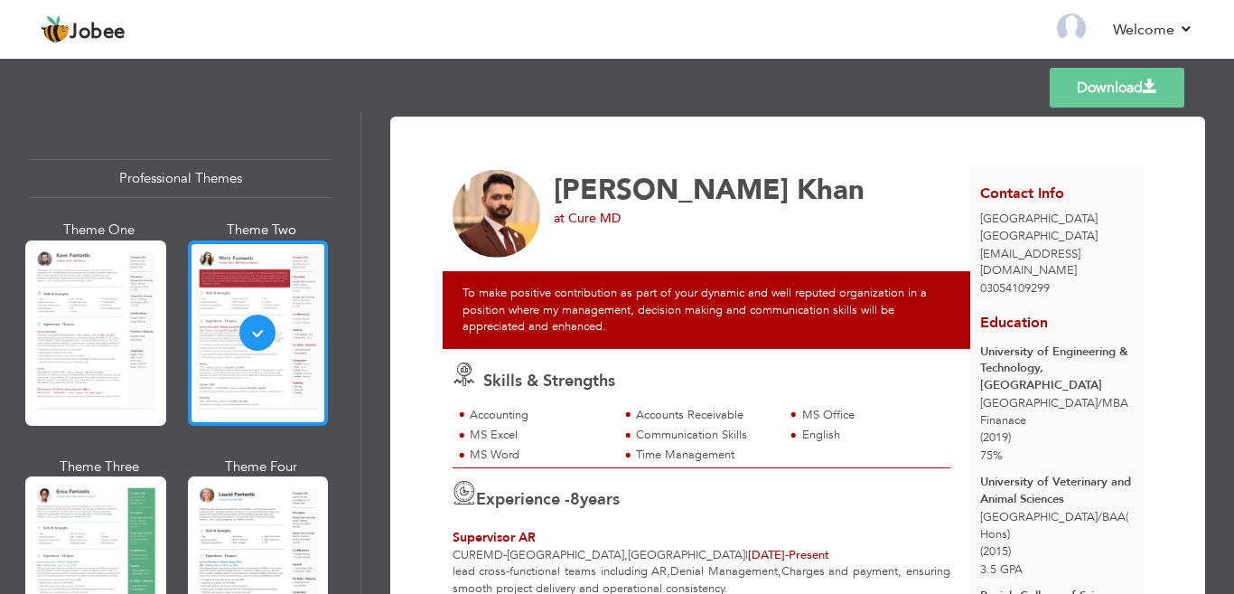
click at [256, 369] on div at bounding box center [258, 332] width 141 height 185
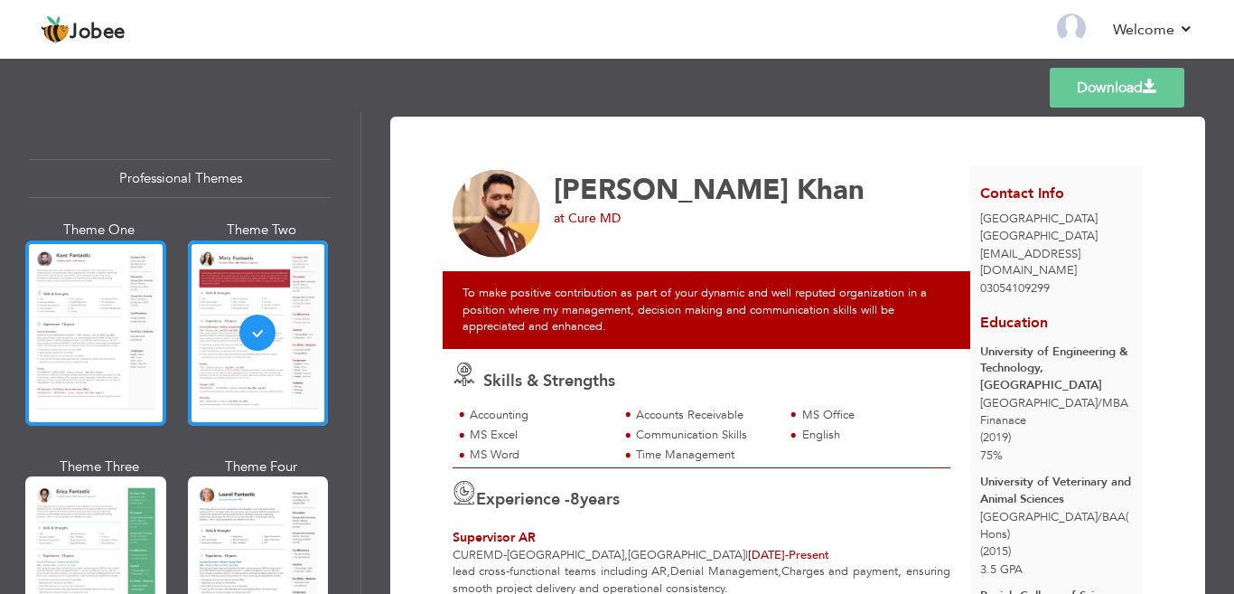
click at [133, 383] on div at bounding box center [95, 332] width 141 height 185
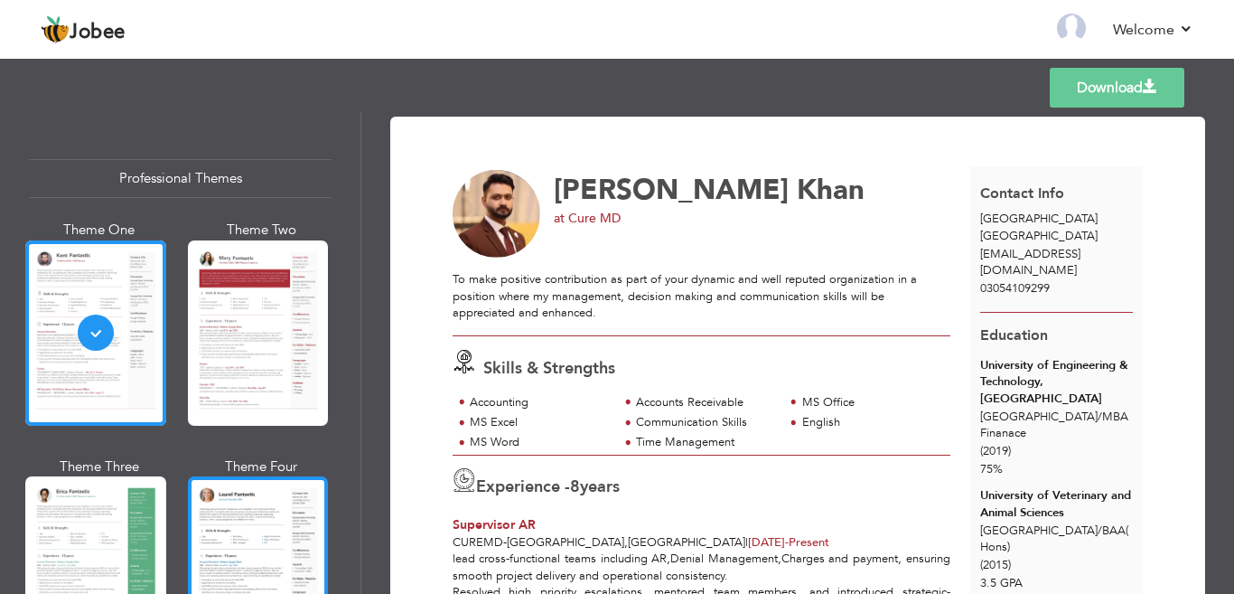
click at [191, 515] on div at bounding box center [258, 568] width 141 height 185
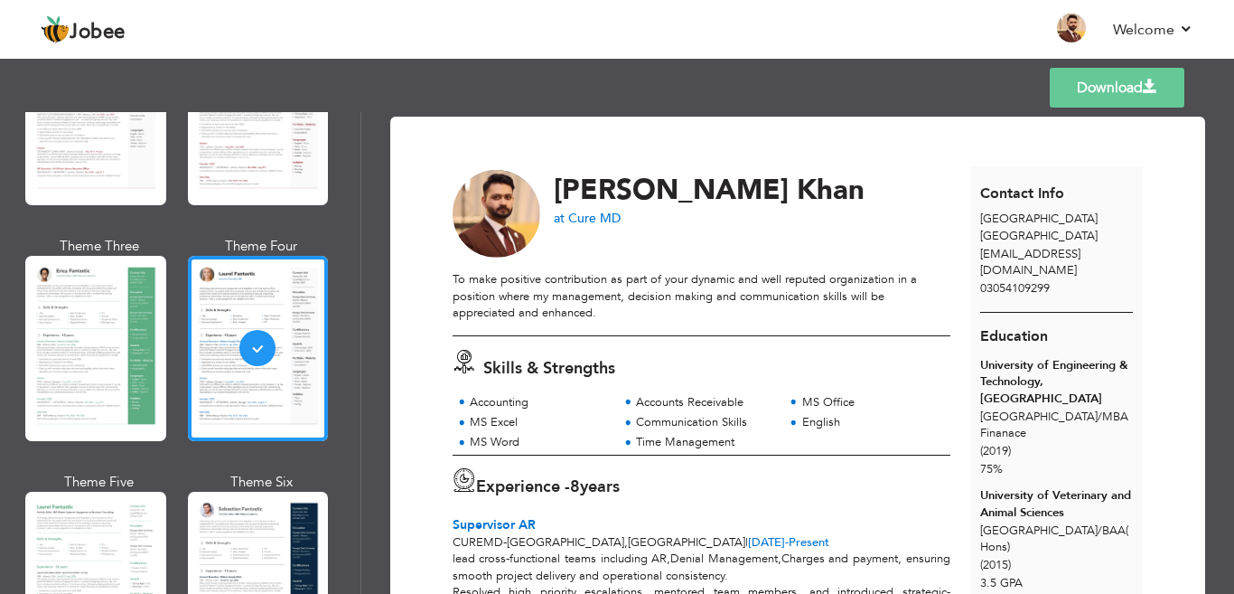
scroll to position [271, 0]
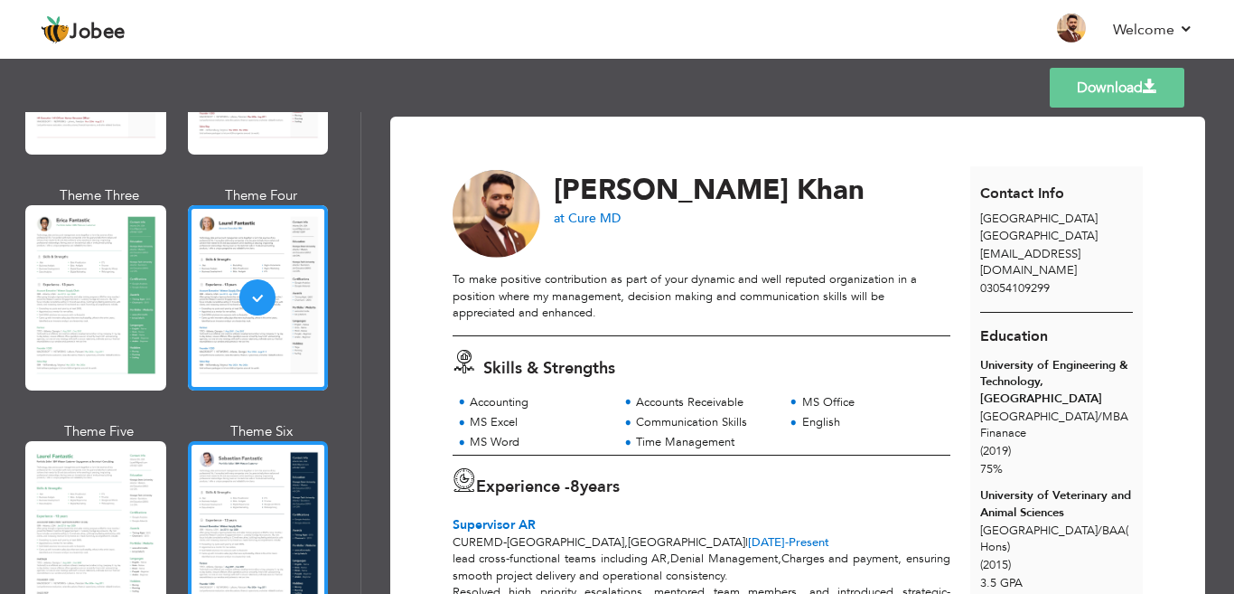
click at [257, 488] on div at bounding box center [258, 533] width 141 height 185
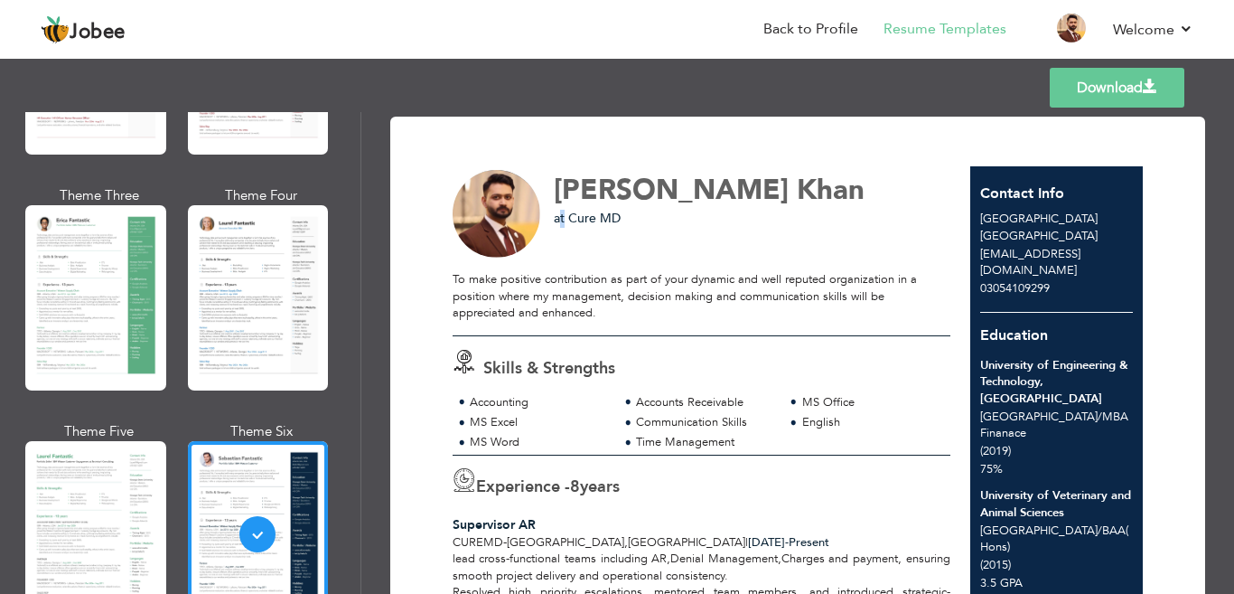
click at [557, 218] on span "at Cure MD" at bounding box center [587, 218] width 67 height 17
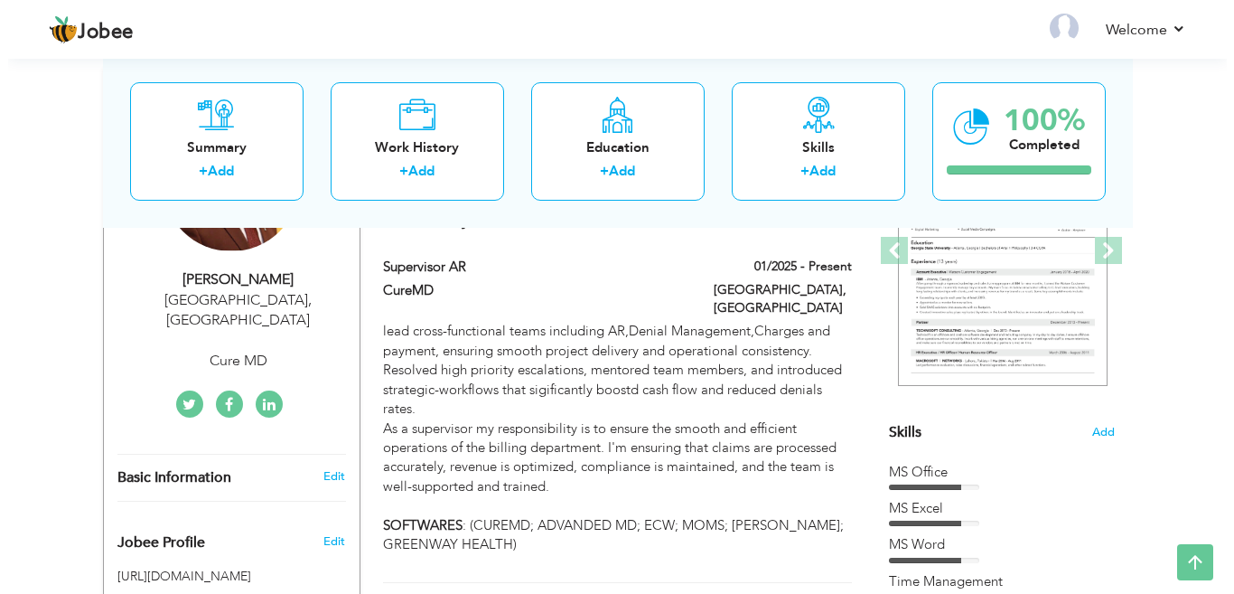
scroll to position [271, 0]
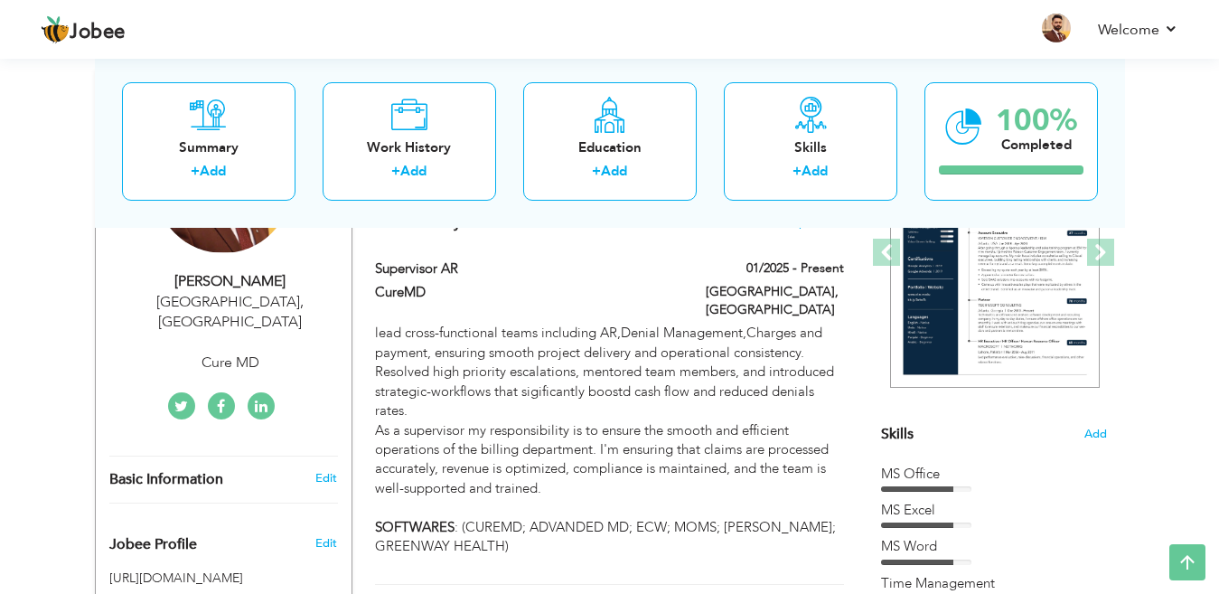
click at [236, 352] on div "Cure MD" at bounding box center [230, 362] width 242 height 21
select select "number:166"
select select "number:10"
type input "Cure MD"
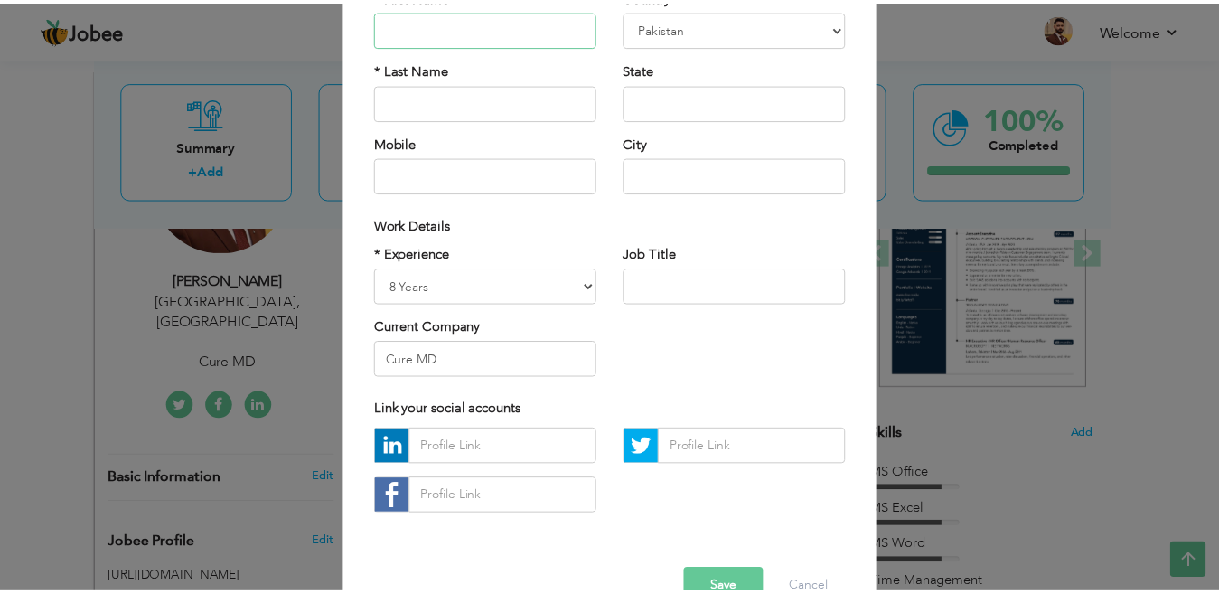
scroll to position [181, 0]
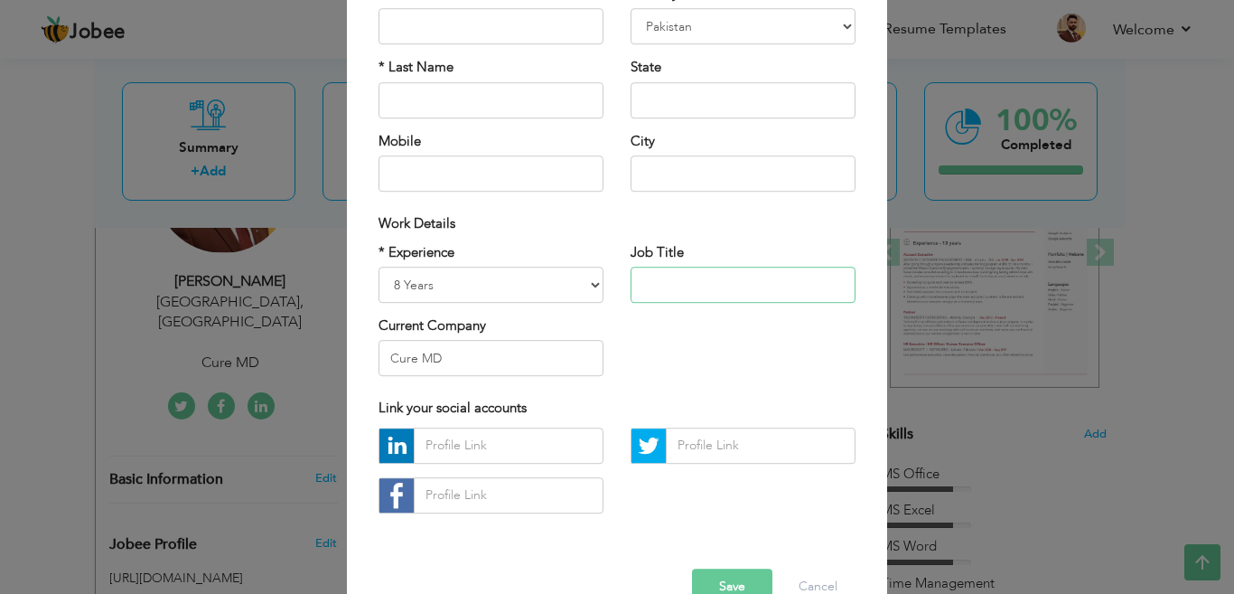
click at [644, 284] on input "text" at bounding box center [743, 285] width 225 height 36
type input "Supervisor AR"
click at [727, 575] on button "Save" at bounding box center [732, 586] width 80 height 36
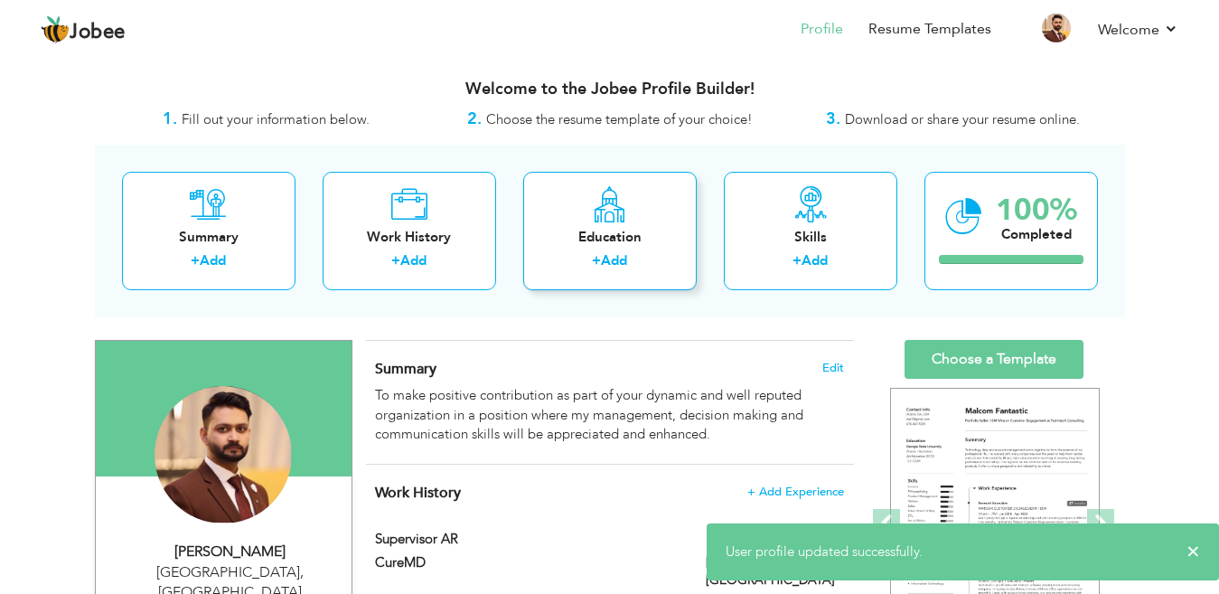
scroll to position [0, 0]
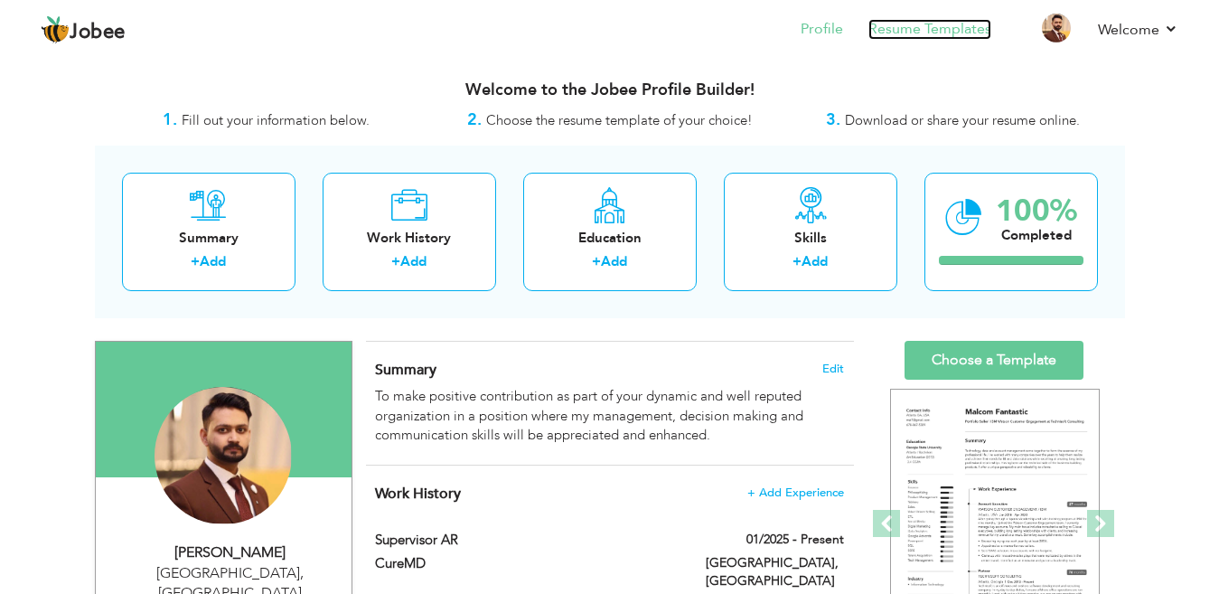
click at [920, 37] on link "Resume Templates" at bounding box center [929, 29] width 123 height 21
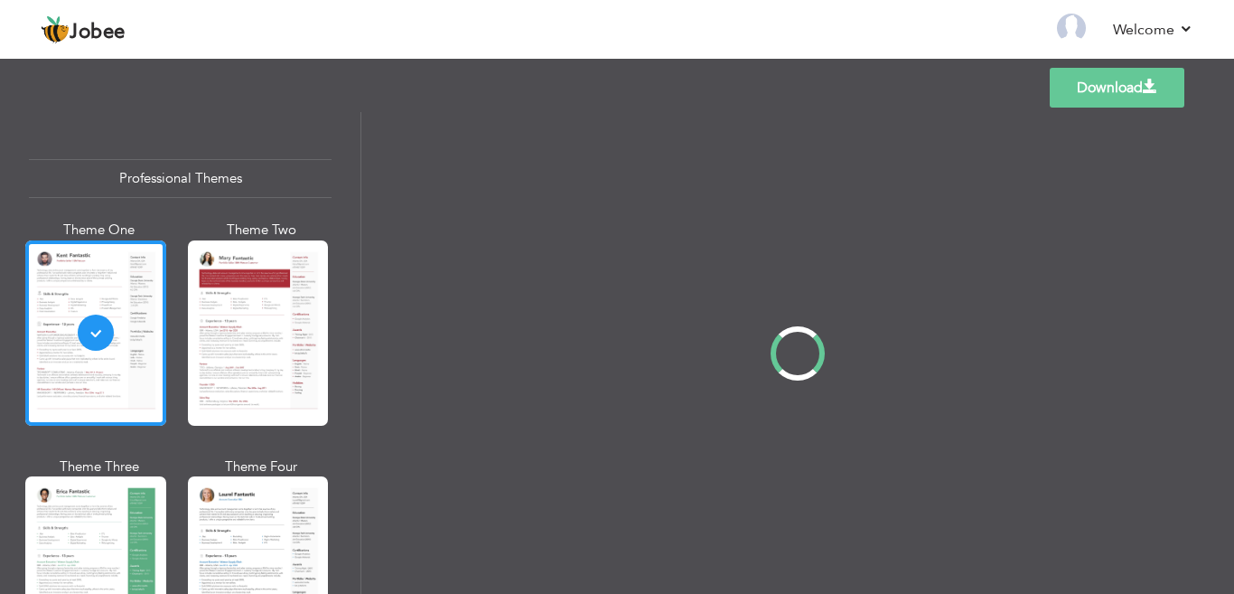
click at [179, 443] on div "Theme One Theme Two Theme Three Theme Four" at bounding box center [180, 575] width 303 height 708
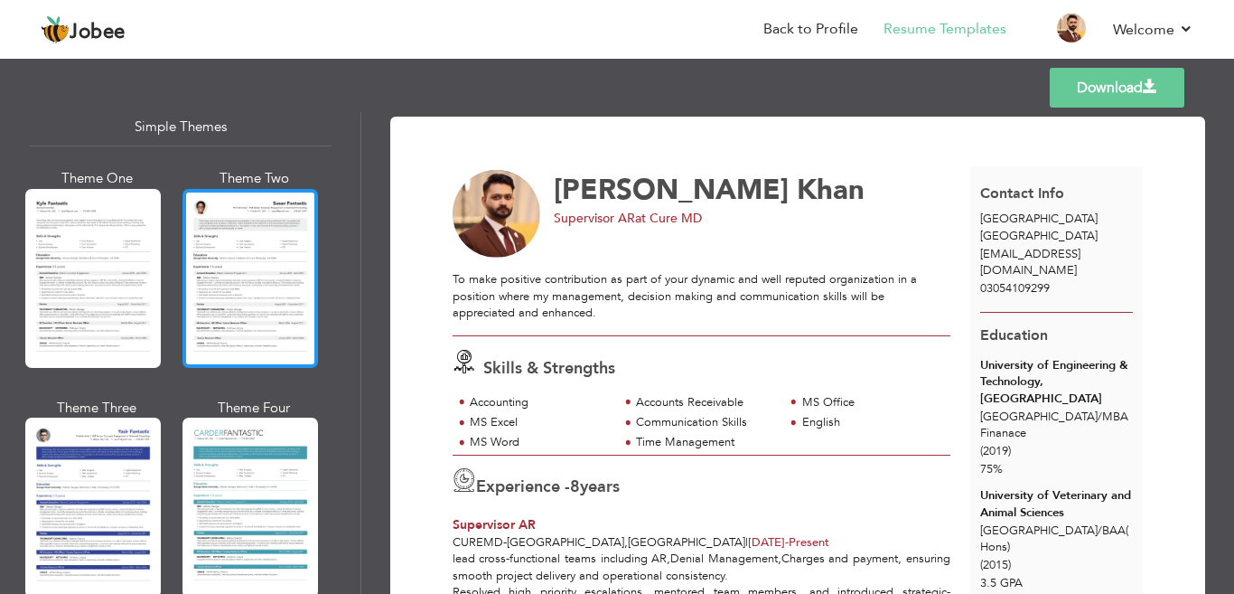
scroll to position [3196, 0]
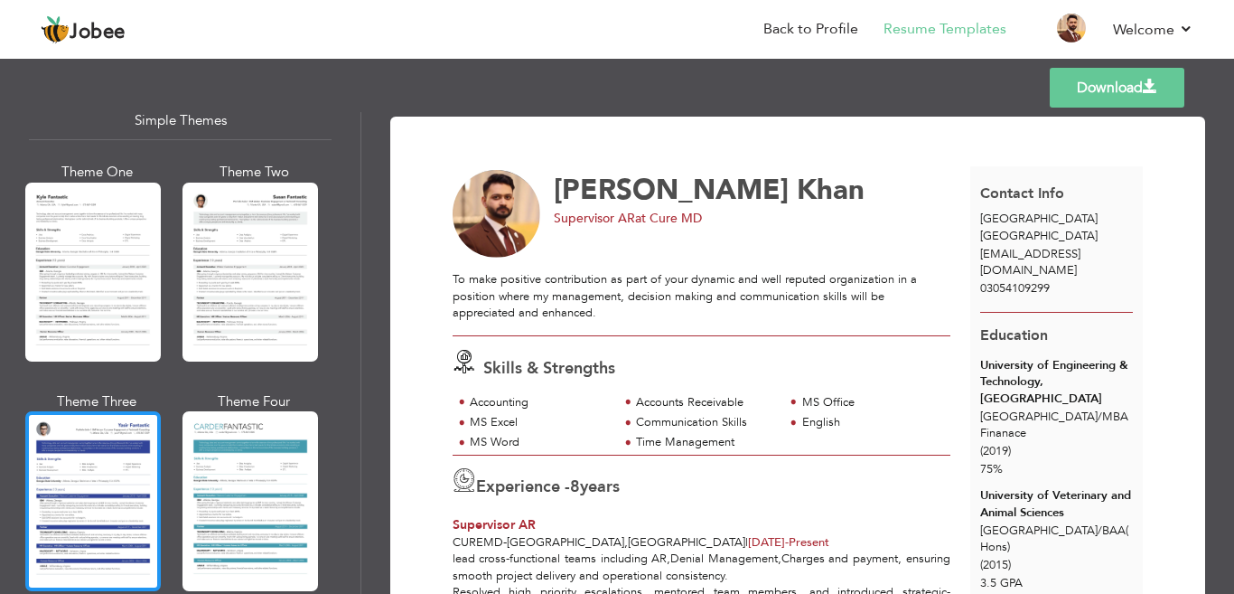
click at [92, 457] on div at bounding box center [93, 500] width 136 height 179
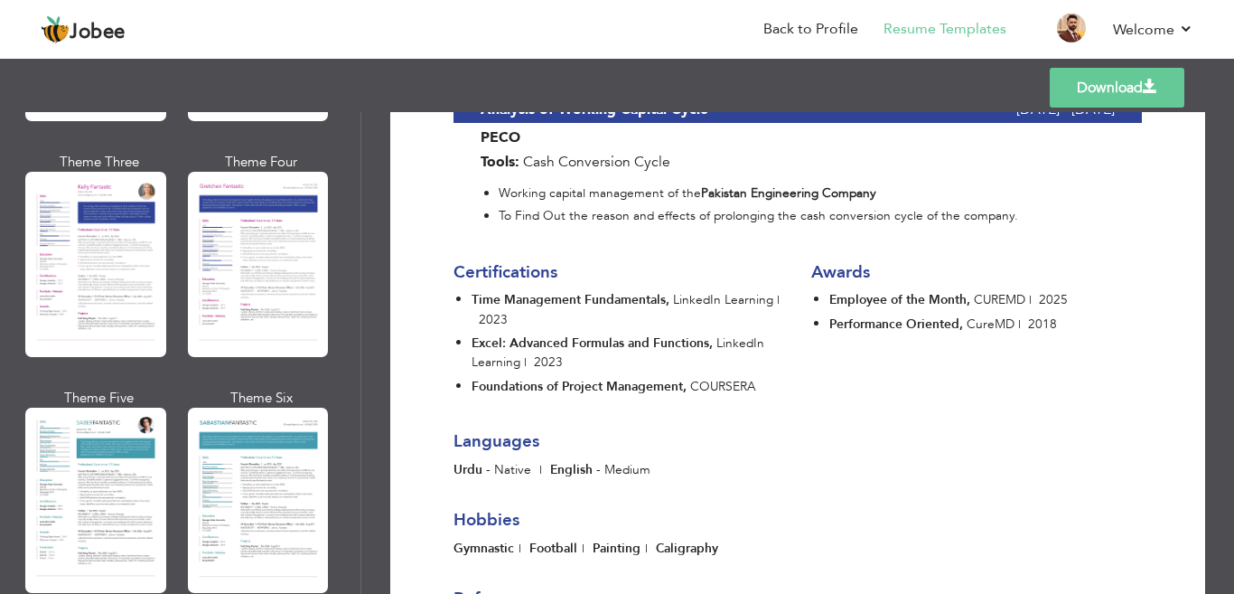
scroll to position [2111, 0]
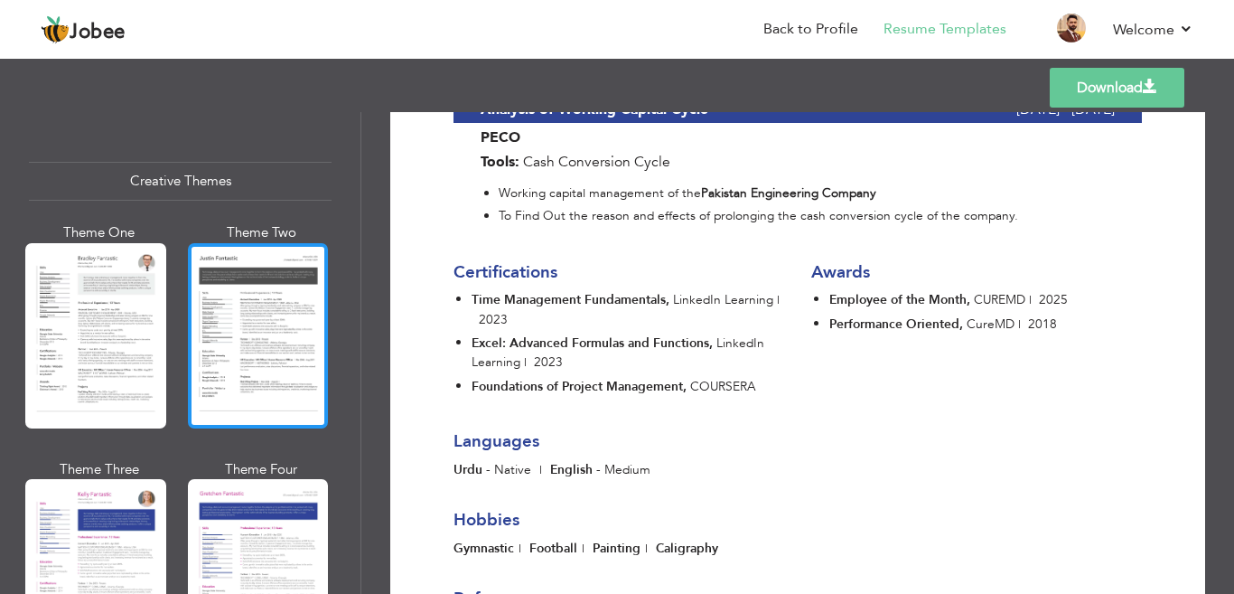
click at [215, 343] on div at bounding box center [258, 335] width 141 height 185
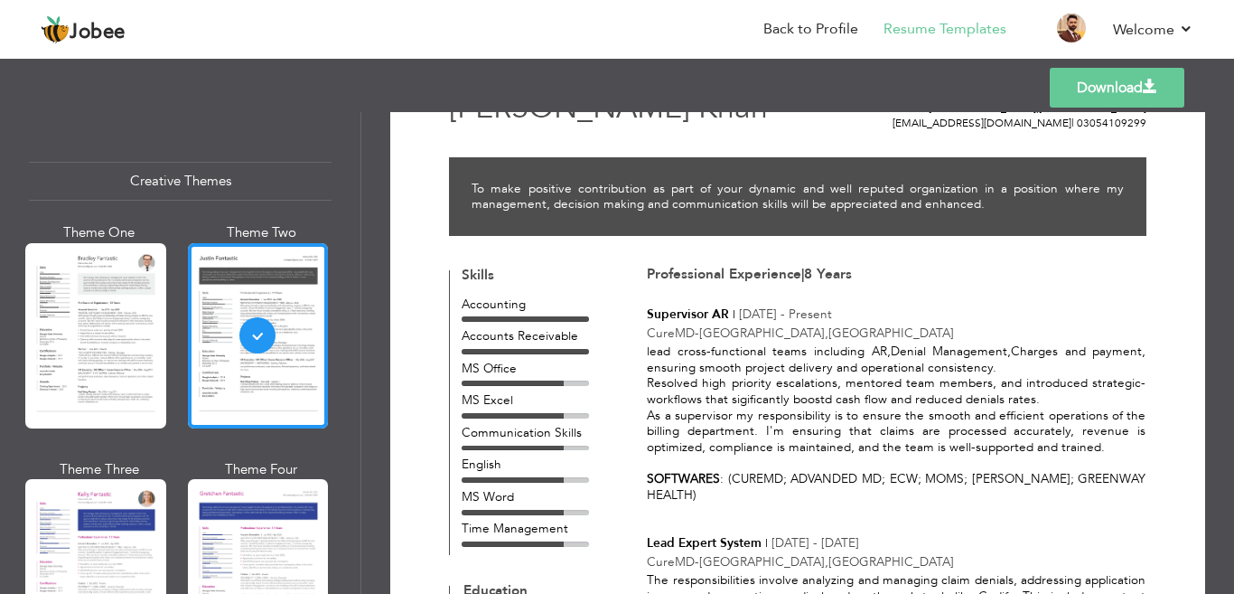
scroll to position [271, 0]
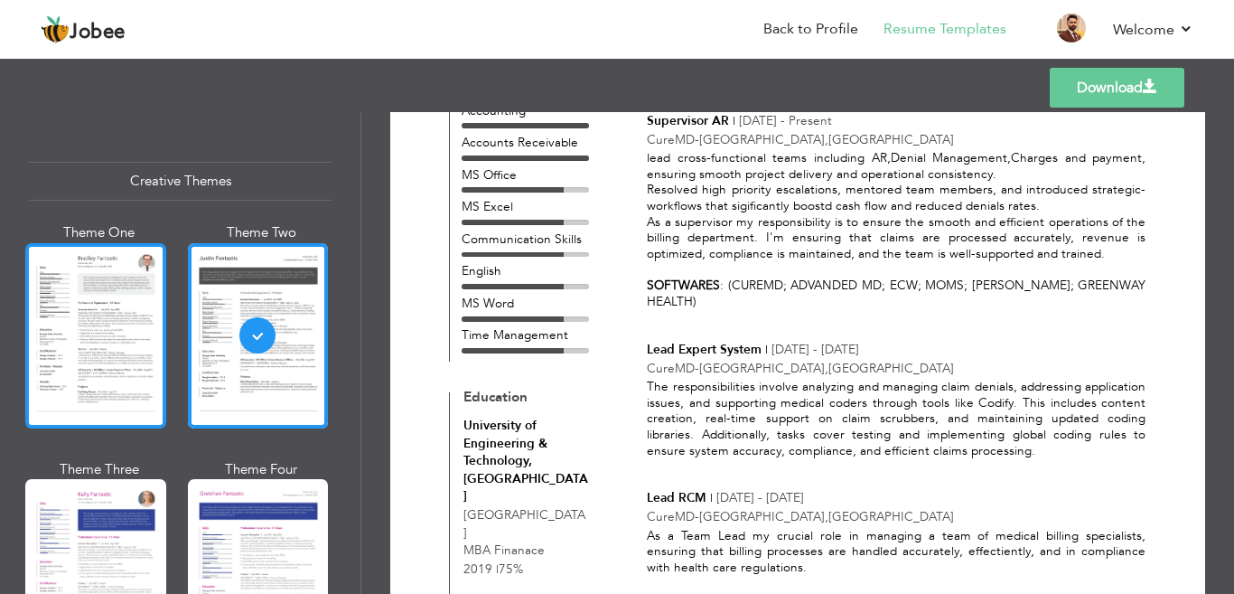
click at [139, 324] on div at bounding box center [95, 335] width 141 height 185
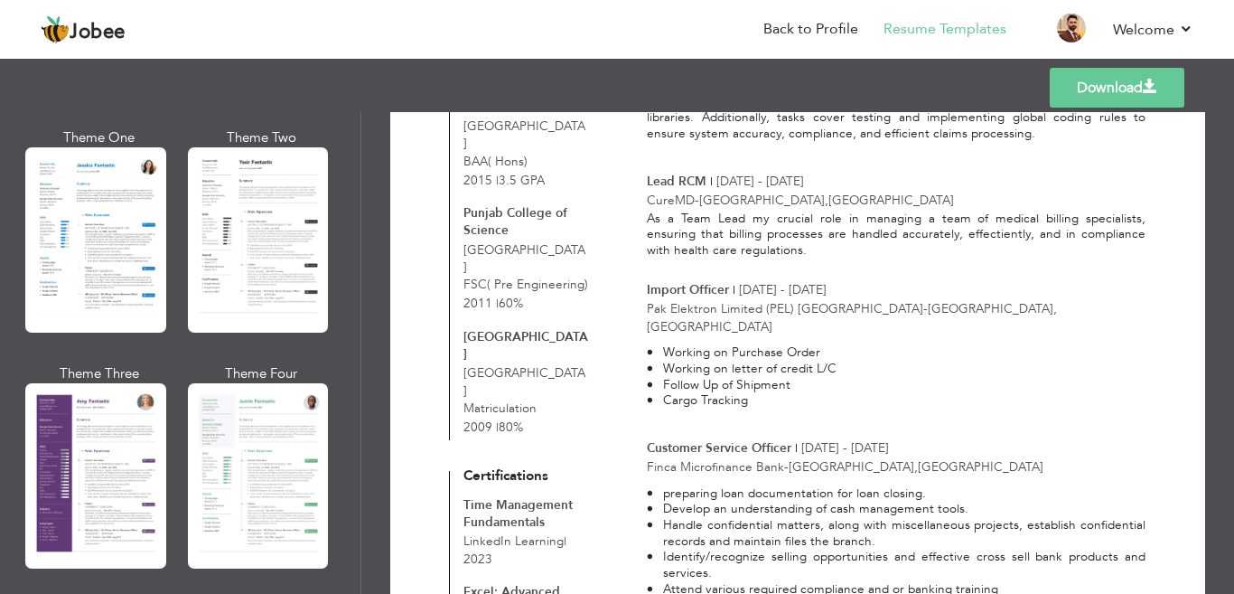
scroll to position [1388, 0]
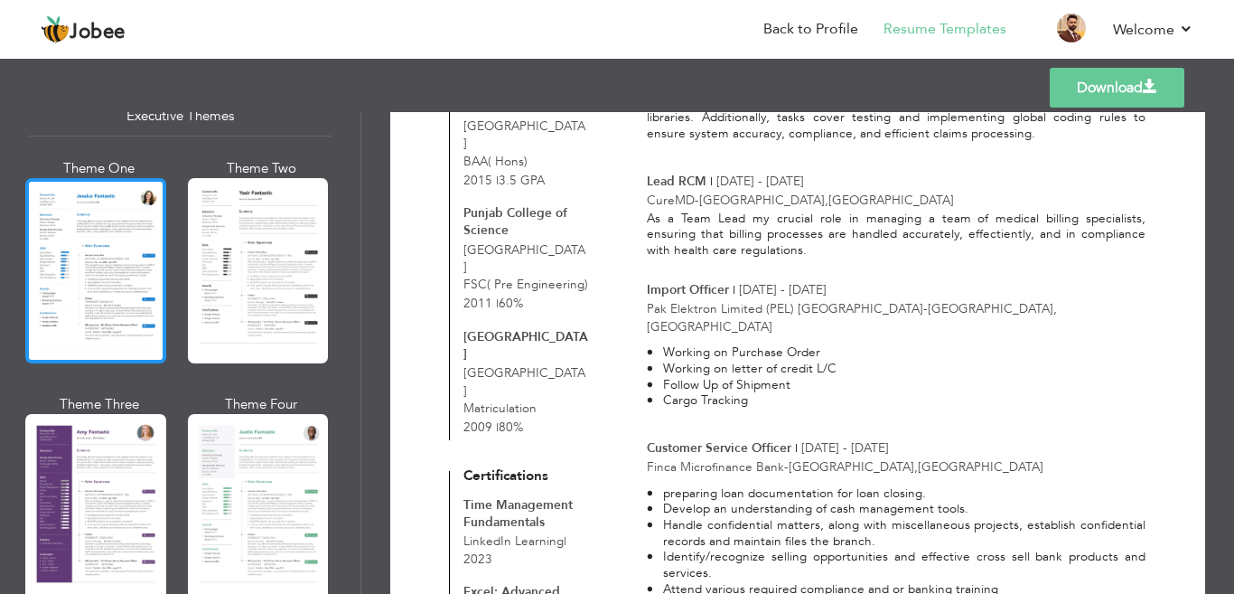
click at [112, 311] on div at bounding box center [95, 270] width 141 height 185
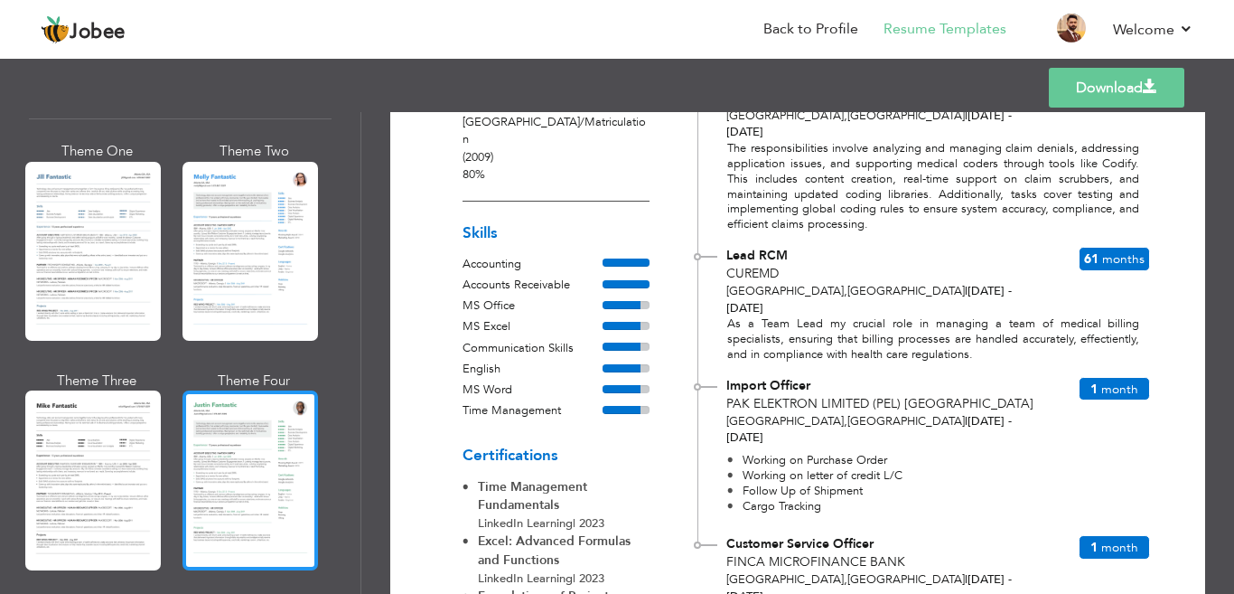
scroll to position [844, 0]
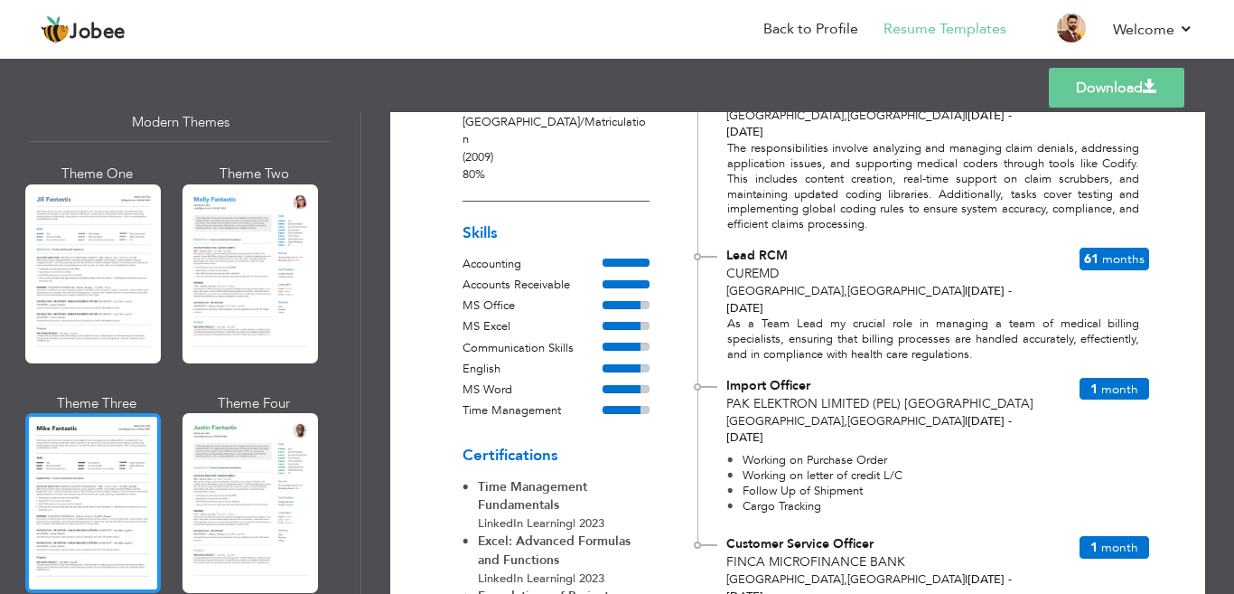
click at [118, 501] on div at bounding box center [93, 502] width 136 height 179
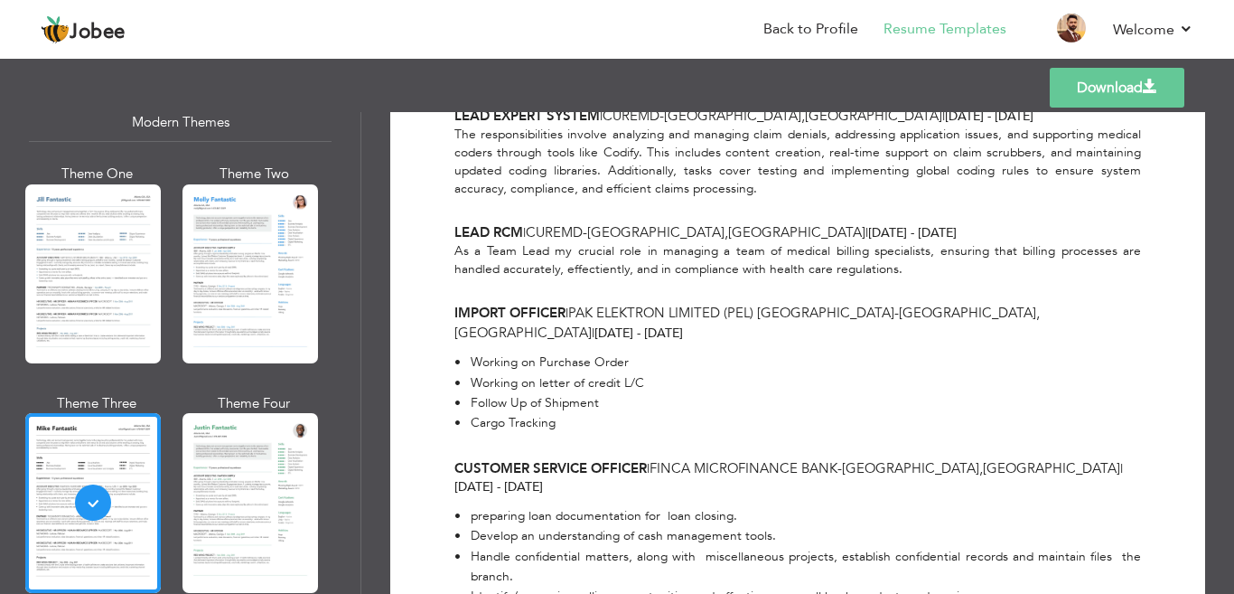
scroll to position [0, 0]
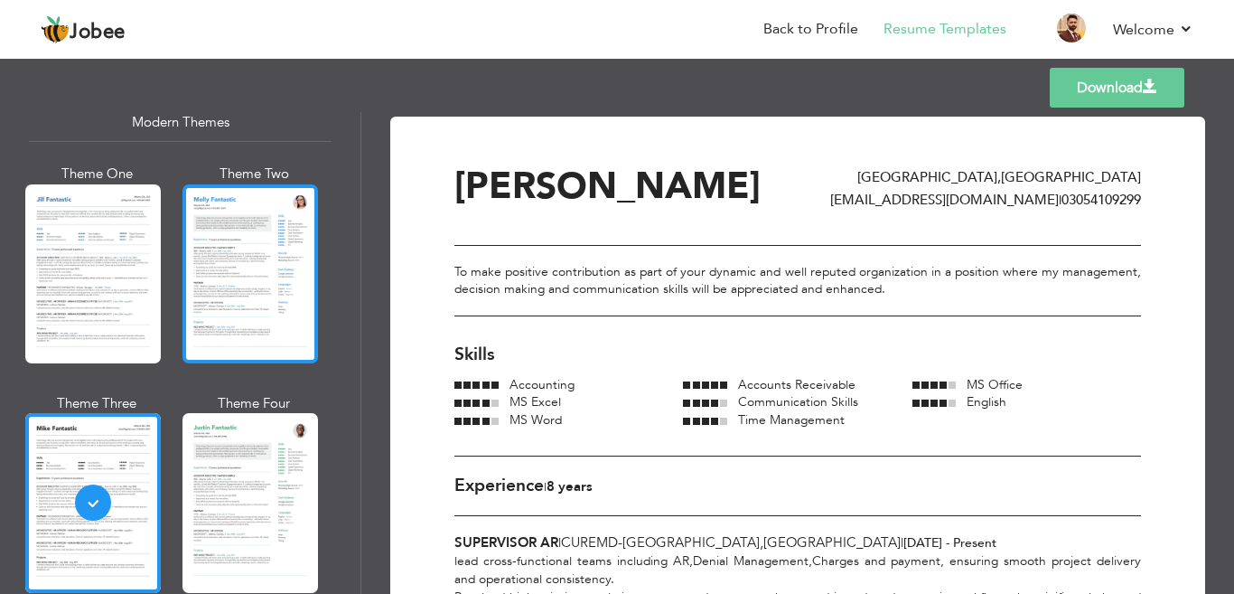
click at [271, 281] on div at bounding box center [251, 273] width 136 height 179
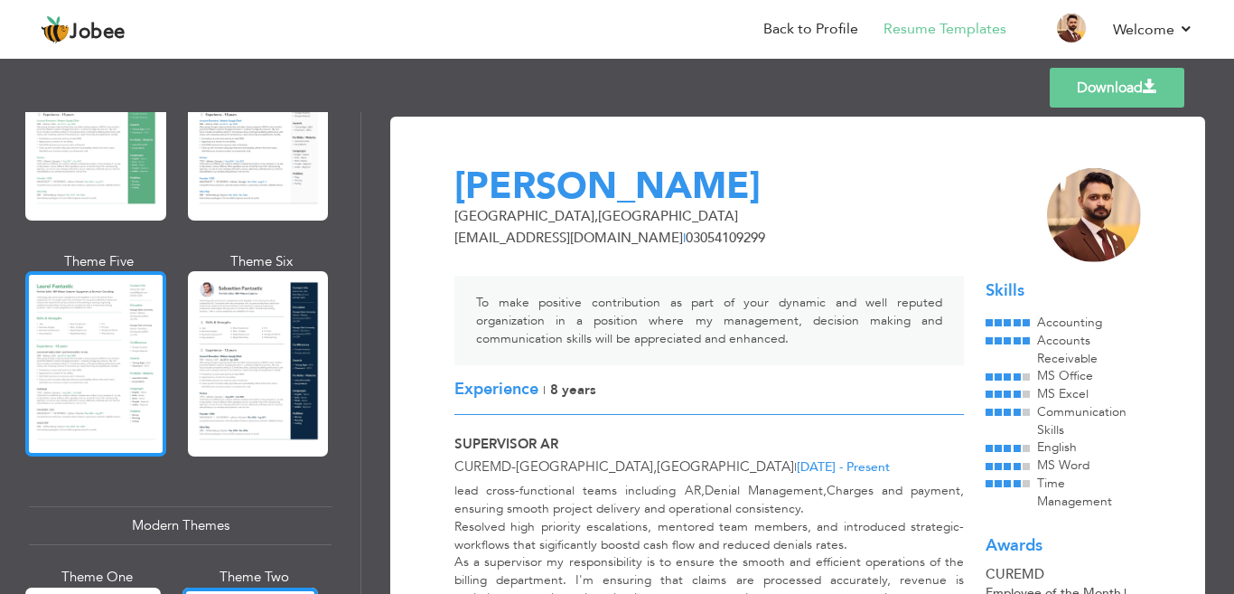
scroll to position [392, 0]
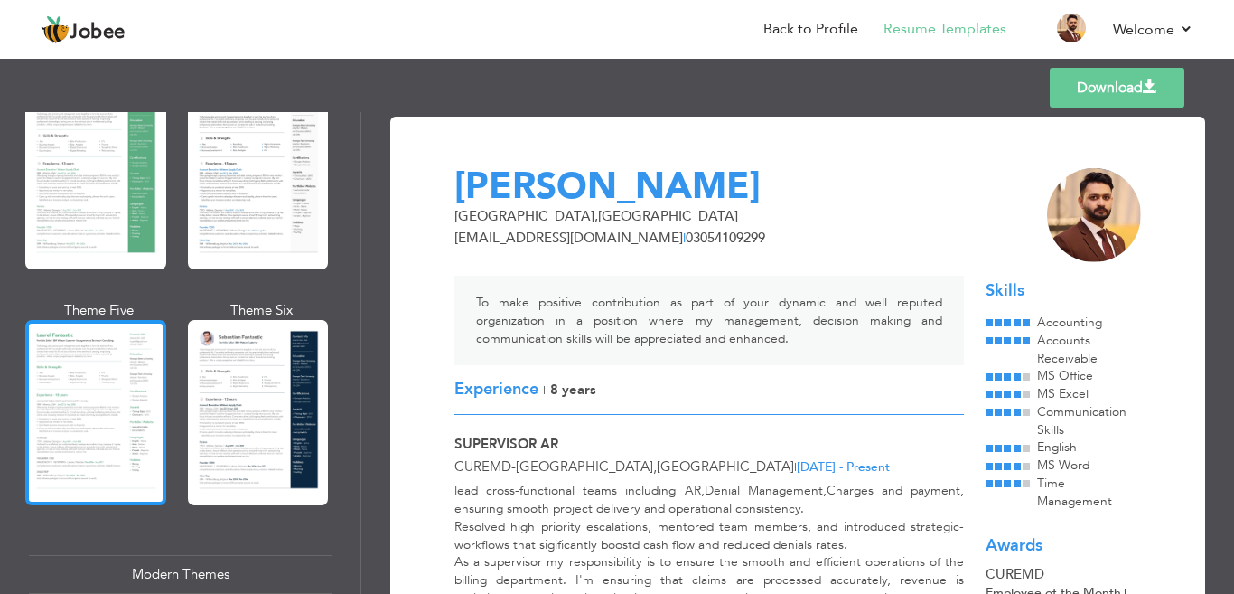
click at [137, 433] on div at bounding box center [95, 412] width 141 height 185
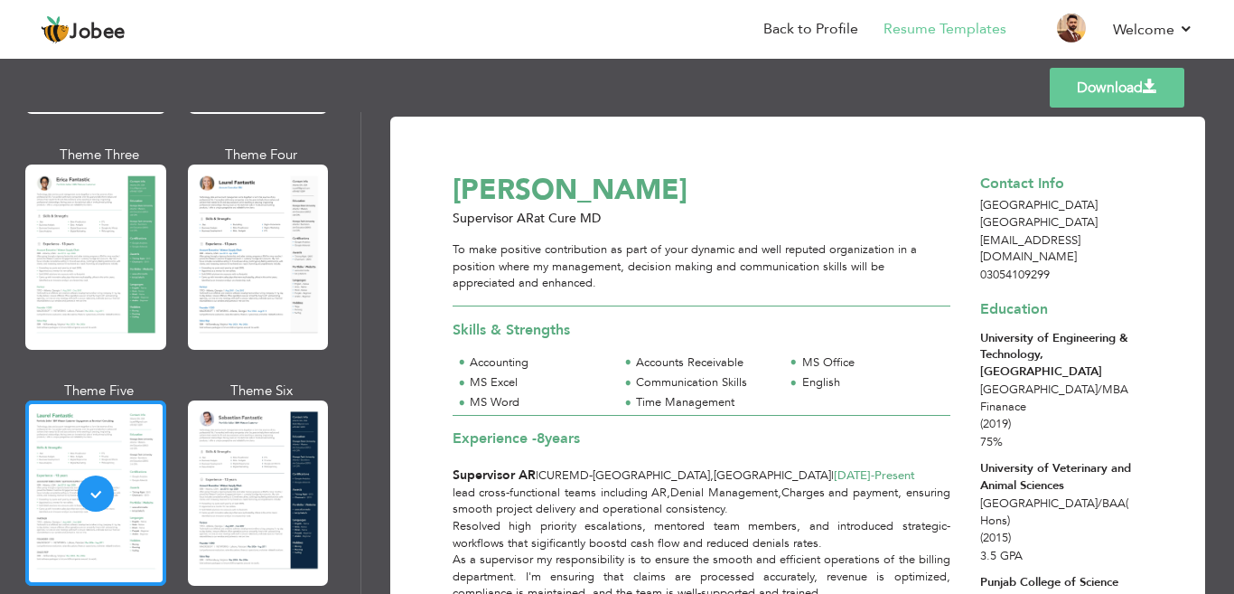
scroll to position [302, 0]
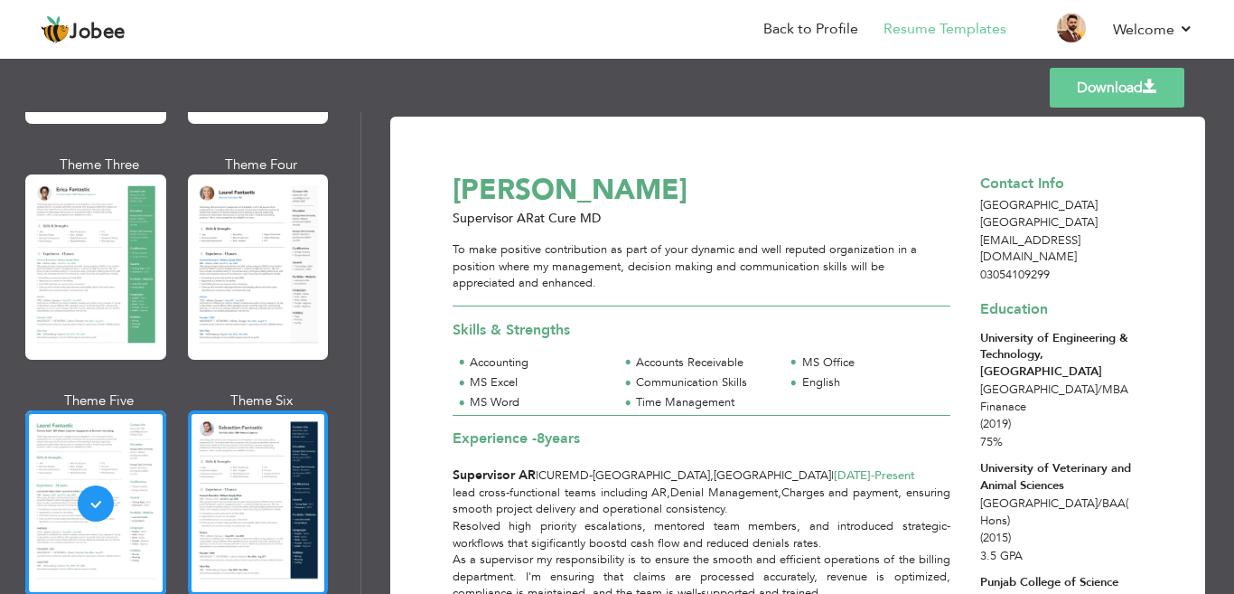
click at [227, 456] on div at bounding box center [258, 502] width 141 height 185
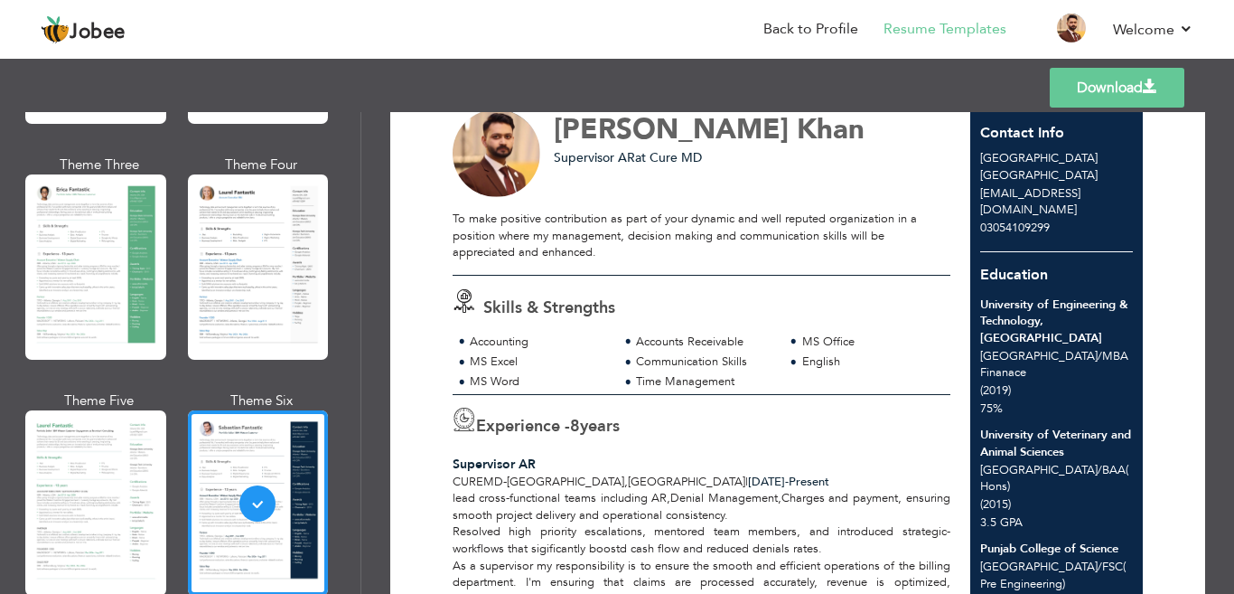
scroll to position [271, 0]
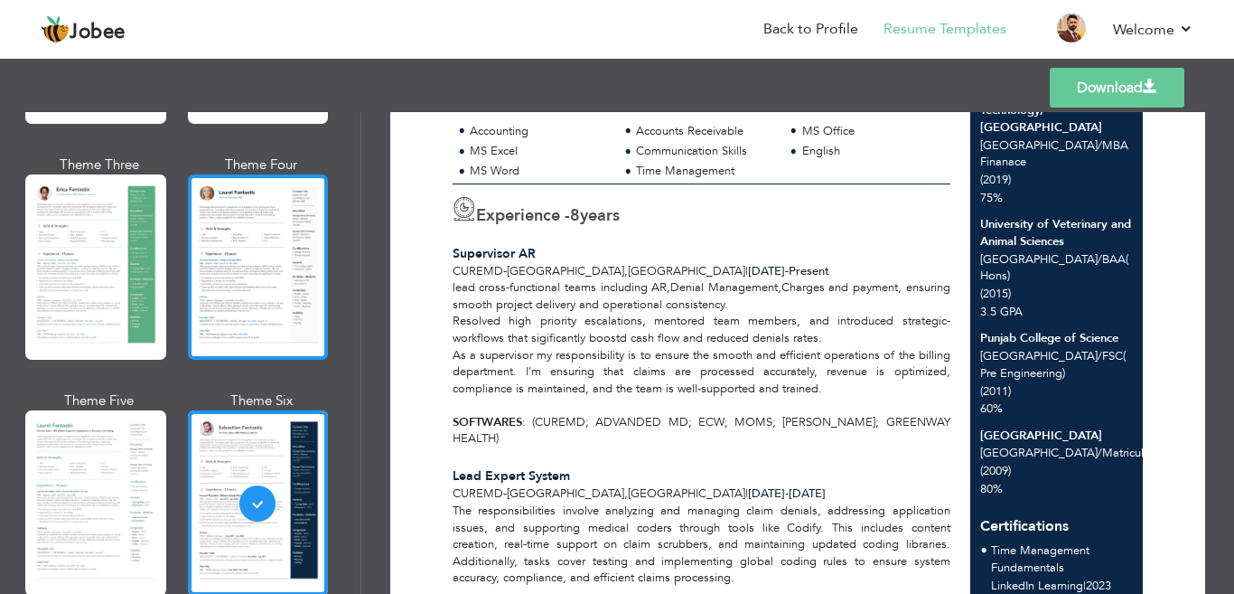
click at [211, 284] on div at bounding box center [258, 266] width 141 height 185
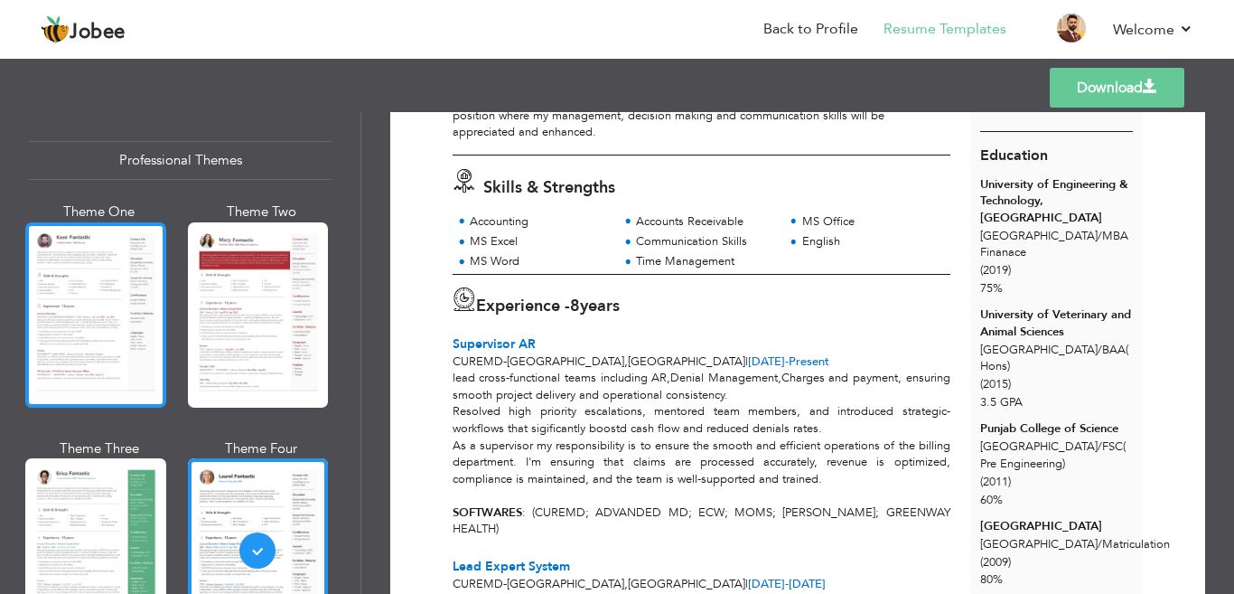
scroll to position [0, 0]
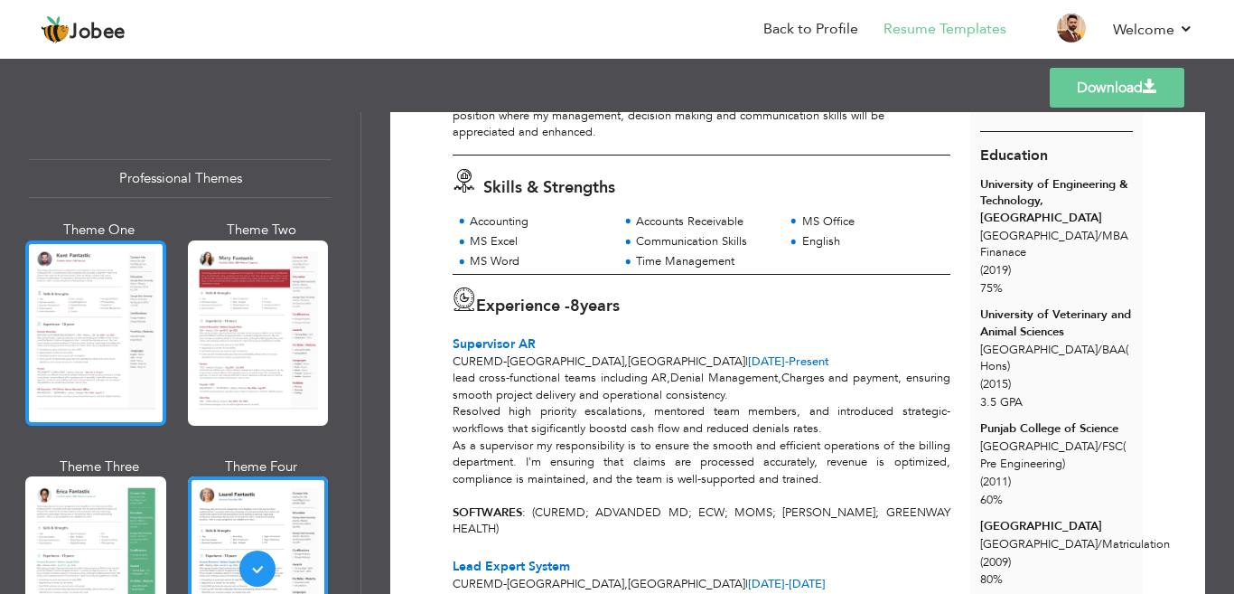
click at [110, 339] on div at bounding box center [95, 332] width 141 height 185
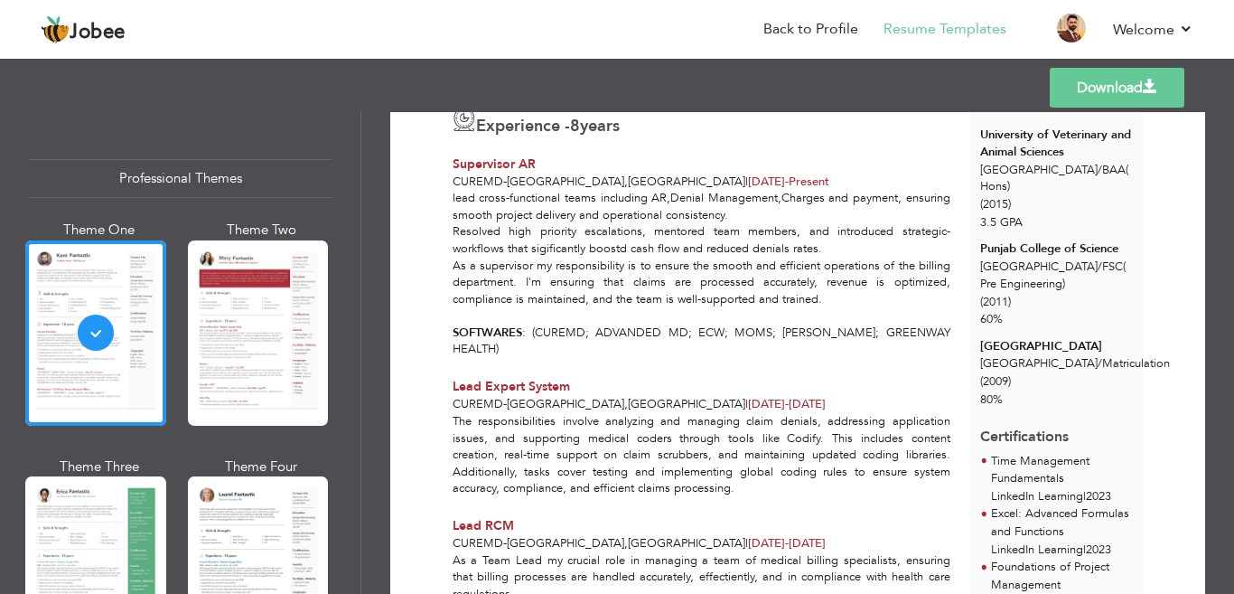
scroll to position [361, 0]
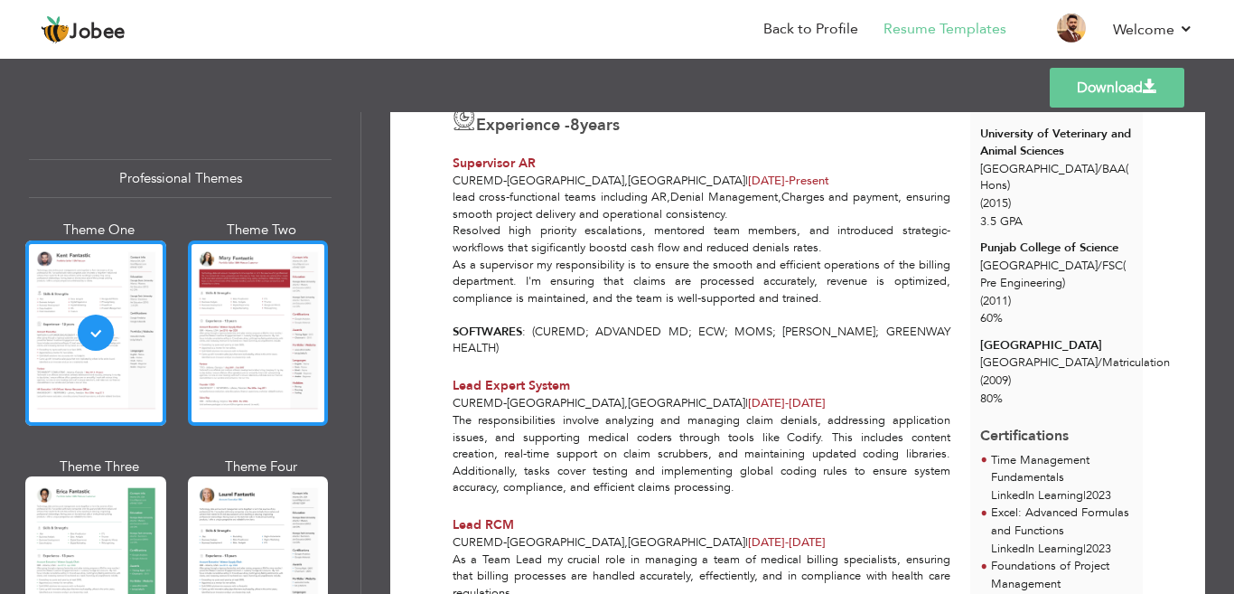
click at [188, 392] on div at bounding box center [258, 332] width 141 height 185
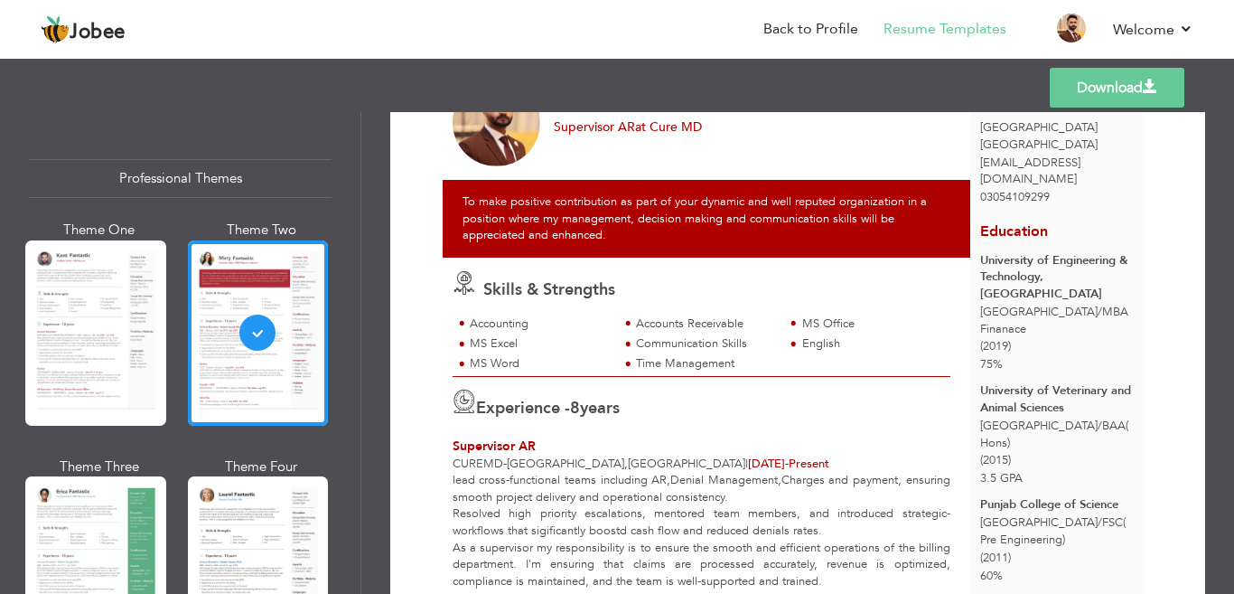
scroll to position [0, 0]
